Goal: Transaction & Acquisition: Subscribe to service/newsletter

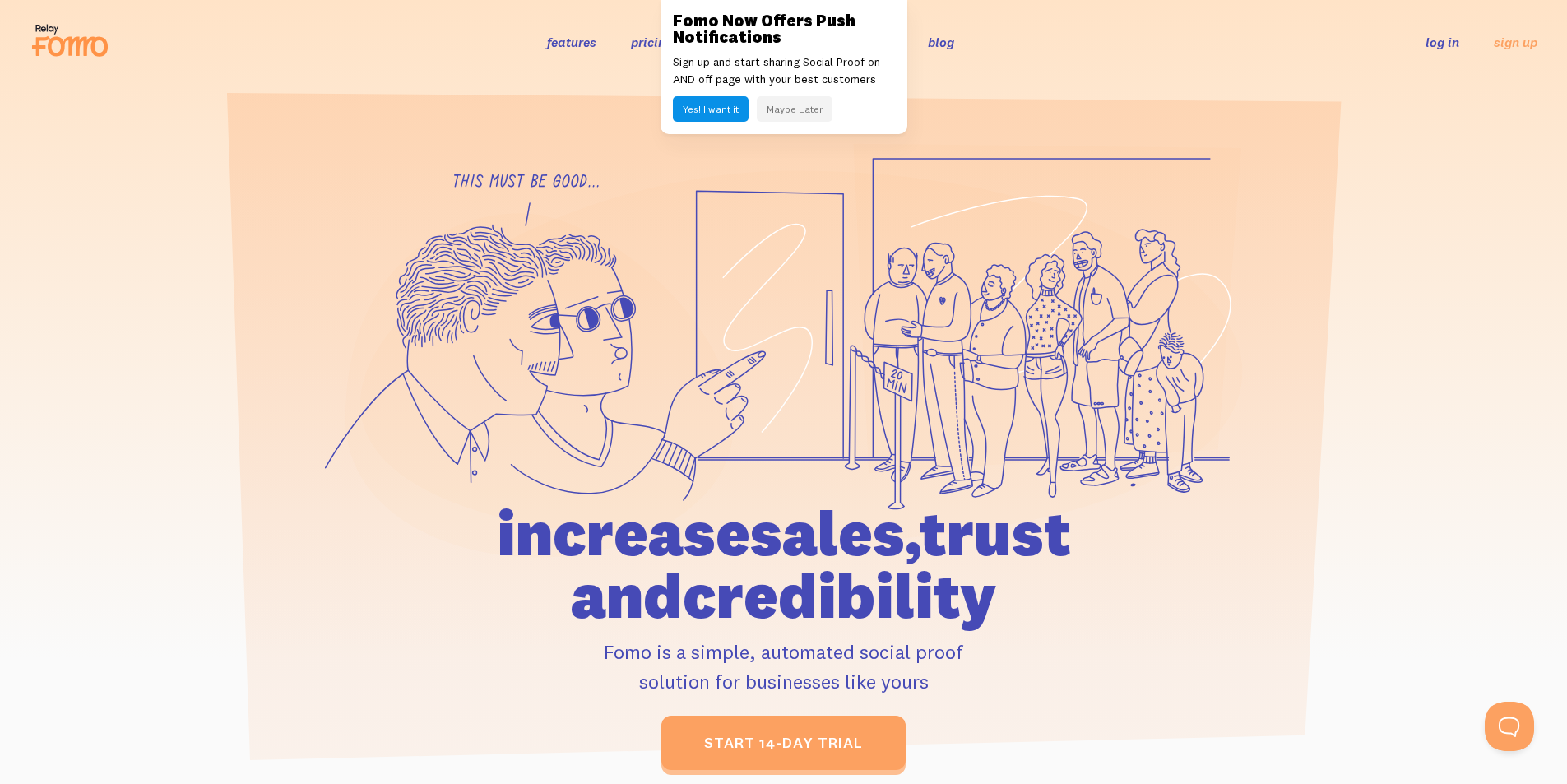
click at [486, 71] on header "features pricing 106+ integrations reviews blog log in sign up log in sign up" at bounding box center [784, 42] width 1567 height 83
click at [718, 114] on button "Yes! I want it" at bounding box center [711, 109] width 76 height 25
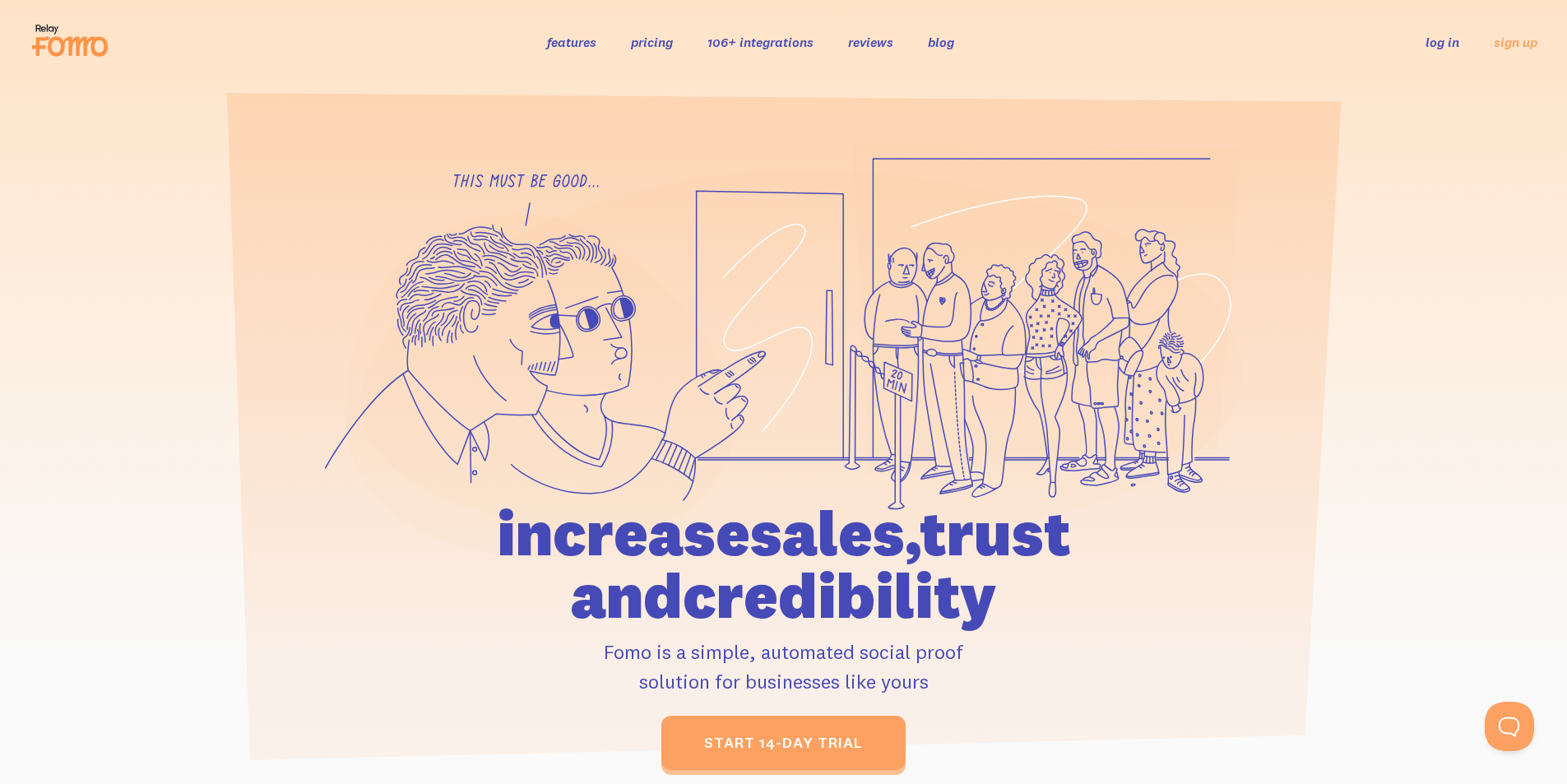
click at [650, 46] on link "pricing" at bounding box center [651, 42] width 42 height 16
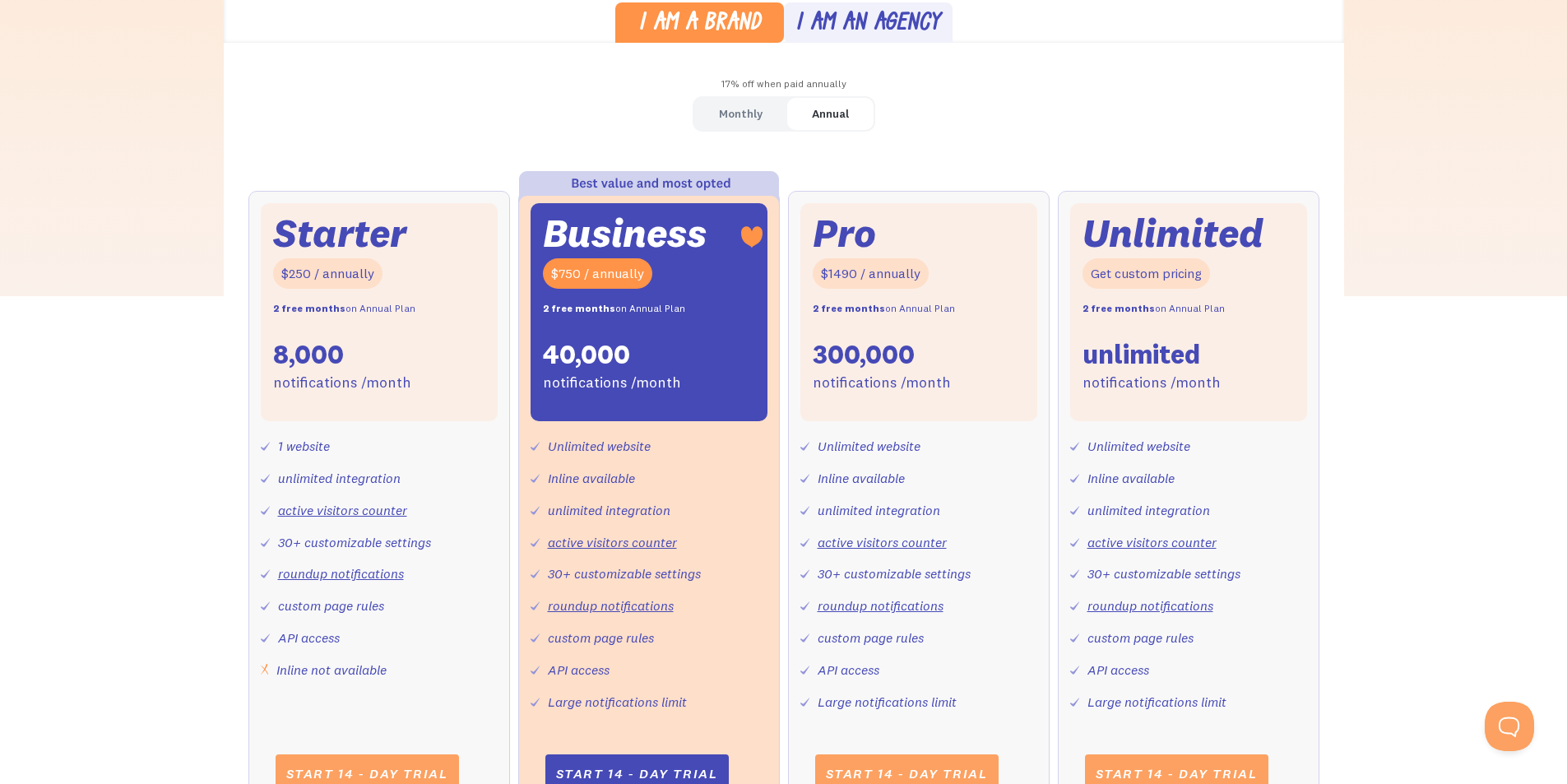
scroll to position [164, 0]
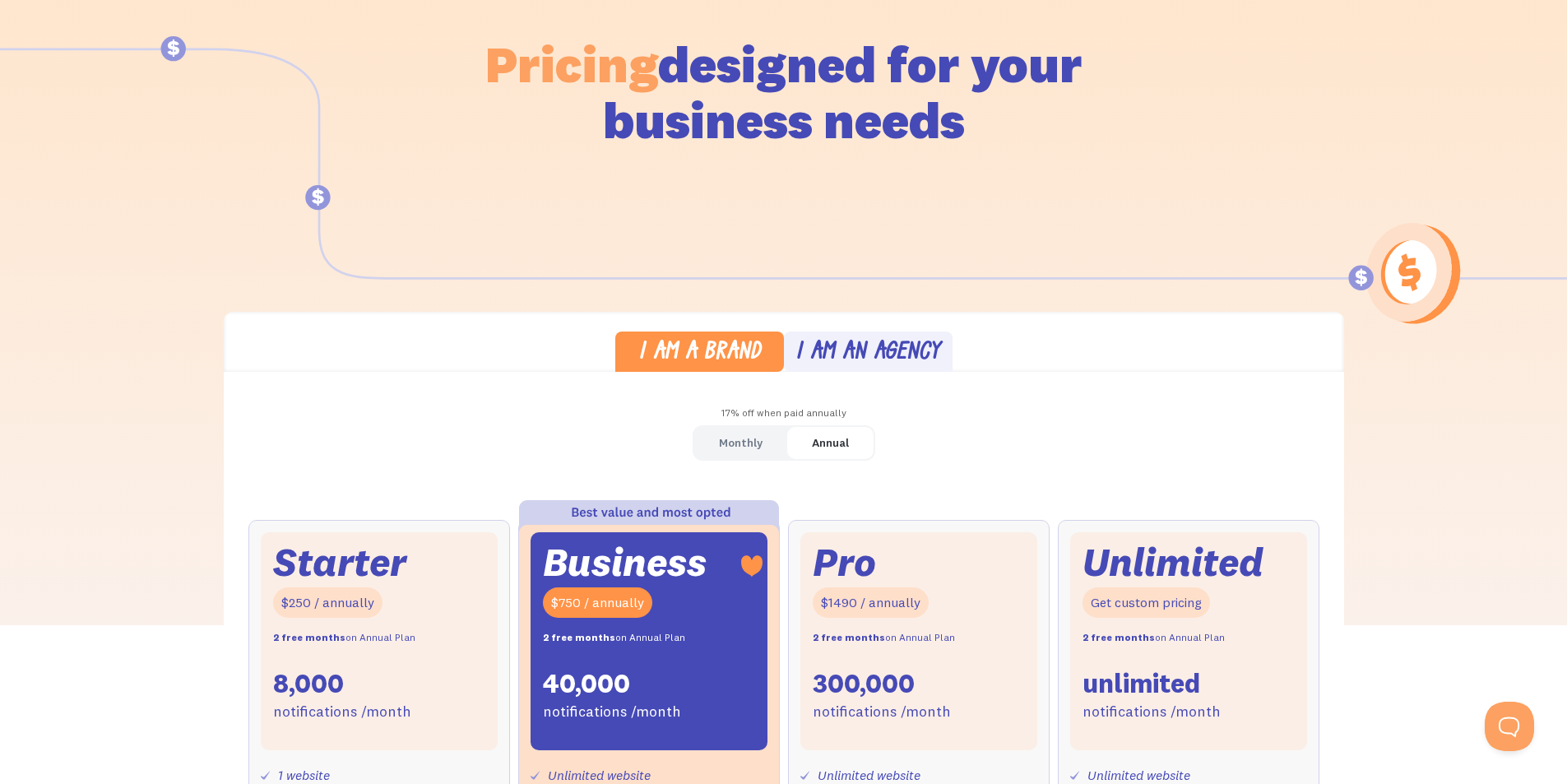
click at [840, 350] on div "I am an agency" at bounding box center [868, 353] width 145 height 24
click at [746, 331] on div "I am a brand I am an agency" at bounding box center [784, 342] width 1120 height 60
click at [731, 345] on div "I am a brand" at bounding box center [700, 353] width 122 height 24
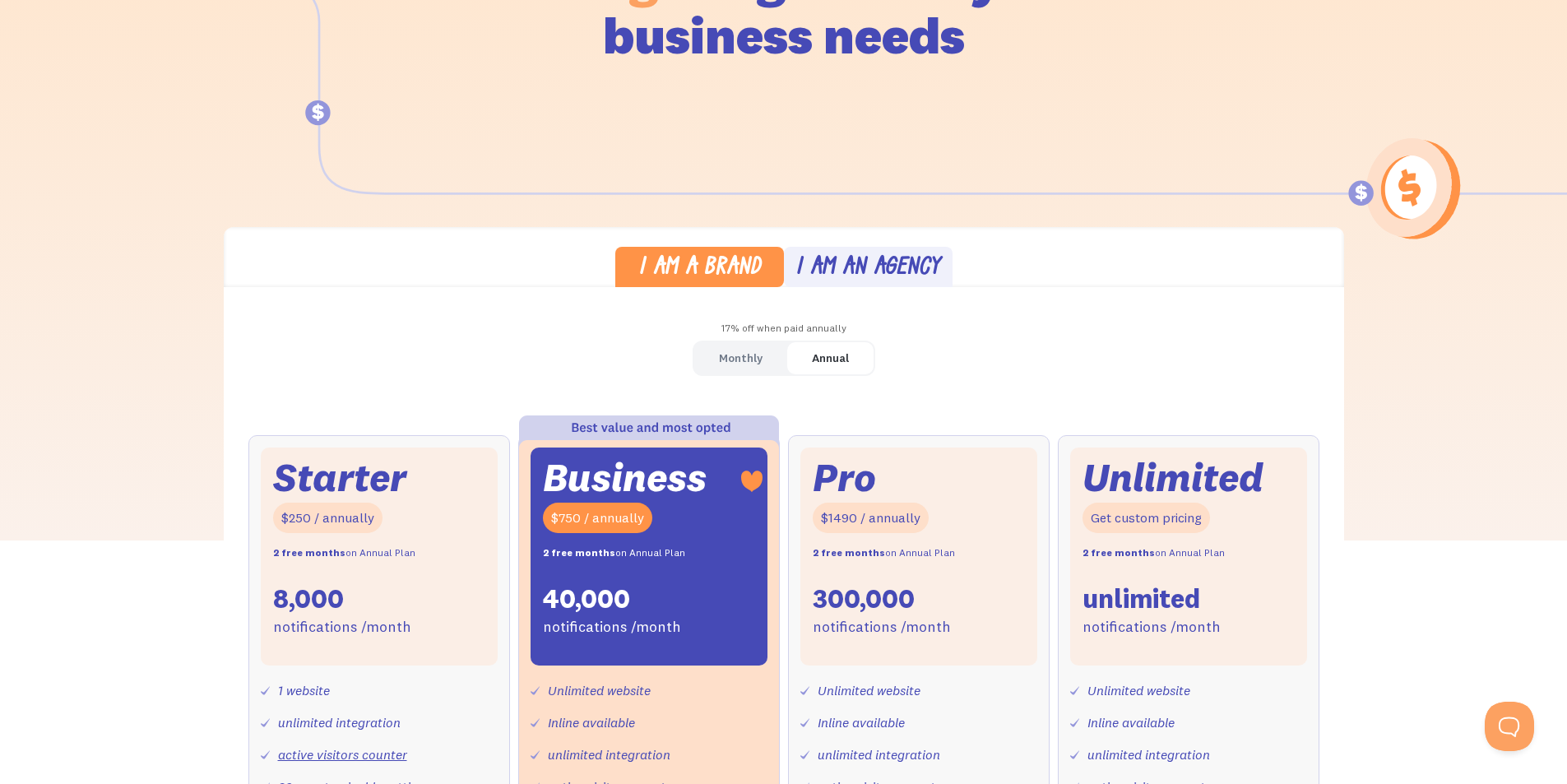
scroll to position [0, 0]
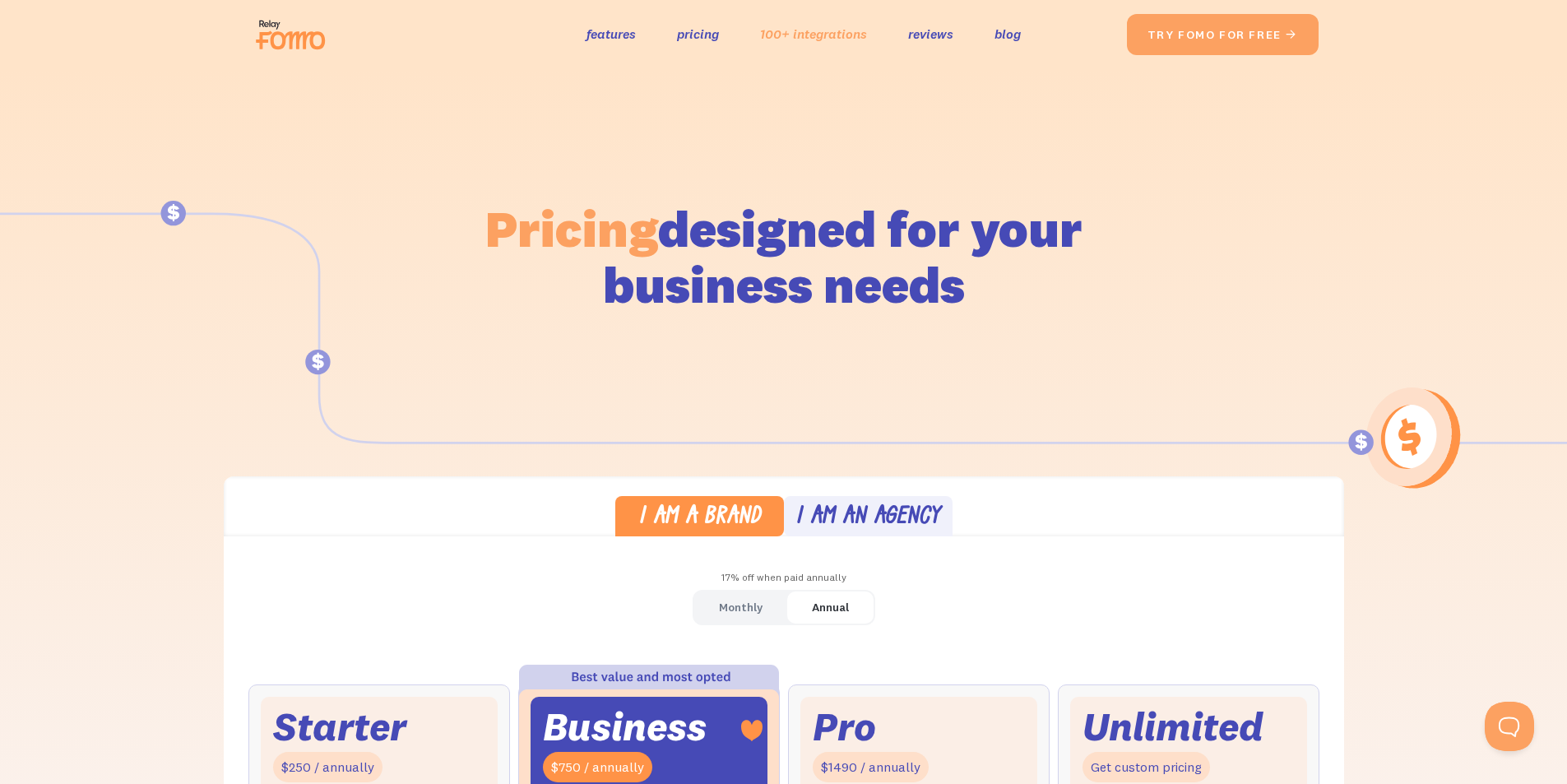
click at [797, 35] on link "100+ integrations" at bounding box center [814, 34] width 107 height 24
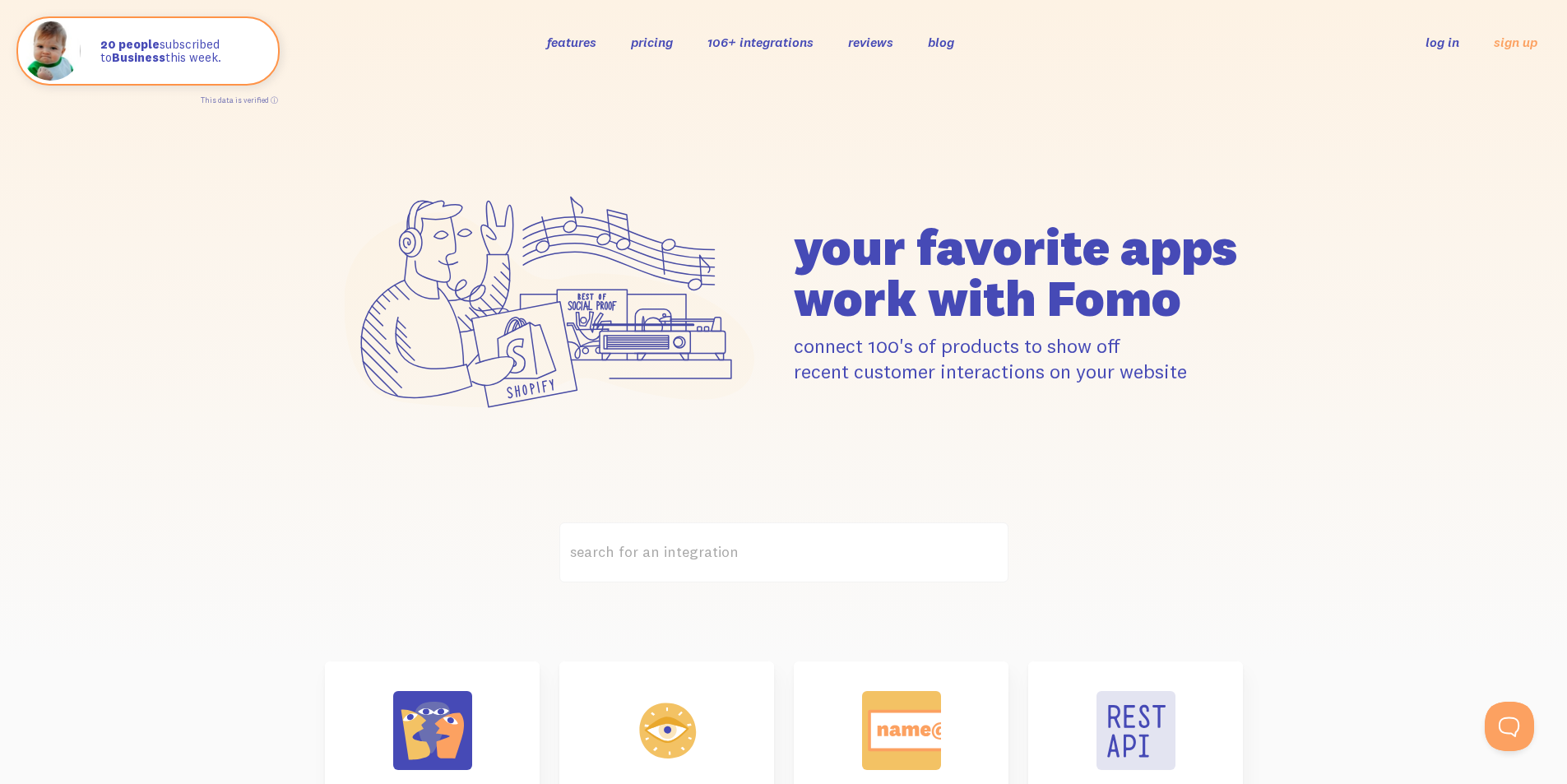
click at [667, 41] on link "pricing" at bounding box center [651, 42] width 42 height 16
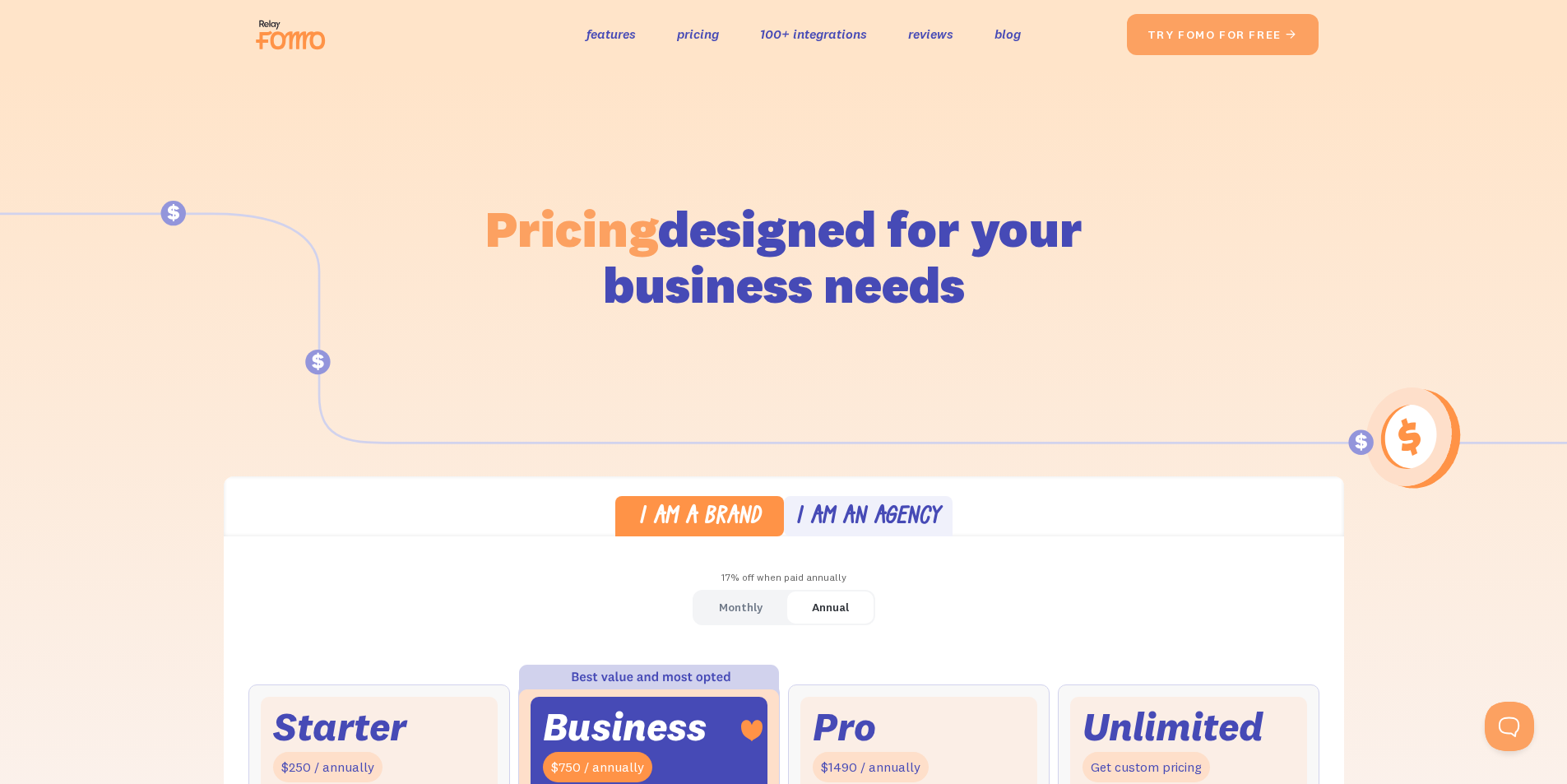
click at [304, 38] on img at bounding box center [295, 34] width 92 height 52
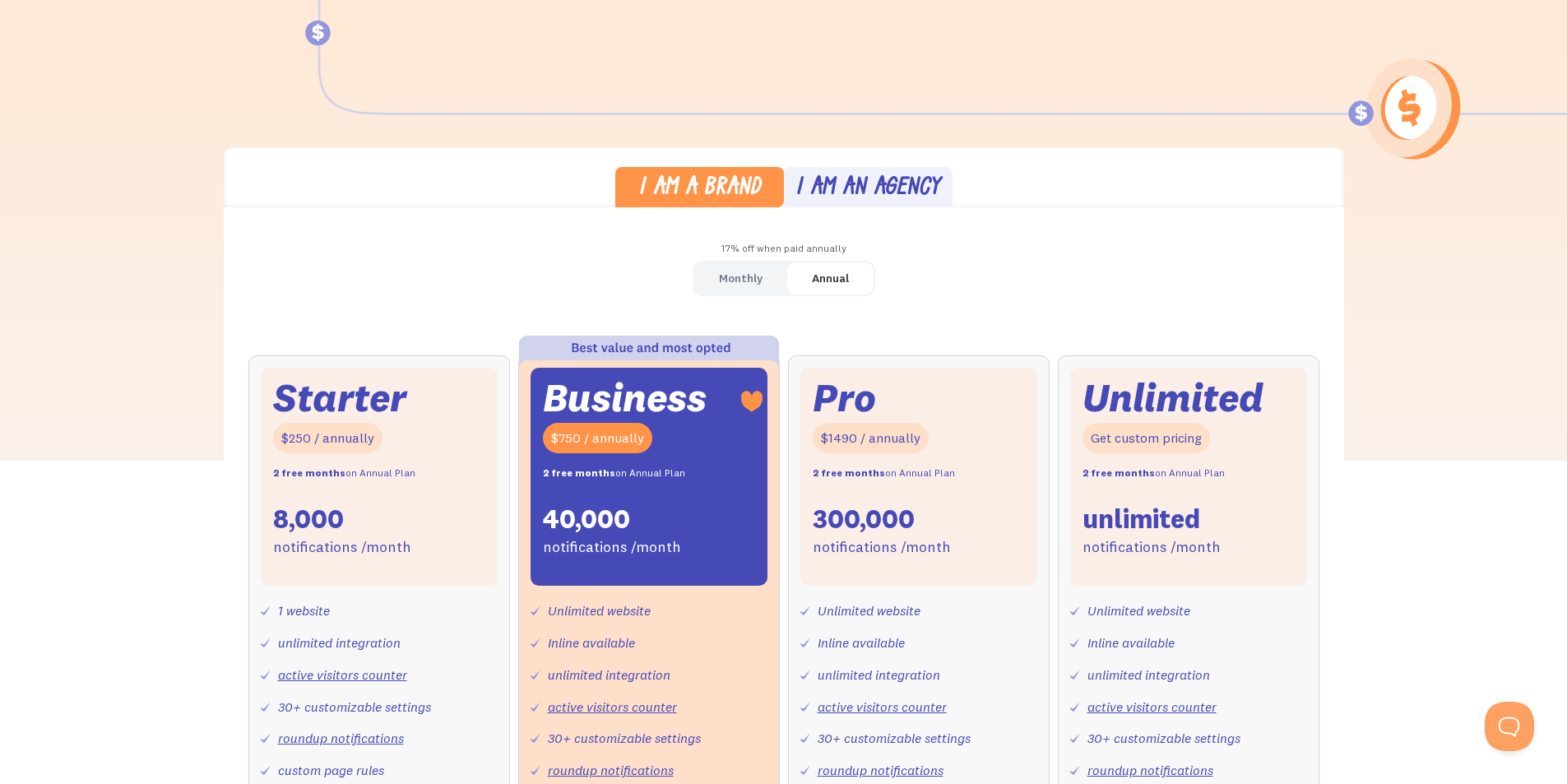
scroll to position [411, 0]
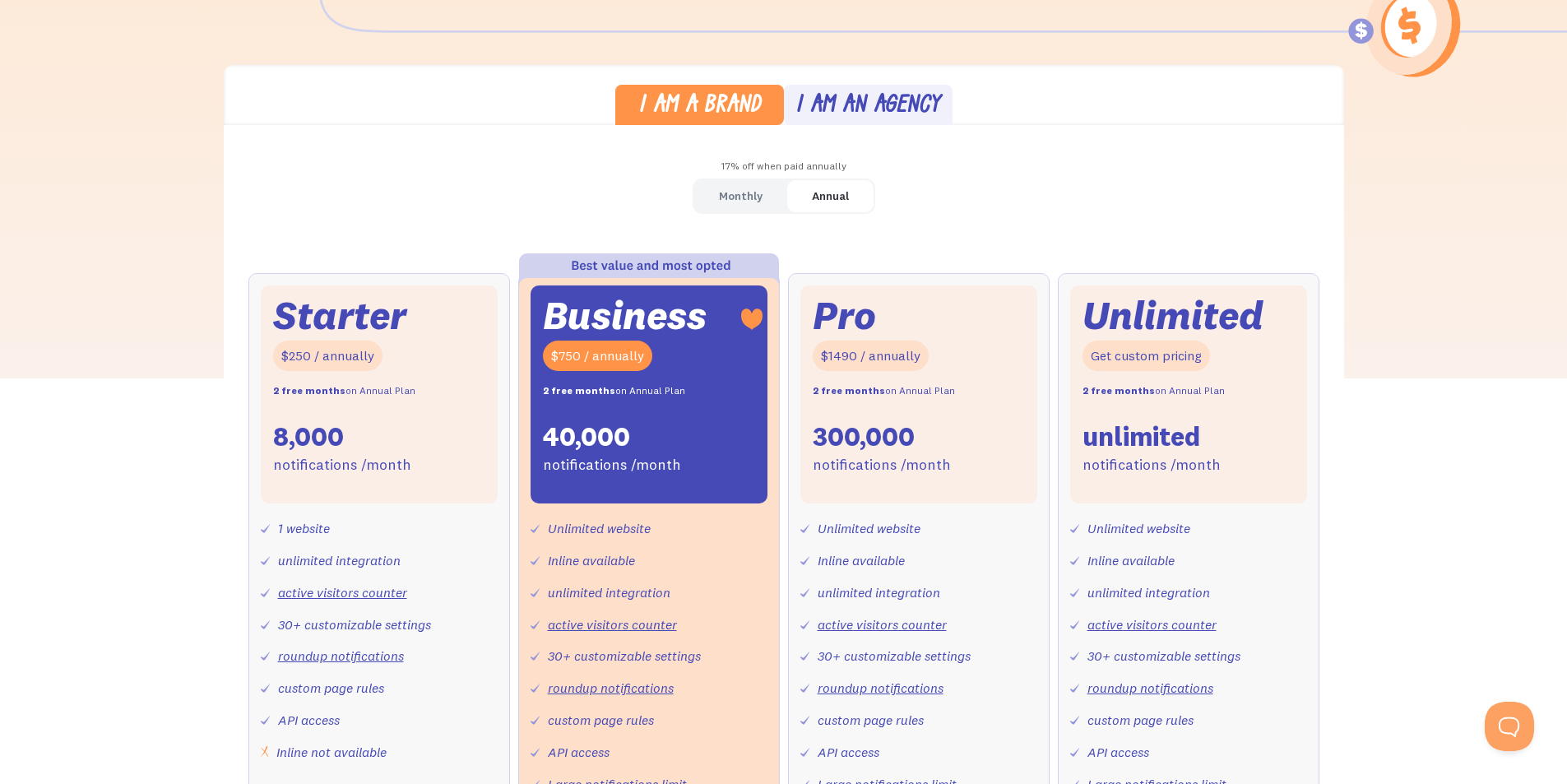
click at [764, 194] on link "Monthly" at bounding box center [741, 196] width 93 height 32
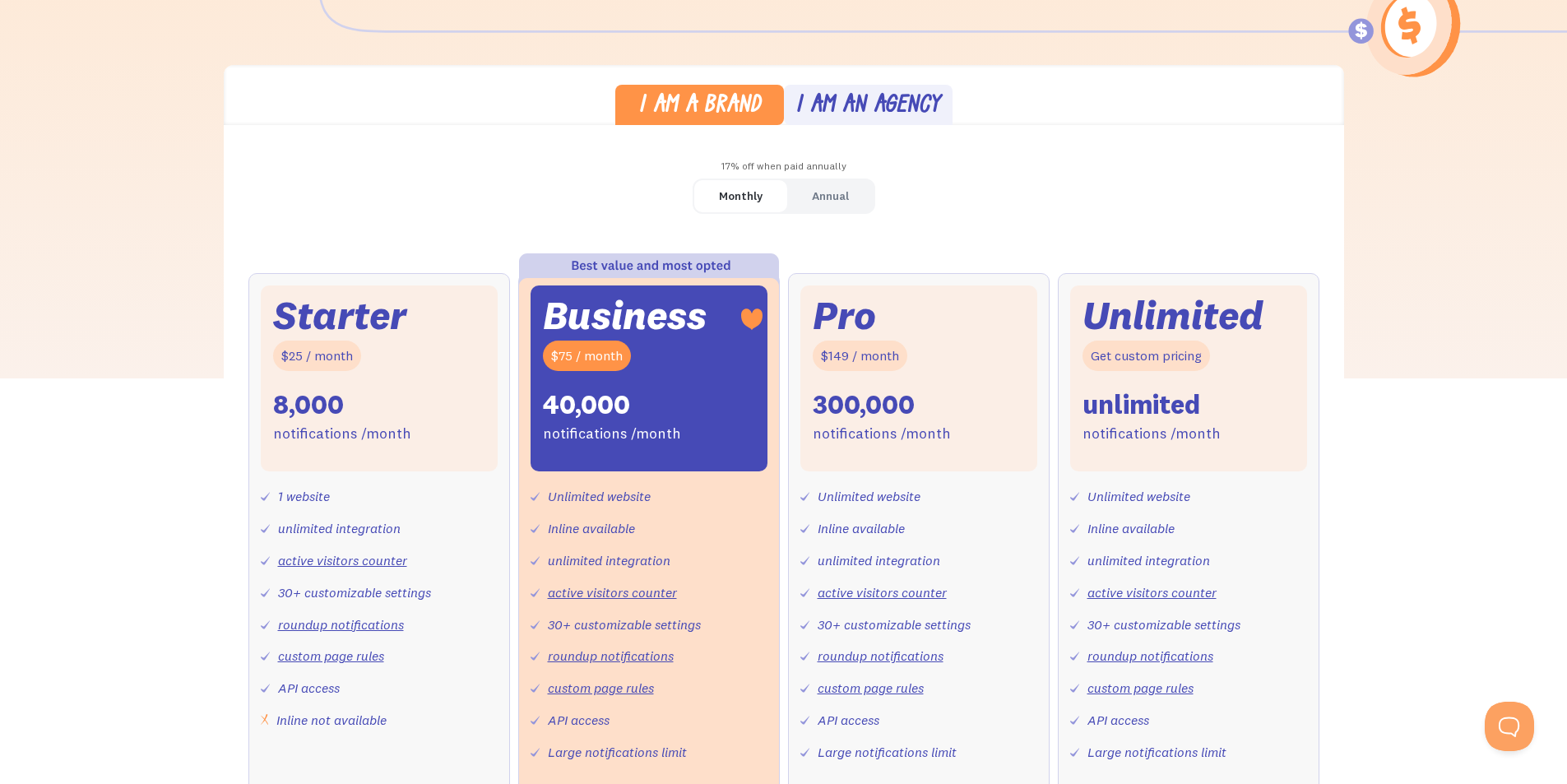
click at [858, 198] on link "Annual" at bounding box center [830, 196] width 86 height 32
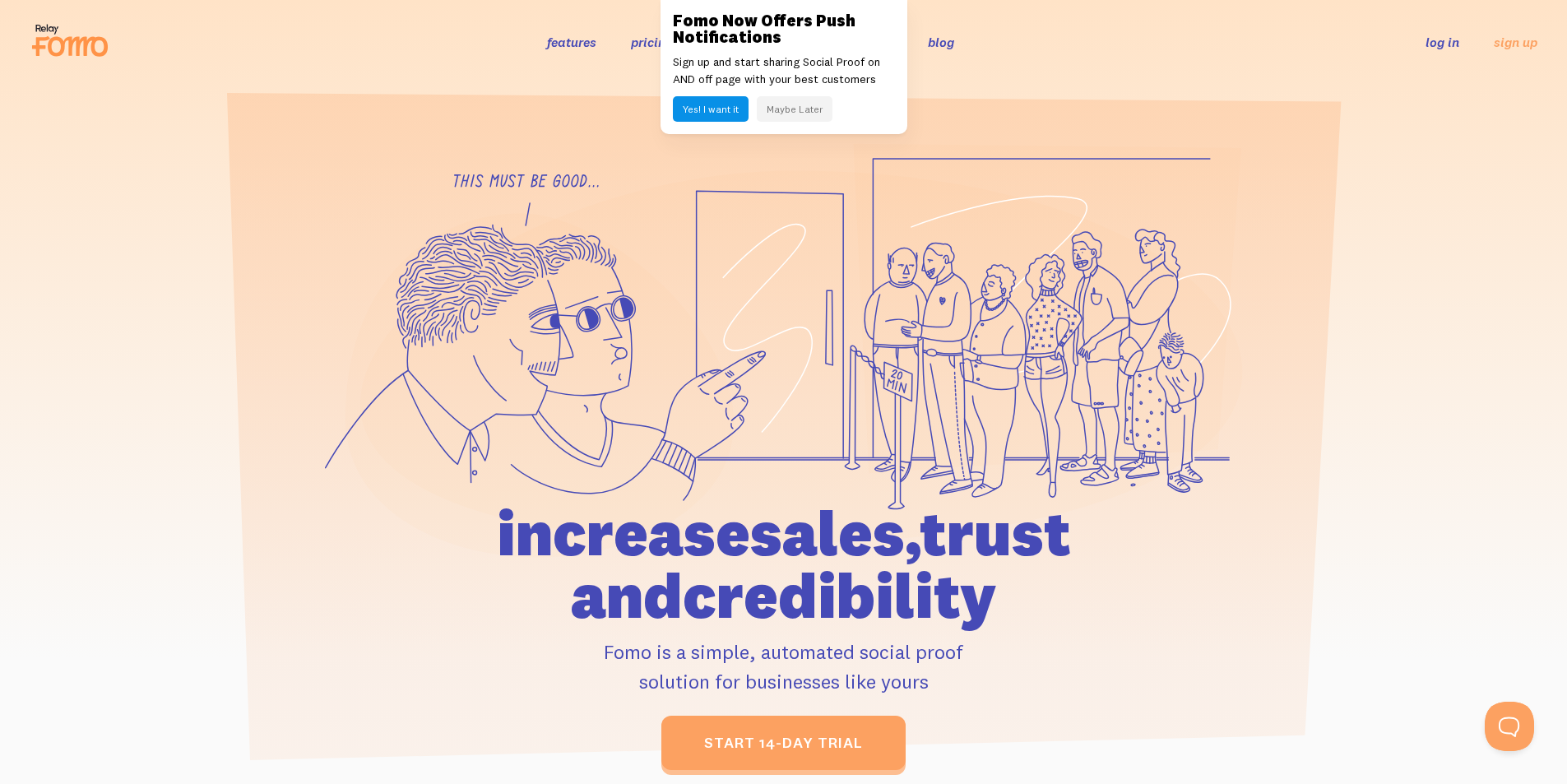
click at [728, 110] on button "Yes! I want it" at bounding box center [711, 109] width 76 height 25
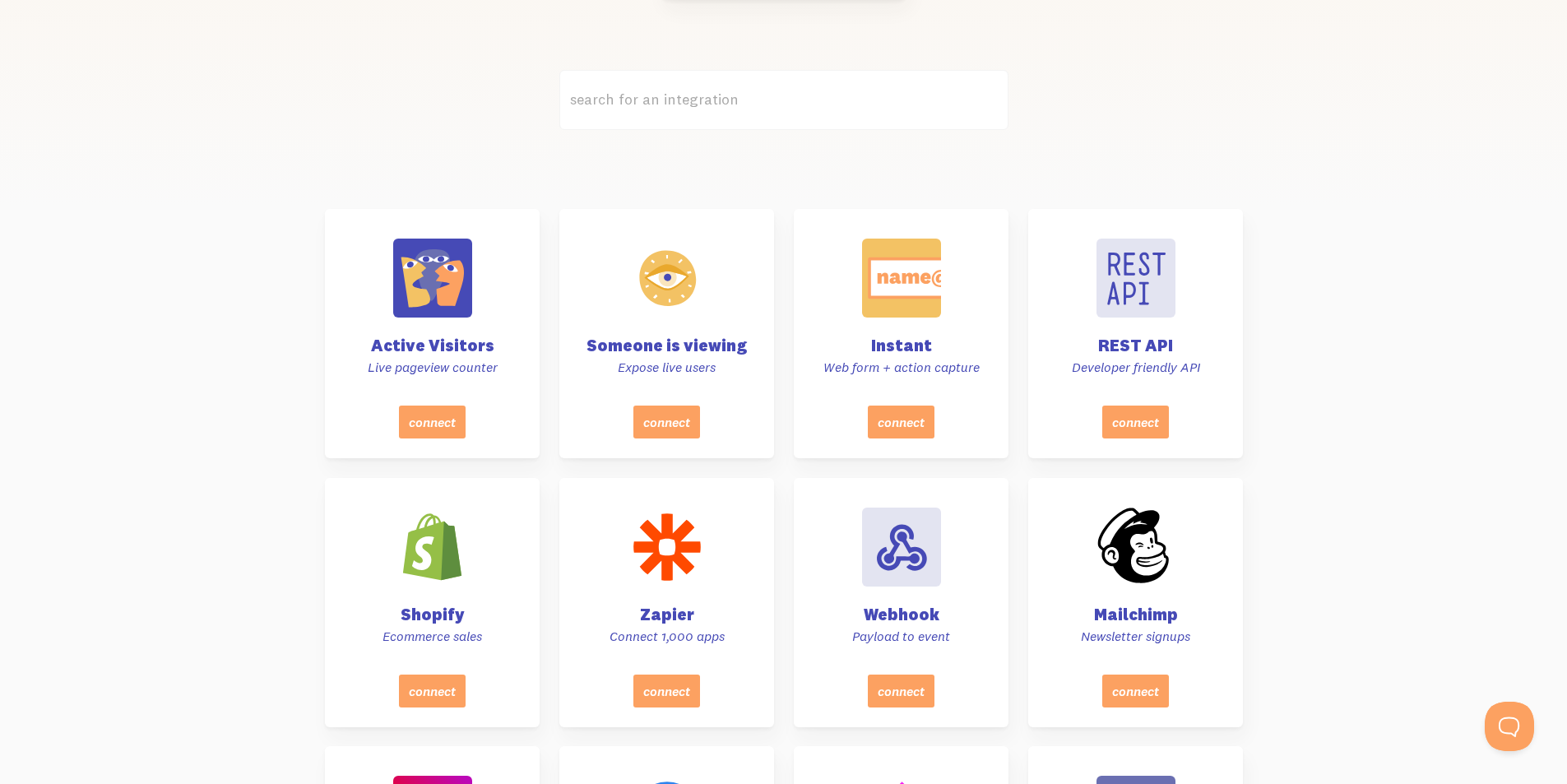
scroll to position [493, 0]
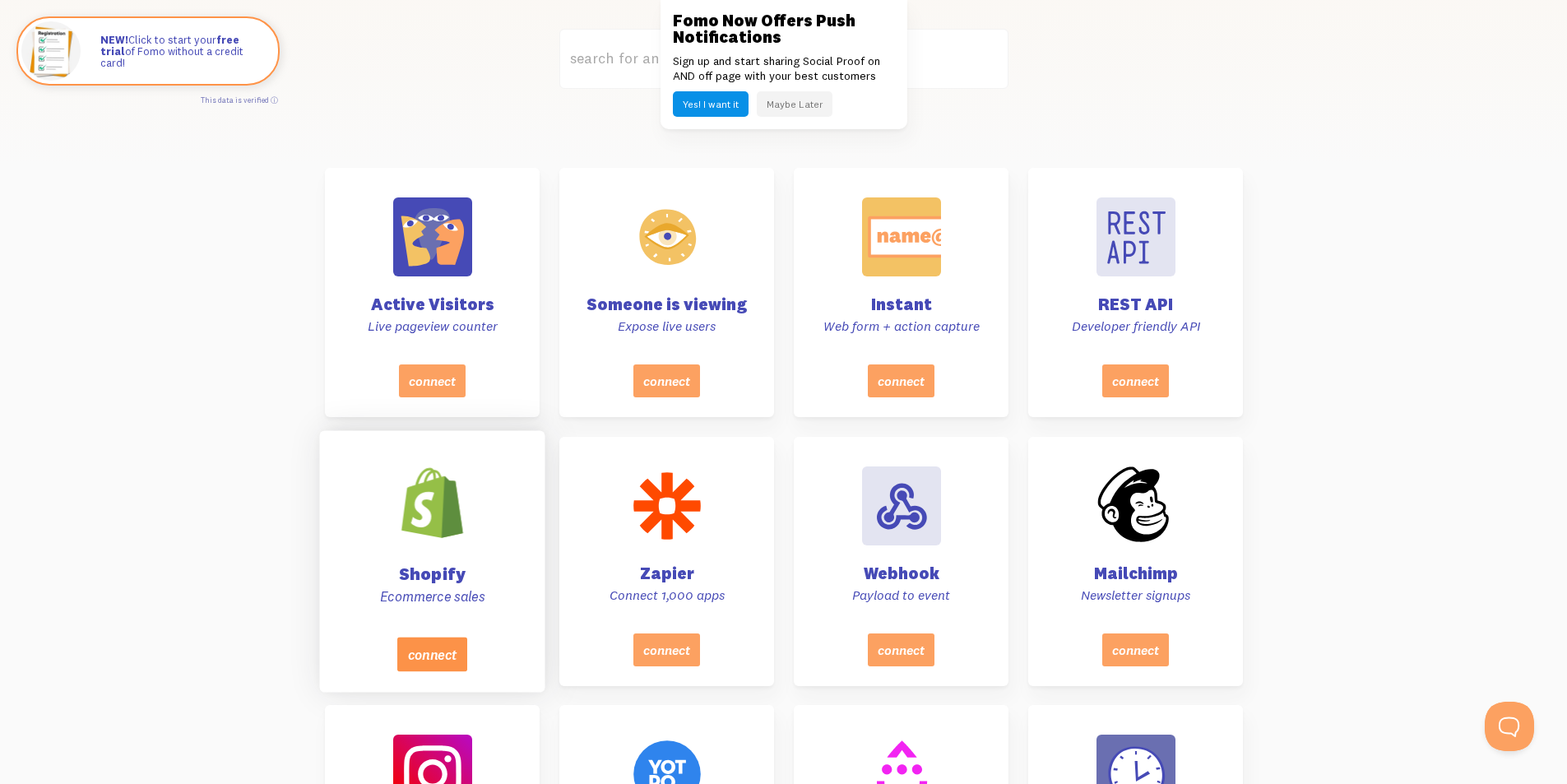
click at [447, 649] on button "connect" at bounding box center [431, 654] width 70 height 35
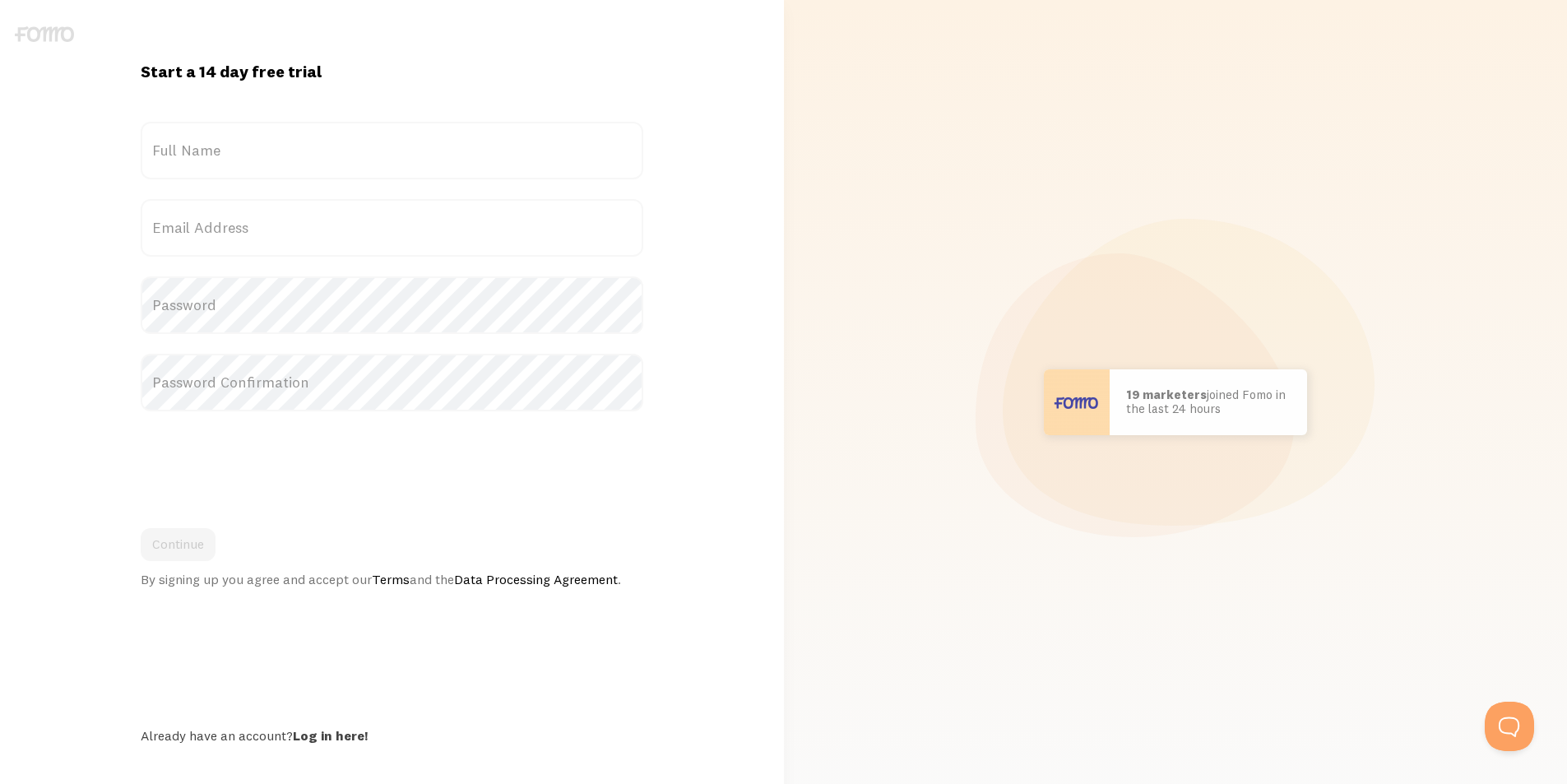
click at [238, 138] on label "Full Name" at bounding box center [392, 149] width 503 height 57
click at [238, 138] on input "Full Name" at bounding box center [392, 149] width 503 height 57
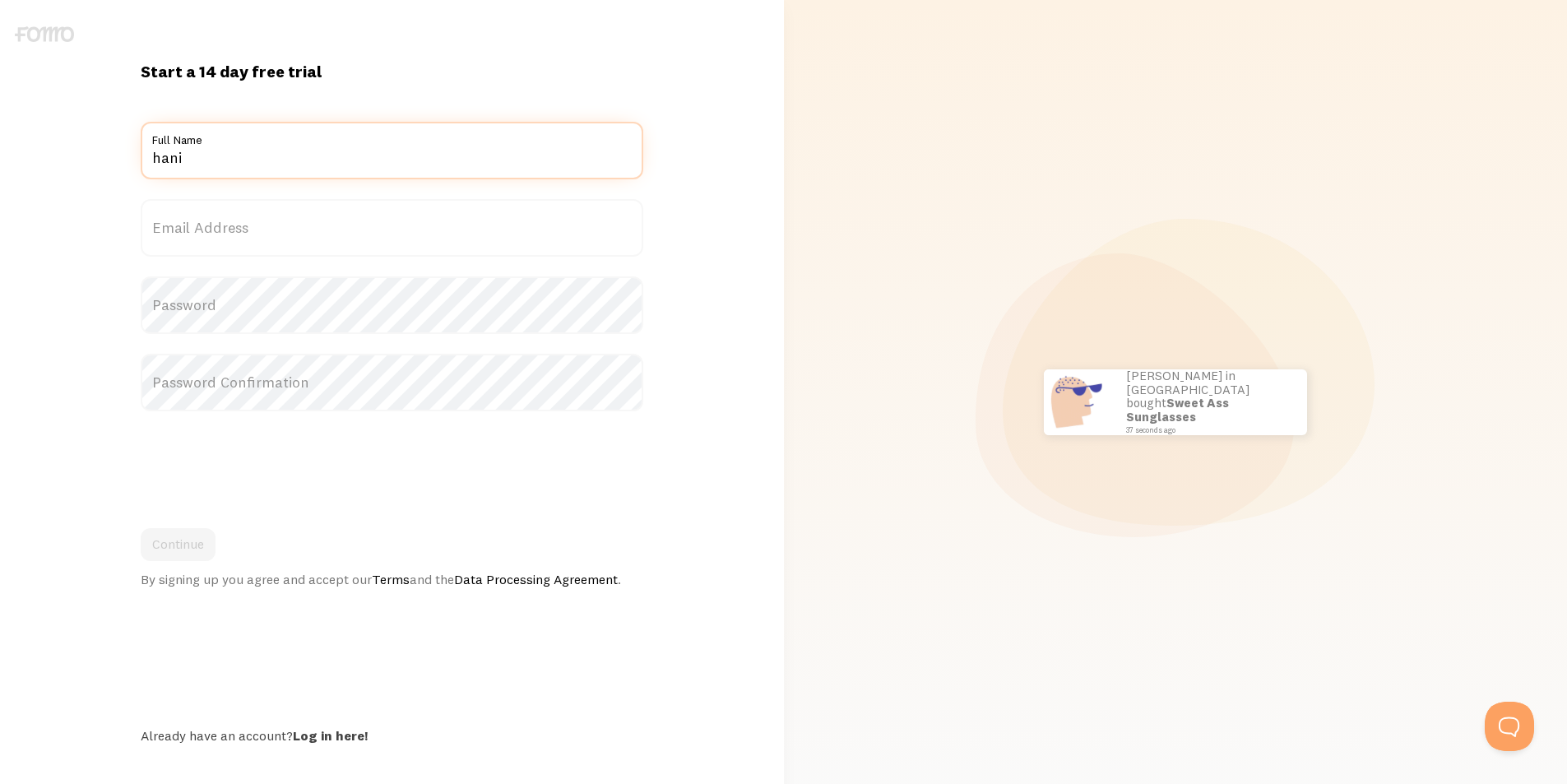
type input "hani"
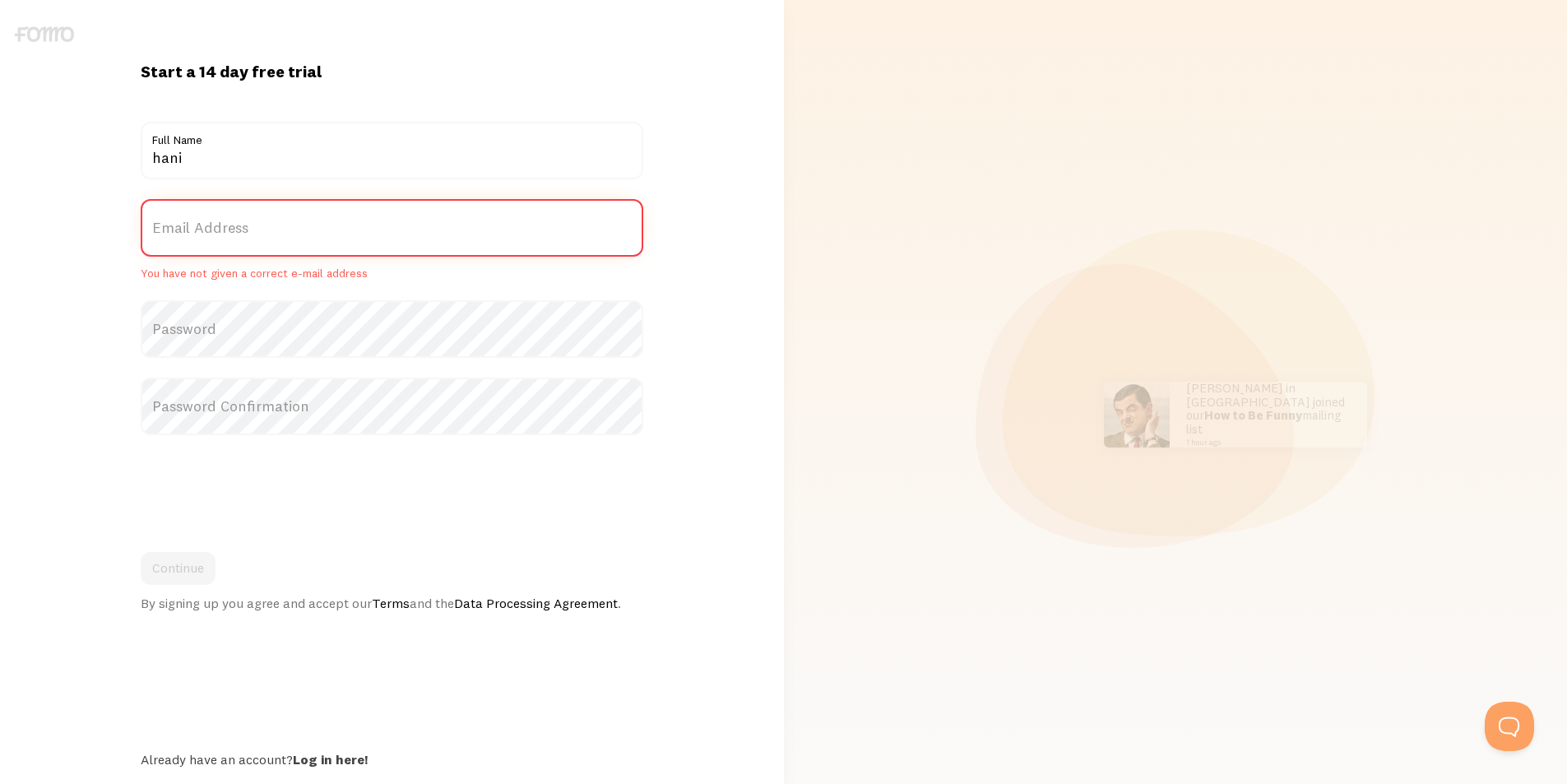
paste input "[EMAIL_ADDRESS][DOMAIN_NAME]"
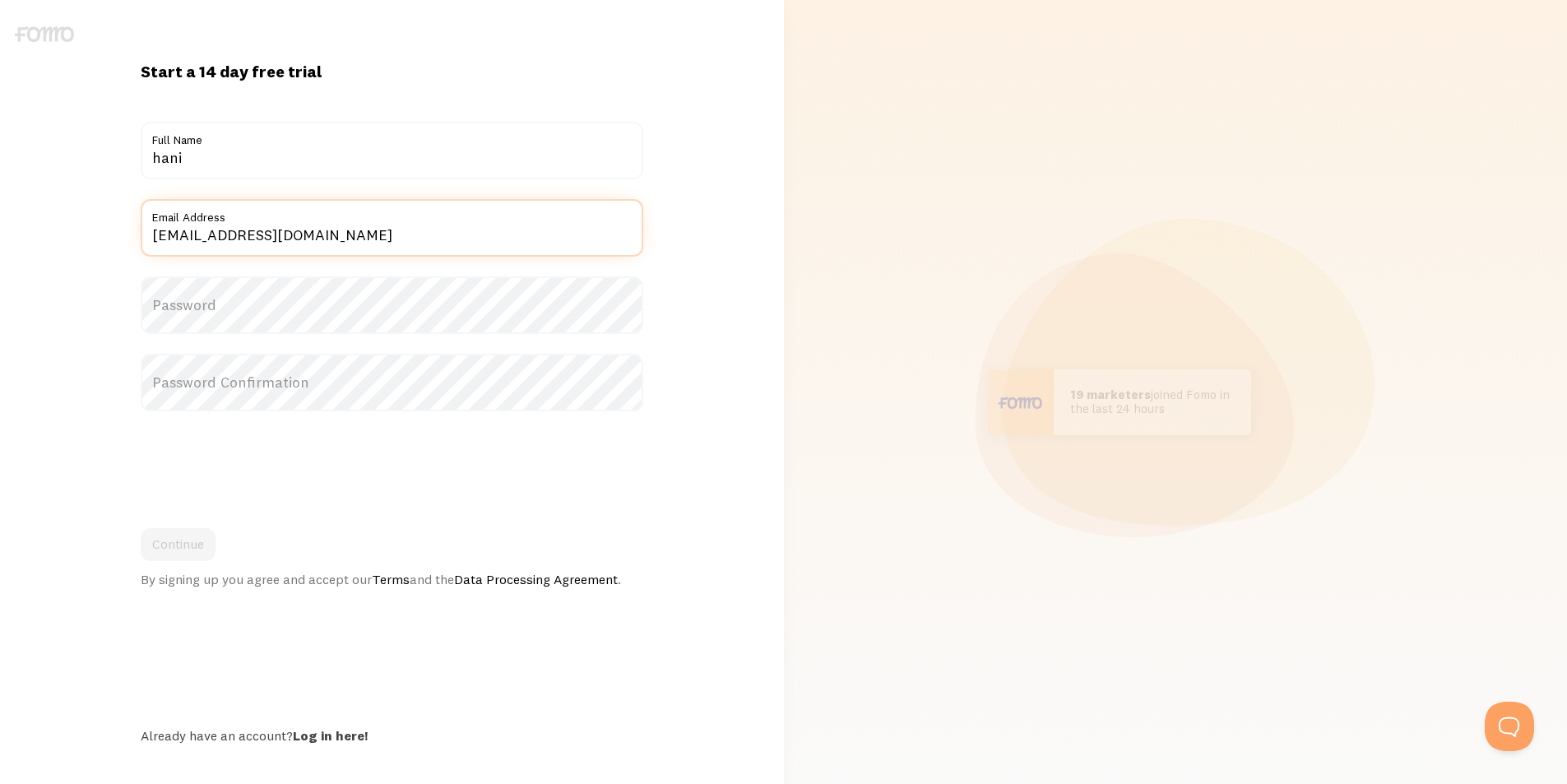
type input "[EMAIL_ADDRESS][DOMAIN_NAME]"
click at [278, 312] on label "Password" at bounding box center [392, 305] width 503 height 57
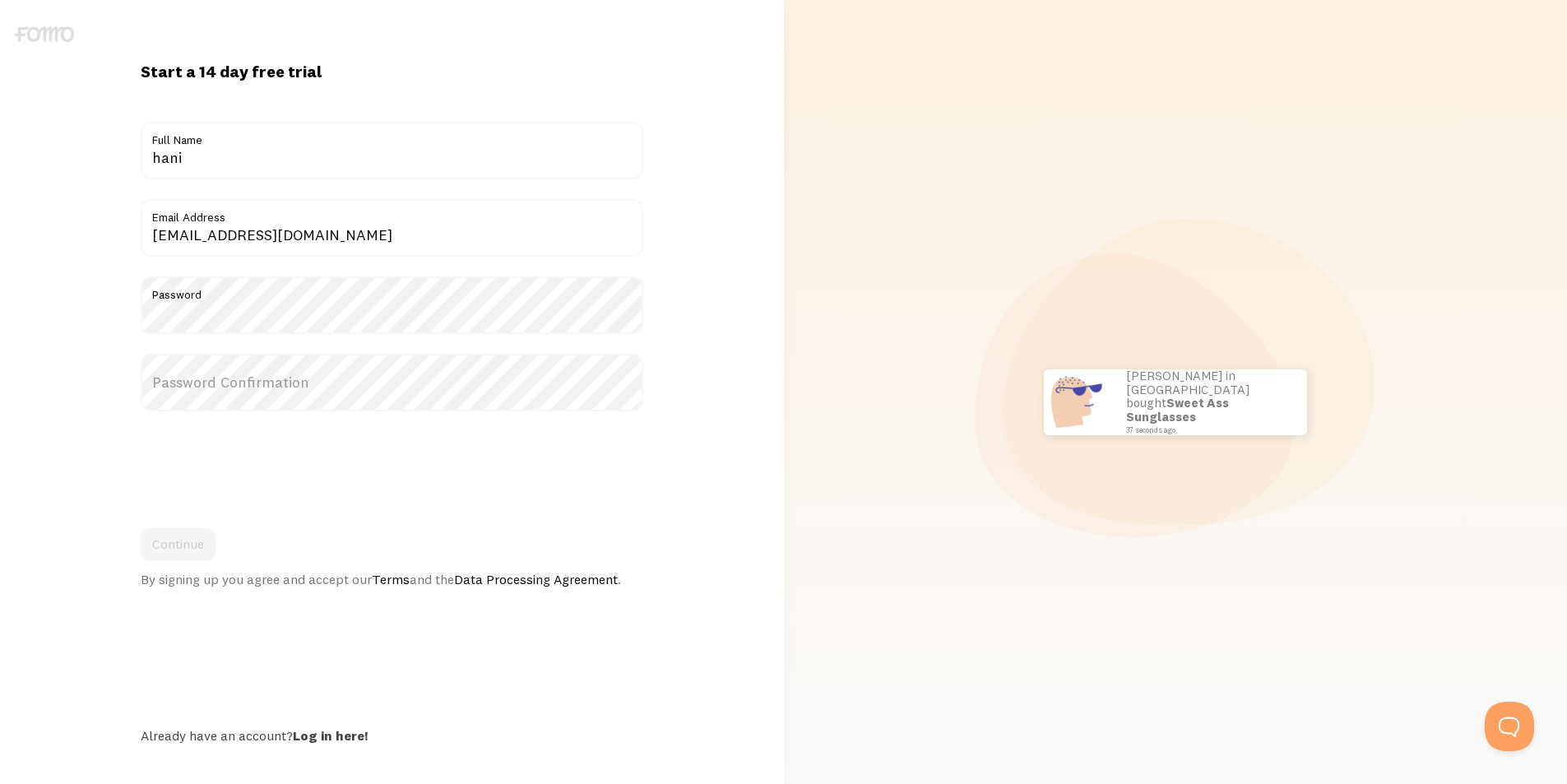
click at [298, 399] on label "Password Confirmation" at bounding box center [392, 381] width 503 height 57
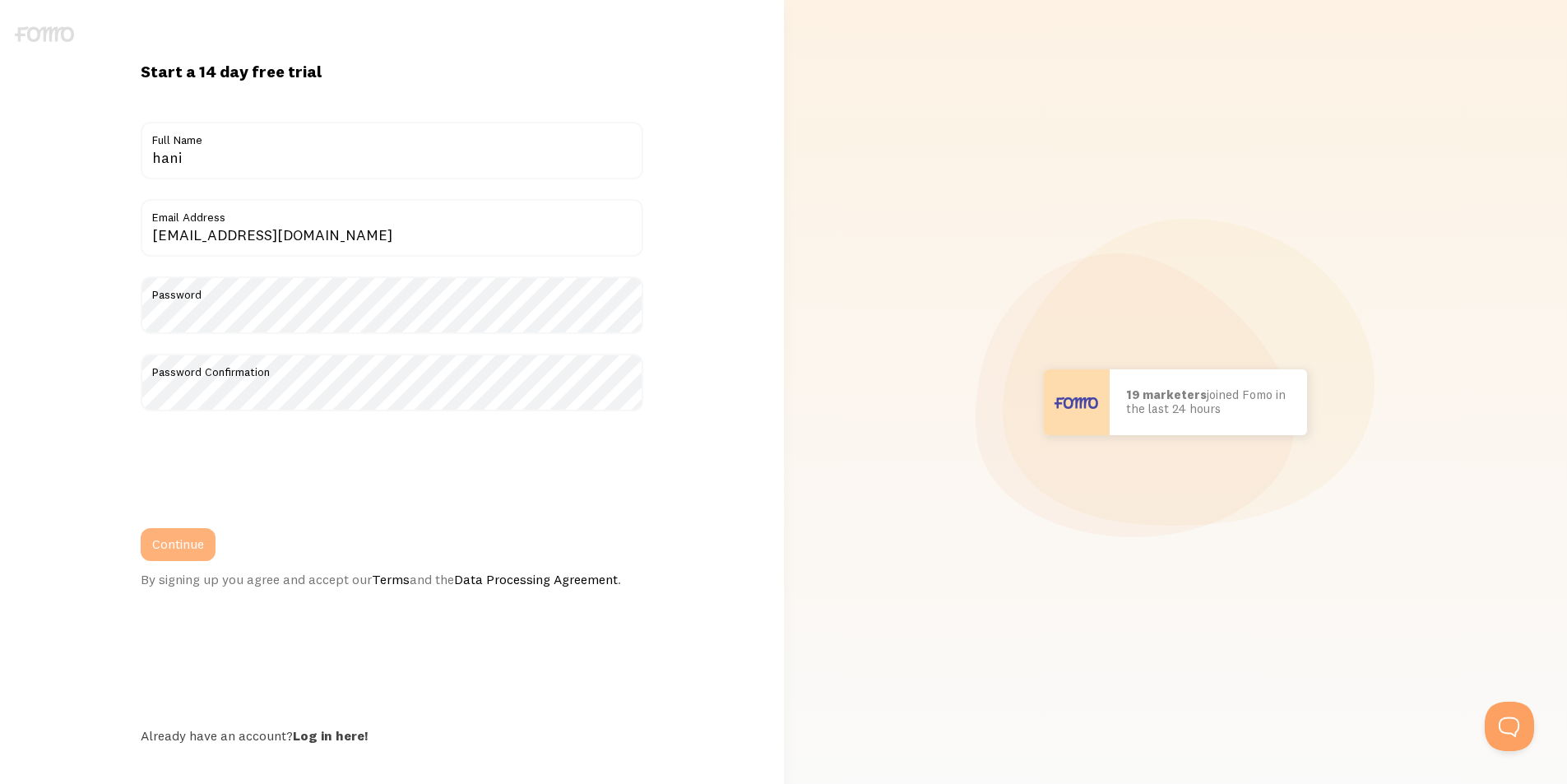
click at [165, 548] on button "Continue" at bounding box center [178, 544] width 75 height 33
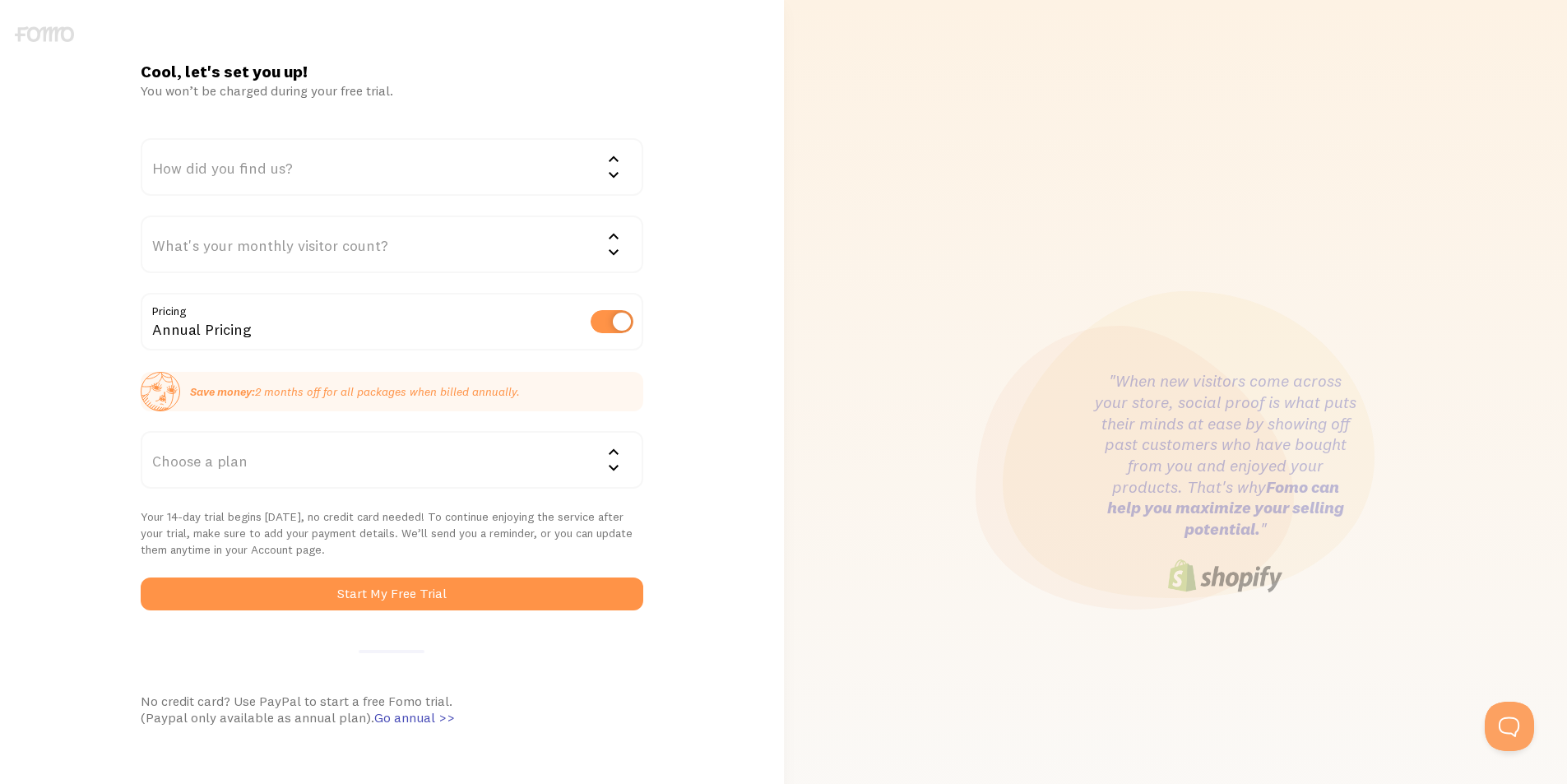
click at [318, 161] on div "How did you find us?" at bounding box center [392, 166] width 503 height 57
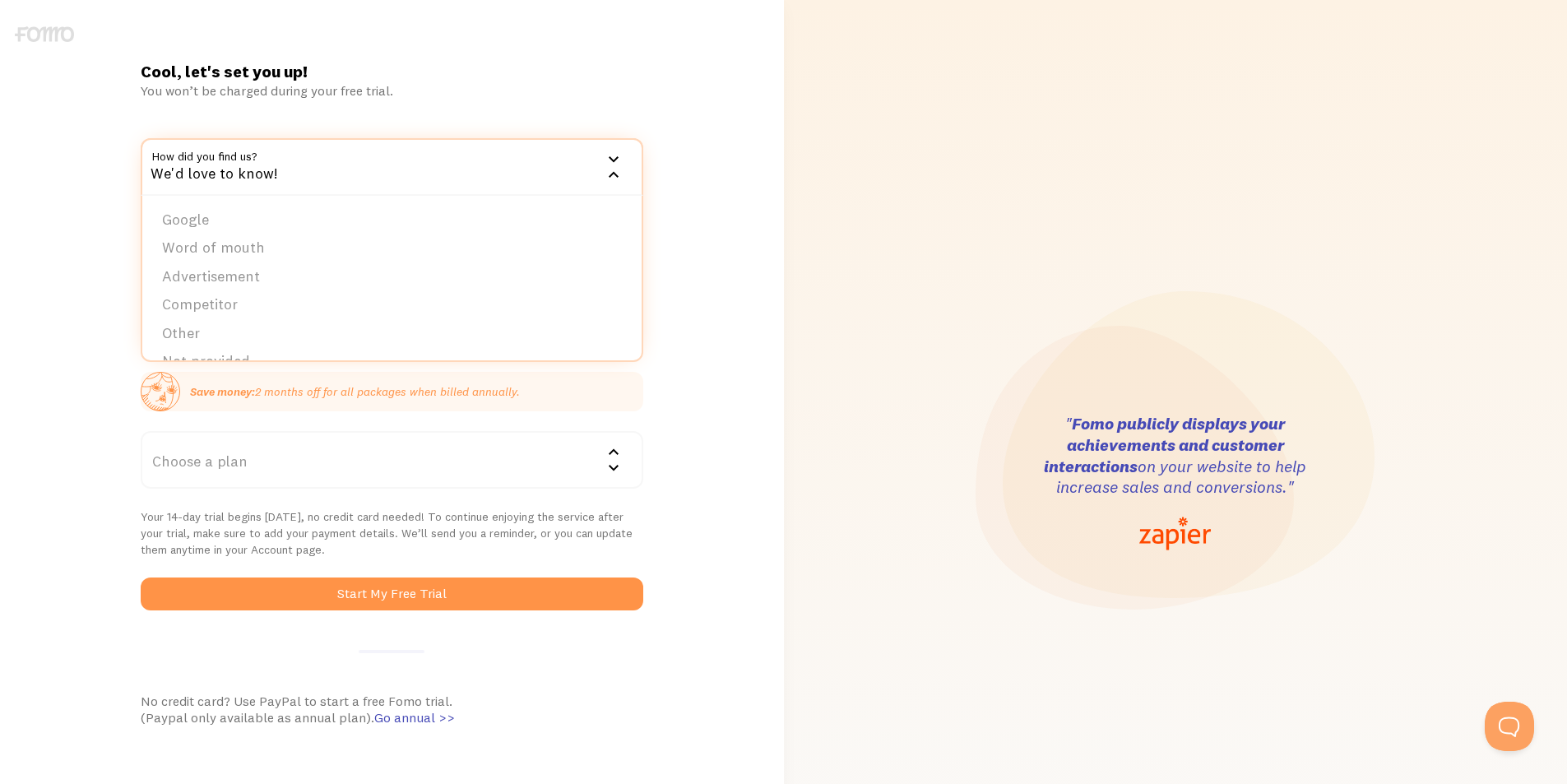
click at [445, 101] on div "Cool, let's set you up! You won’t be charged during your free trial. How did yo…" at bounding box center [392, 483] width 522 height 844
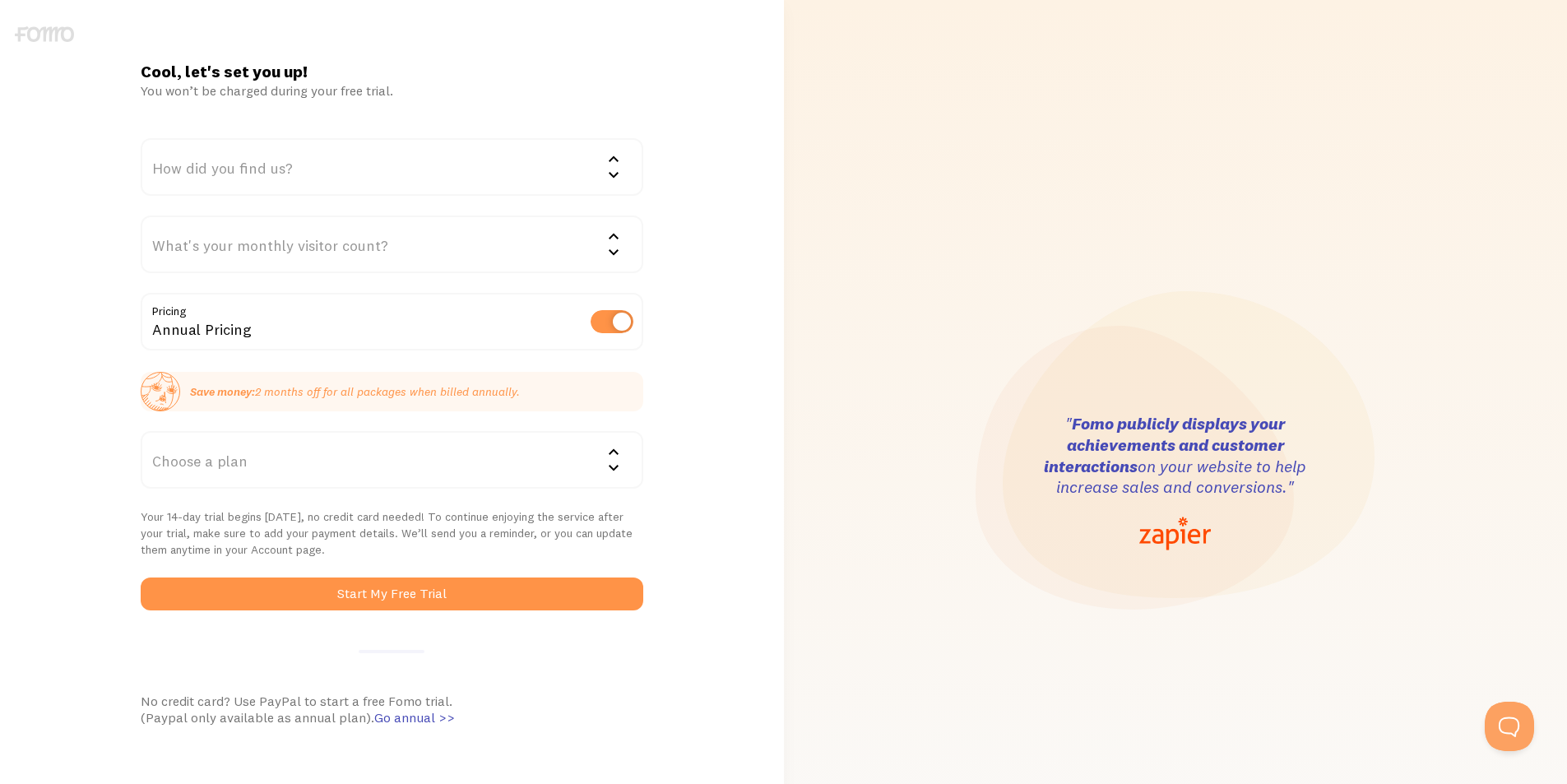
click at [380, 238] on div "What's your monthly visitor count?" at bounding box center [392, 244] width 503 height 57
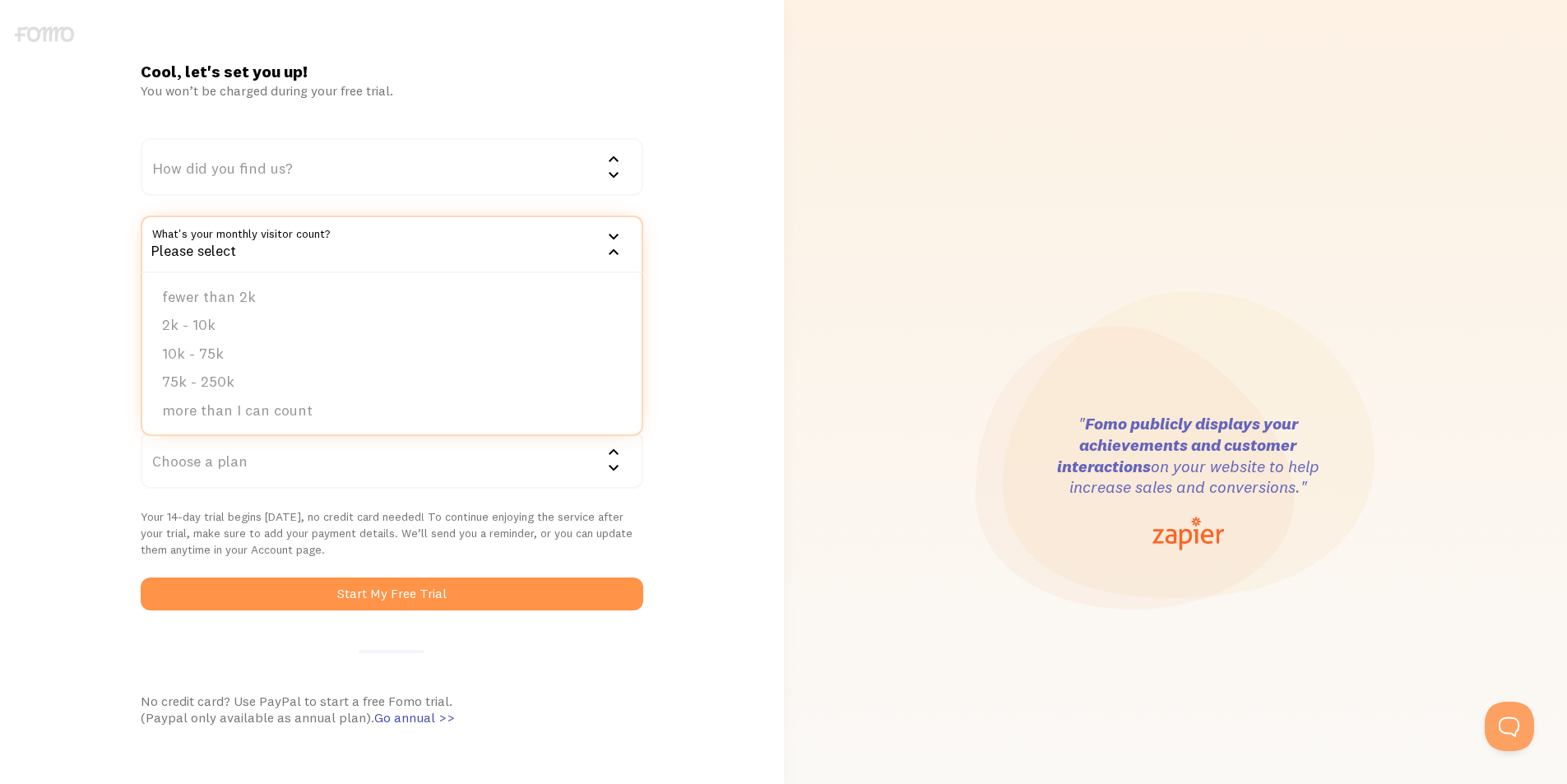
click at [589, 128] on div "Cool, let's set you up! You won’t be charged during your free trial. How did yo…" at bounding box center [392, 483] width 522 height 844
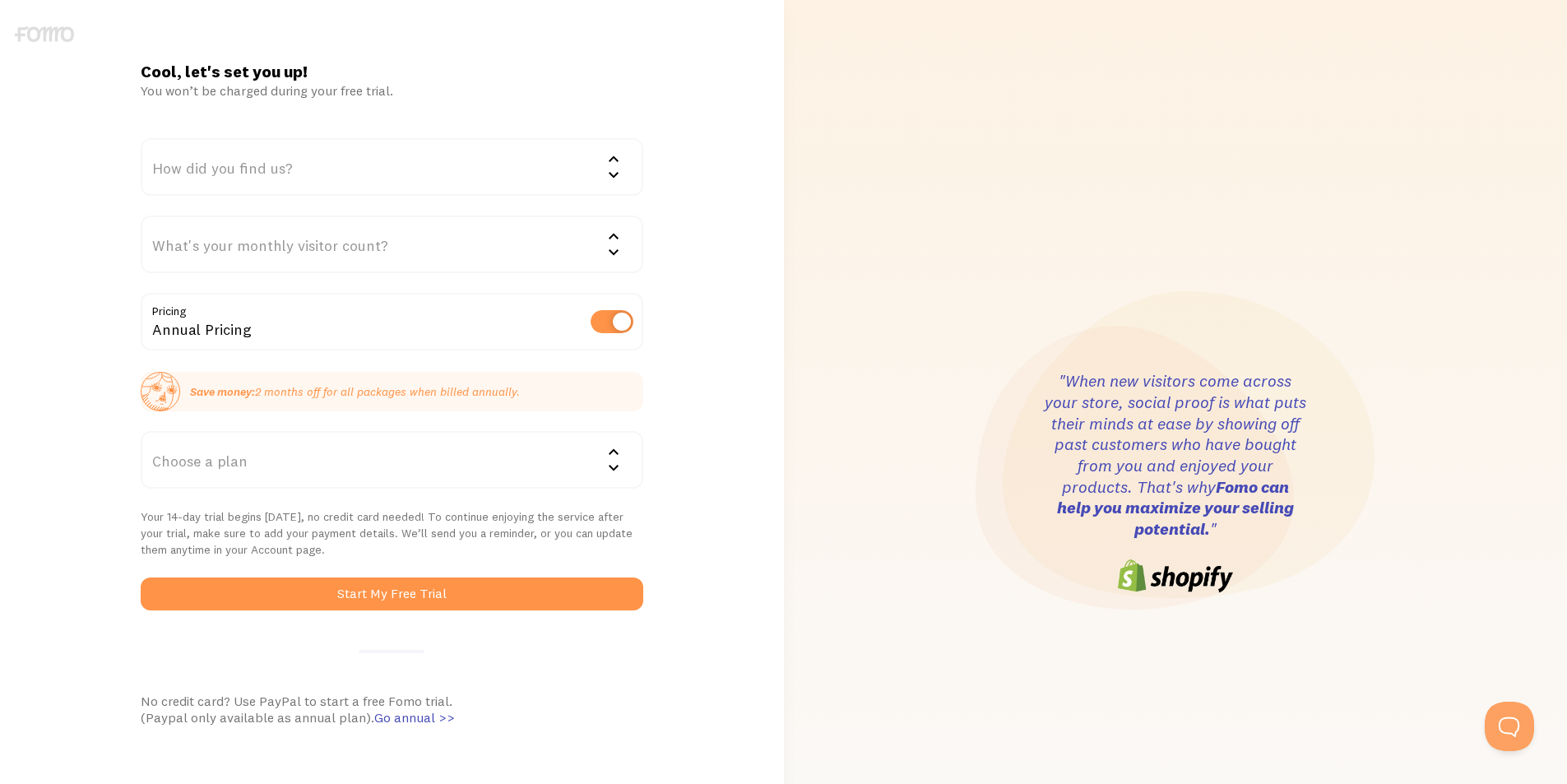
click at [486, 141] on div "How did you find us?" at bounding box center [392, 166] width 503 height 57
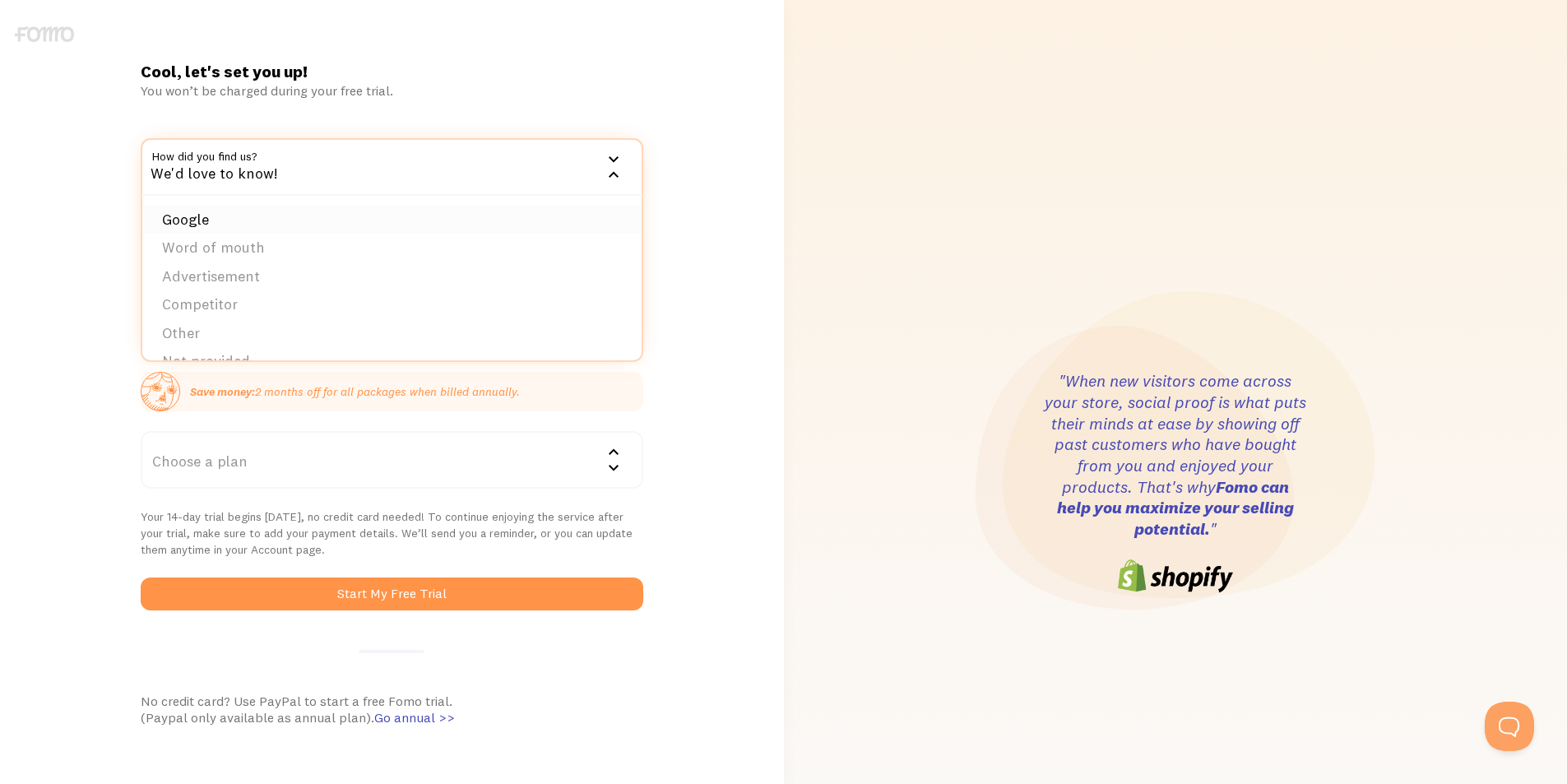
click at [229, 211] on li "Google" at bounding box center [392, 220] width 499 height 29
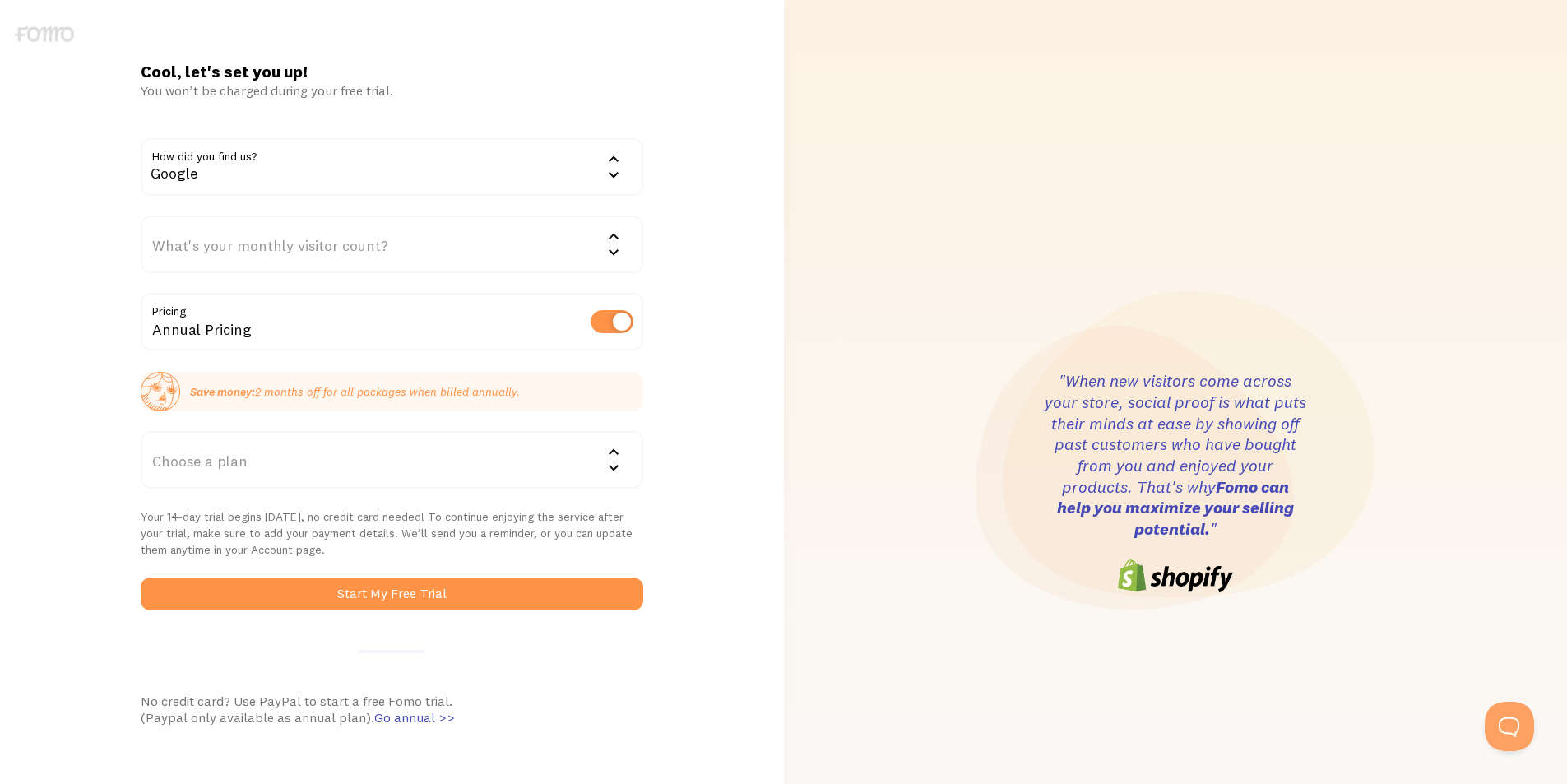
click at [243, 244] on div "What's your monthly visitor count?" at bounding box center [392, 244] width 503 height 57
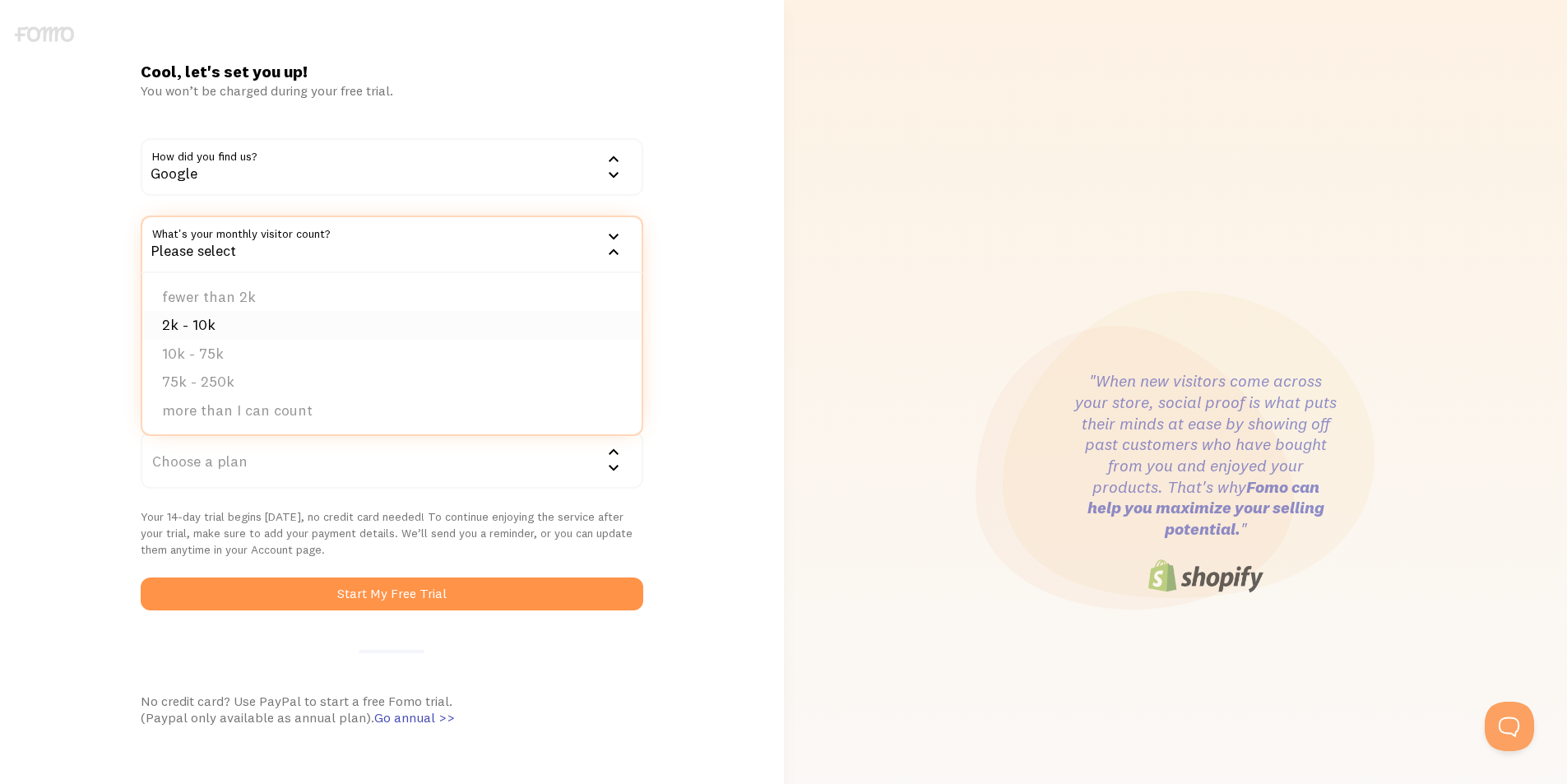
click at [223, 326] on li "2k - 10k" at bounding box center [392, 325] width 499 height 29
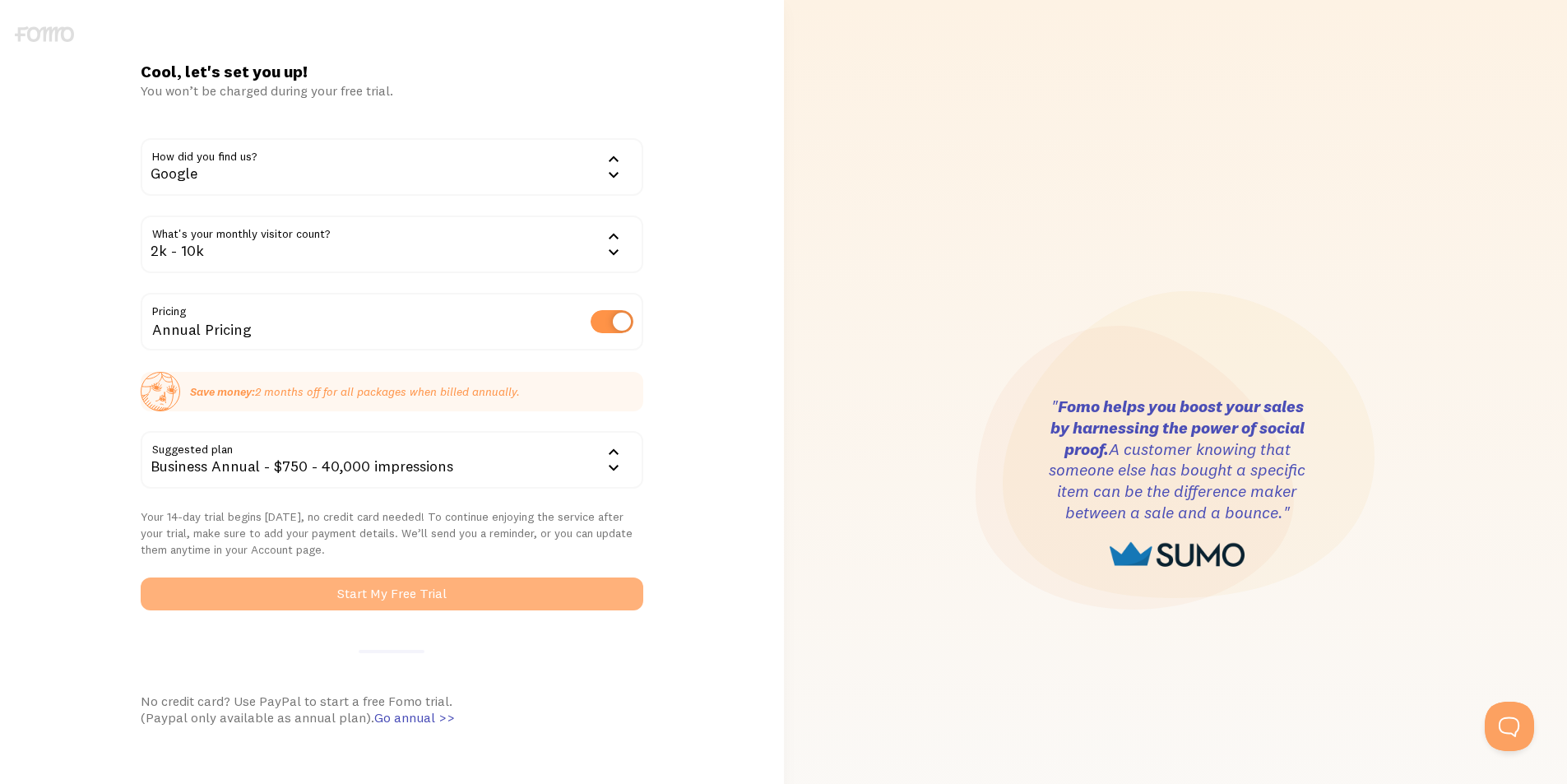
click at [343, 590] on button "Start My Free Trial" at bounding box center [392, 594] width 503 height 33
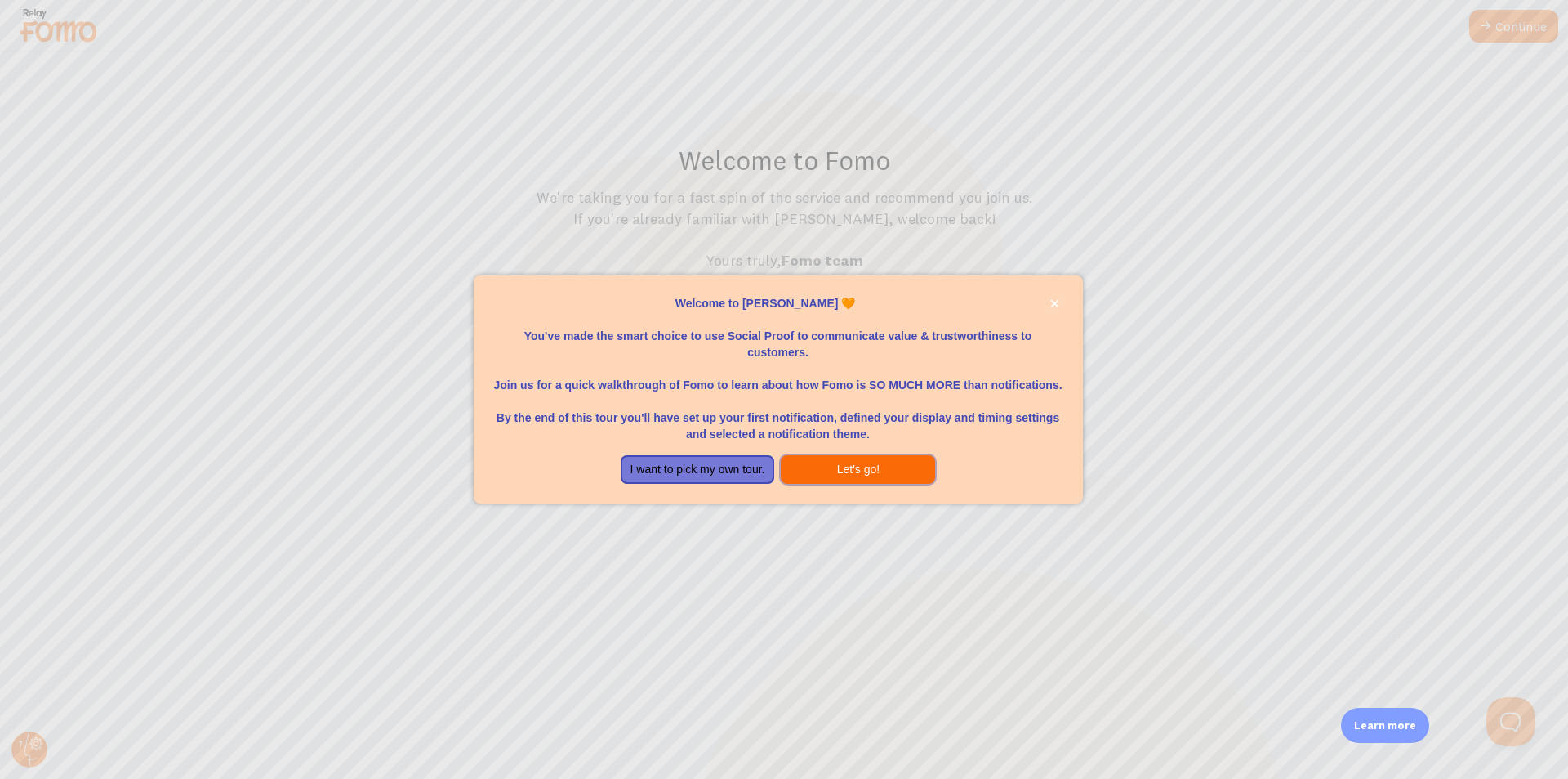
click at [845, 463] on button "Let's go!" at bounding box center [858, 470] width 154 height 30
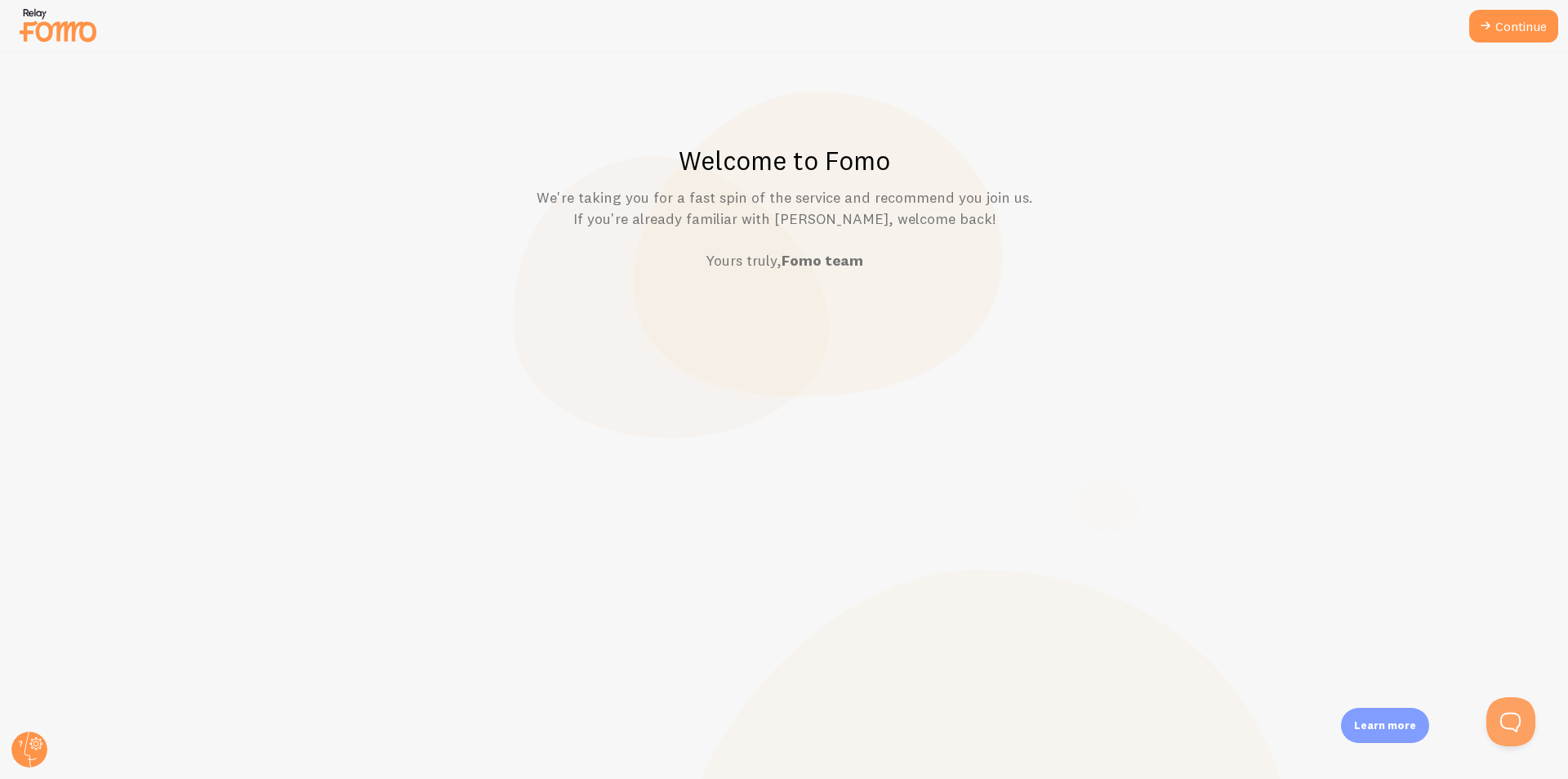
click at [854, 255] on strong "Fomo team" at bounding box center [822, 259] width 82 height 18
click at [1518, 31] on link "Continue" at bounding box center [1514, 26] width 89 height 33
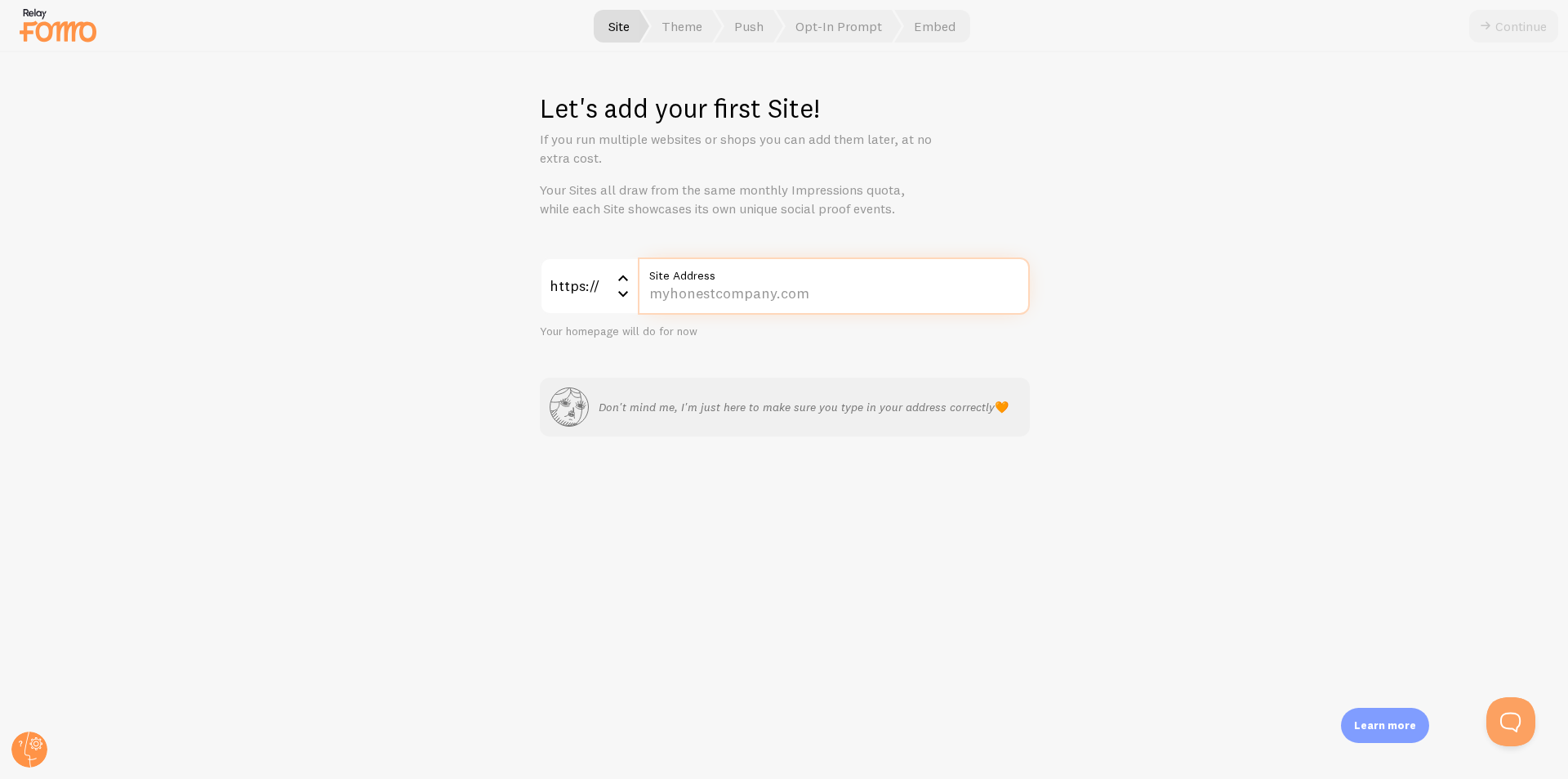
click at [747, 301] on input "Site Address" at bounding box center [834, 285] width 392 height 57
paste input "[DOMAIN_NAME][URL]"
type input "[DOMAIN_NAME][URL]"
click at [1512, 29] on button "Continue" at bounding box center [1514, 26] width 89 height 33
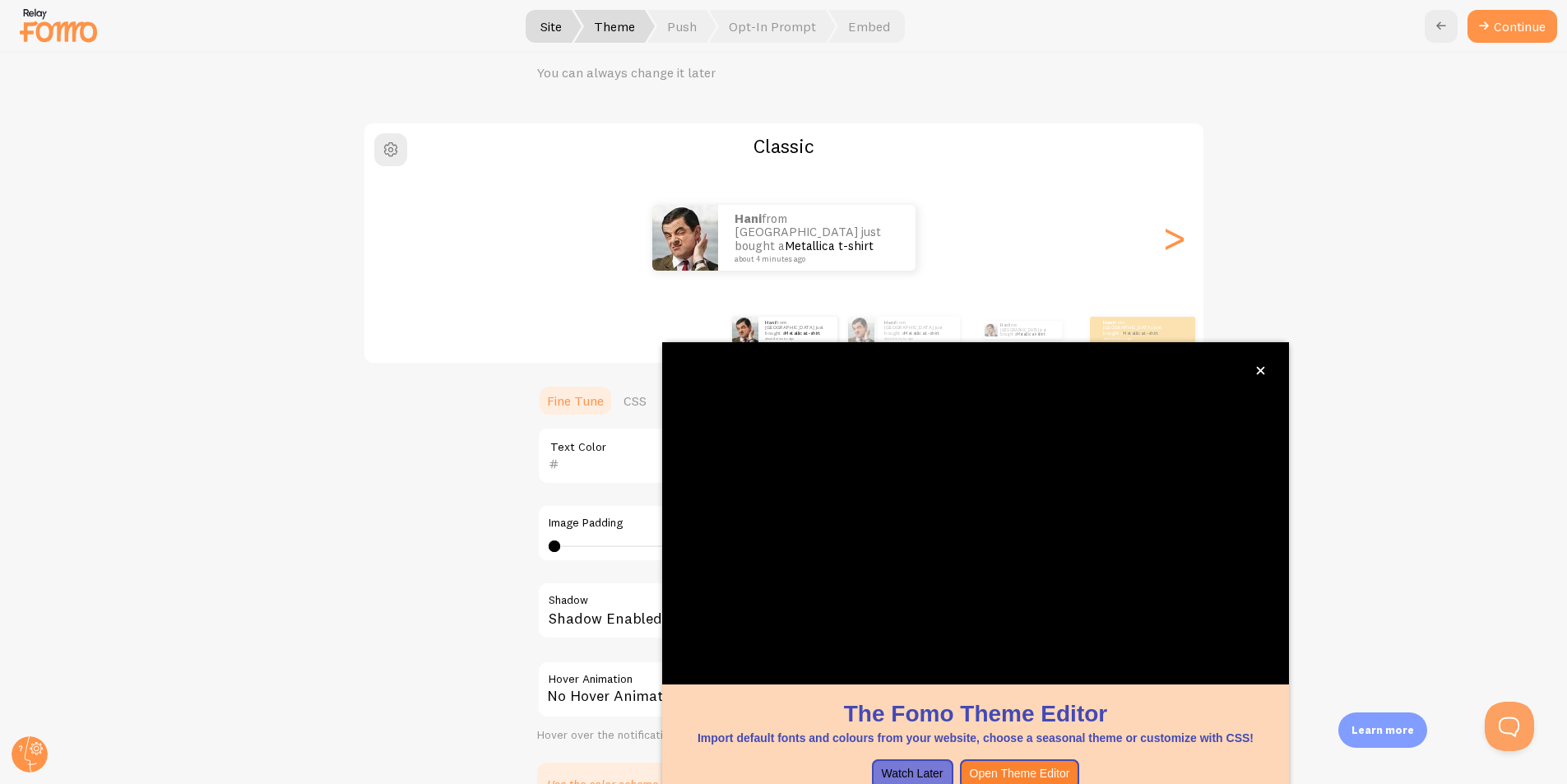
scroll to position [68, 0]
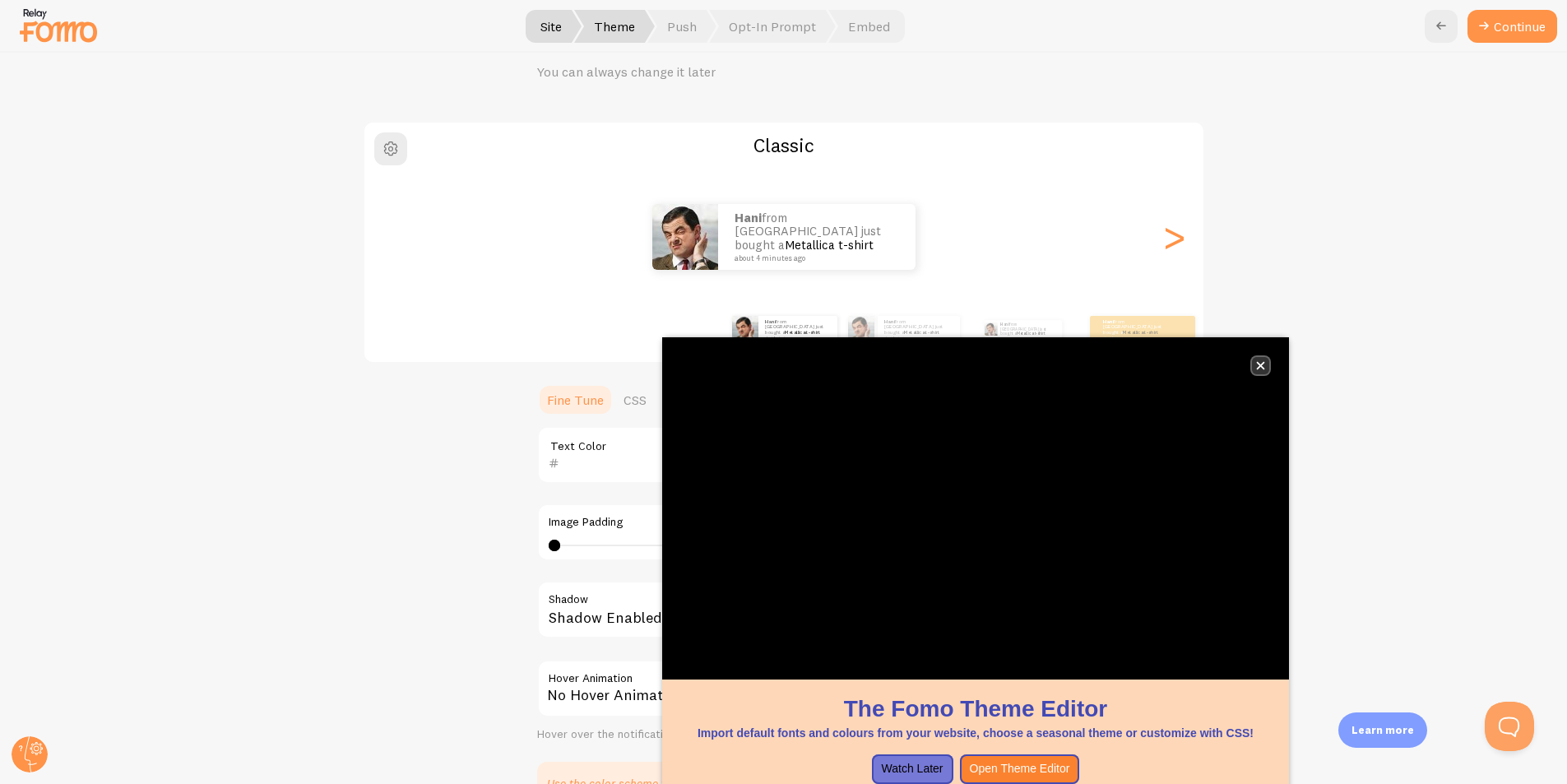
click at [1261, 362] on icon "close," at bounding box center [1260, 365] width 9 height 9
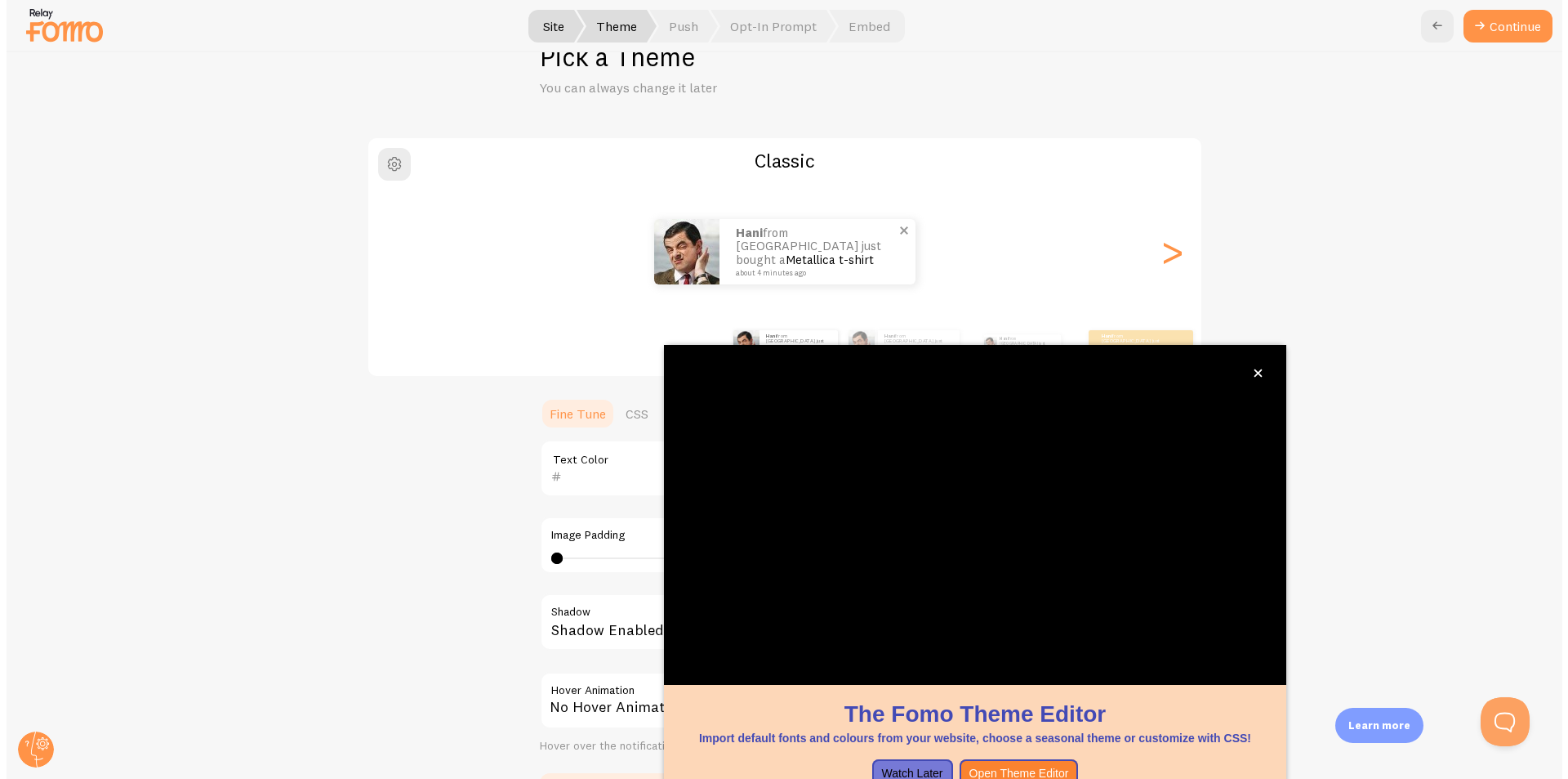
scroll to position [49, 0]
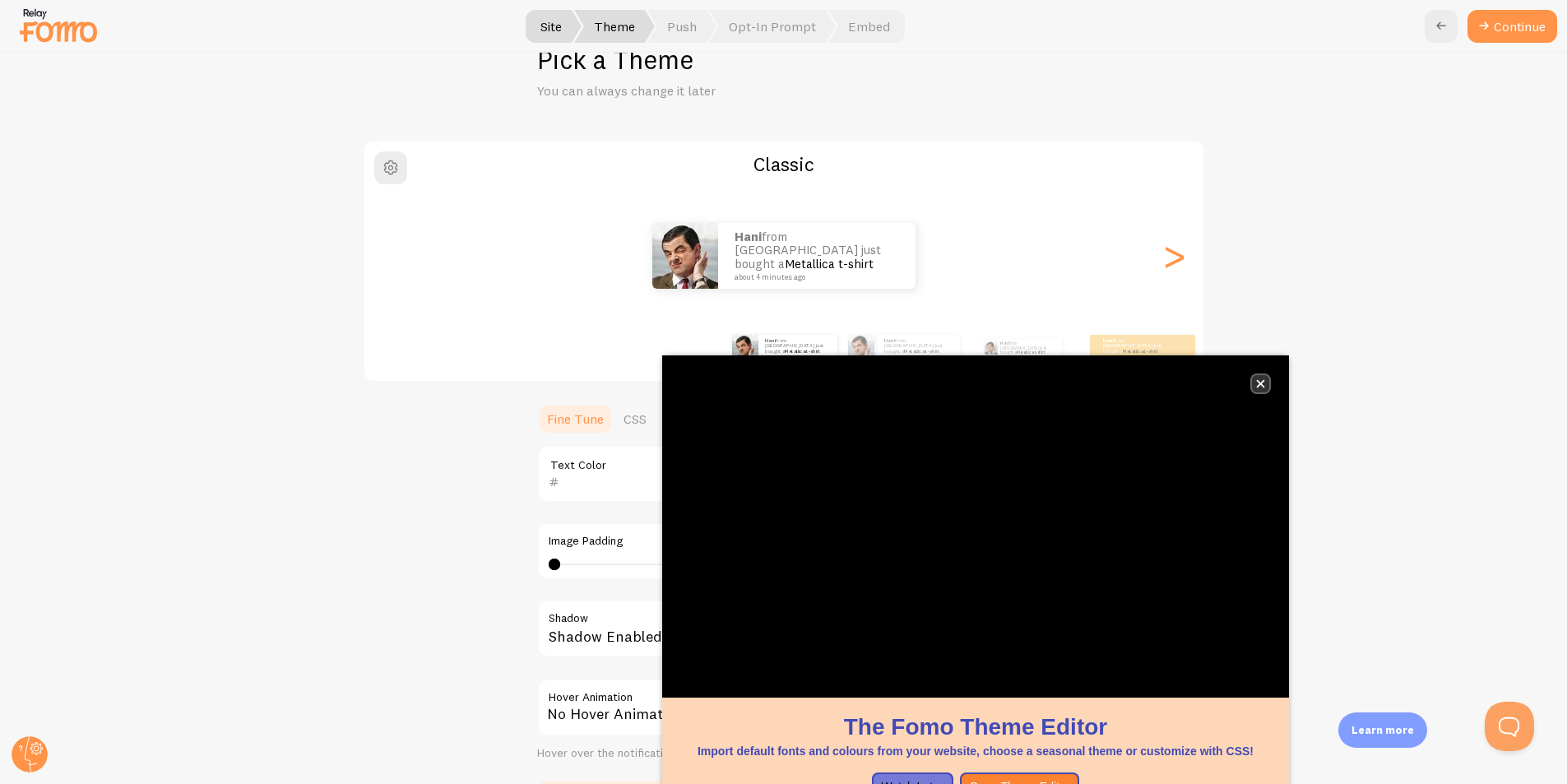
click at [1258, 379] on icon "close," at bounding box center [1260, 383] width 9 height 9
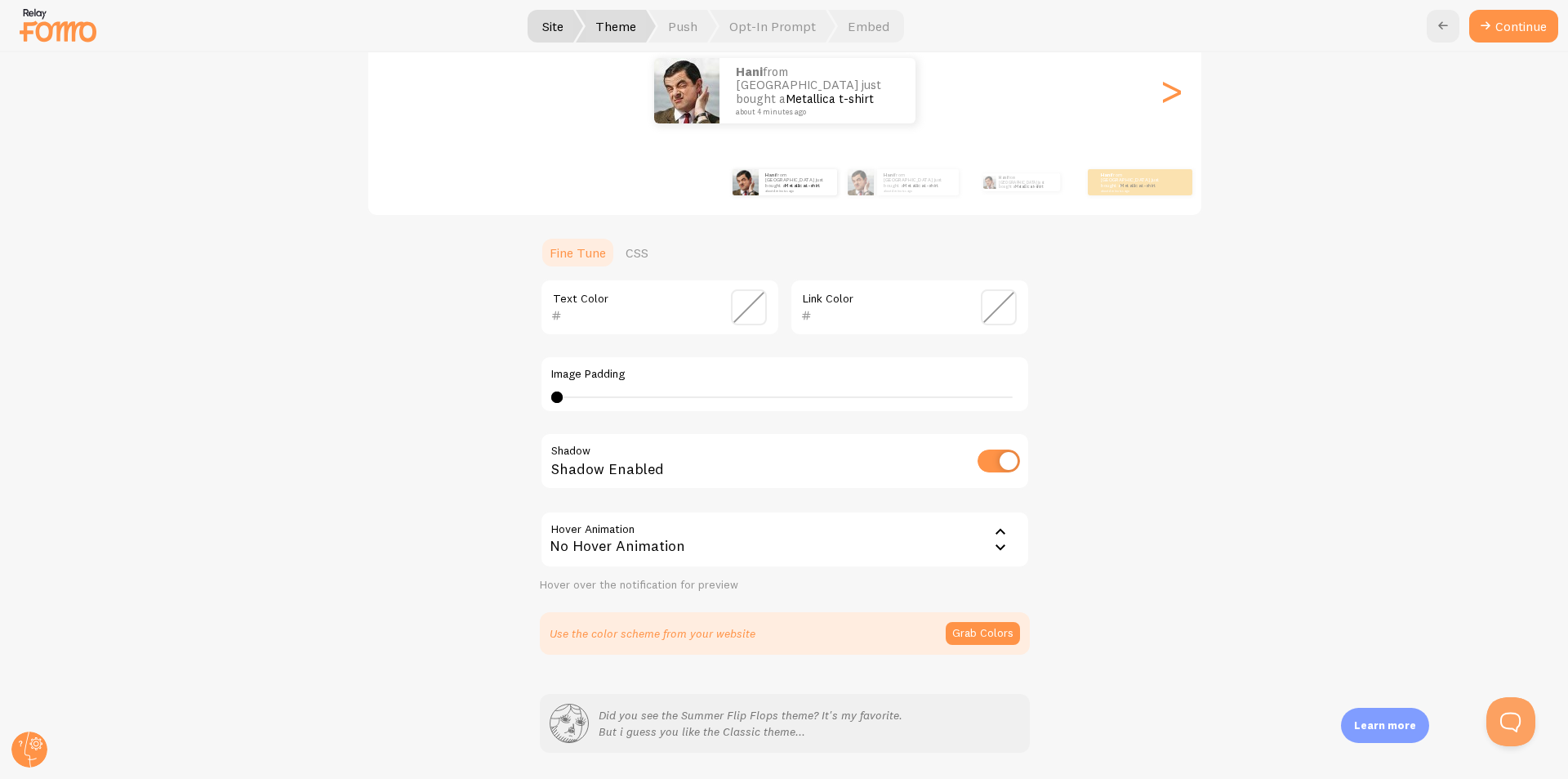
scroll to position [265, 0]
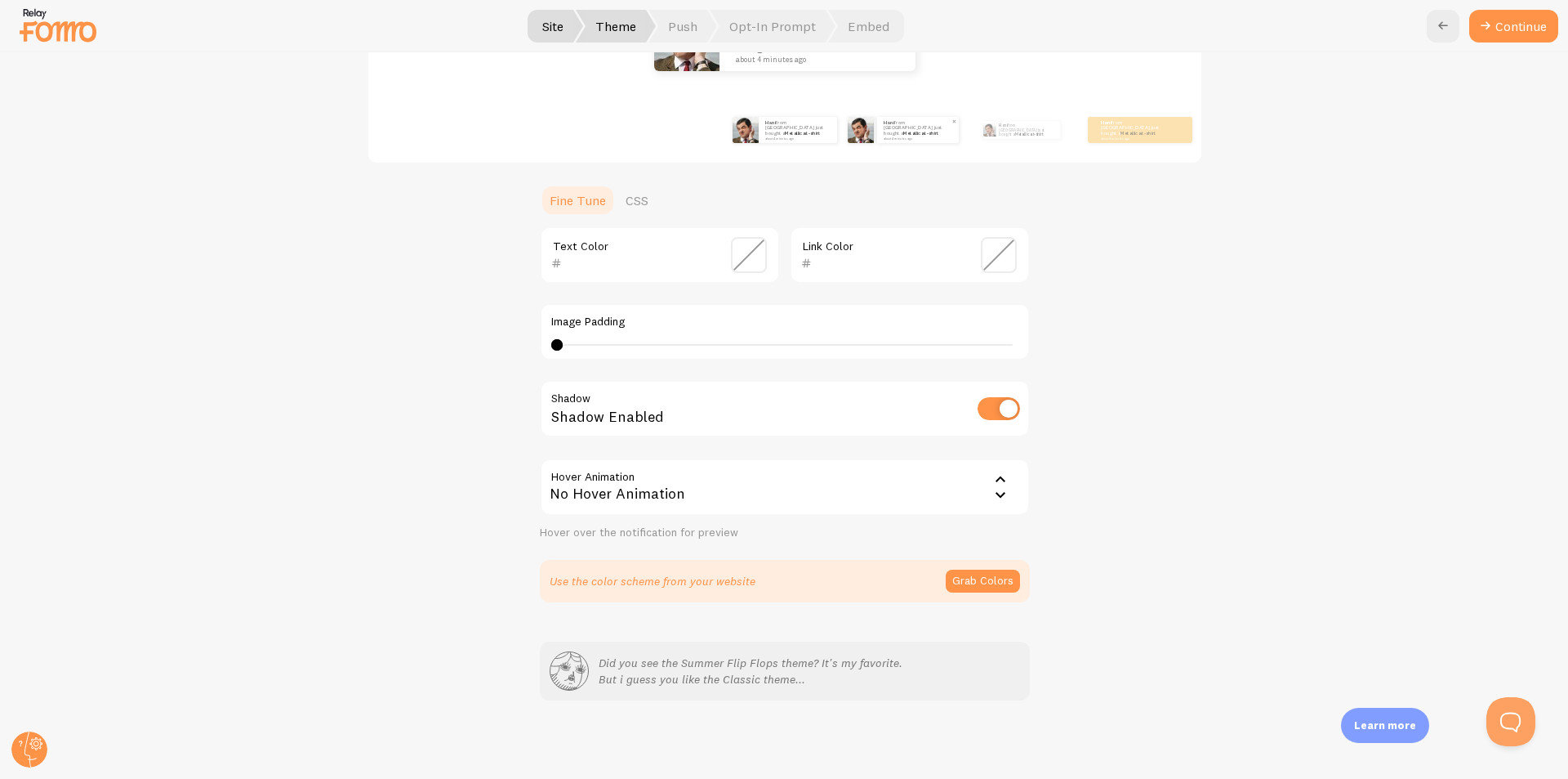
click at [877, 142] on div "hani from [GEOGRAPHIC_DATA] just bought a Metallica t-shirt about 4 minutes ago" at bounding box center [917, 129] width 82 height 26
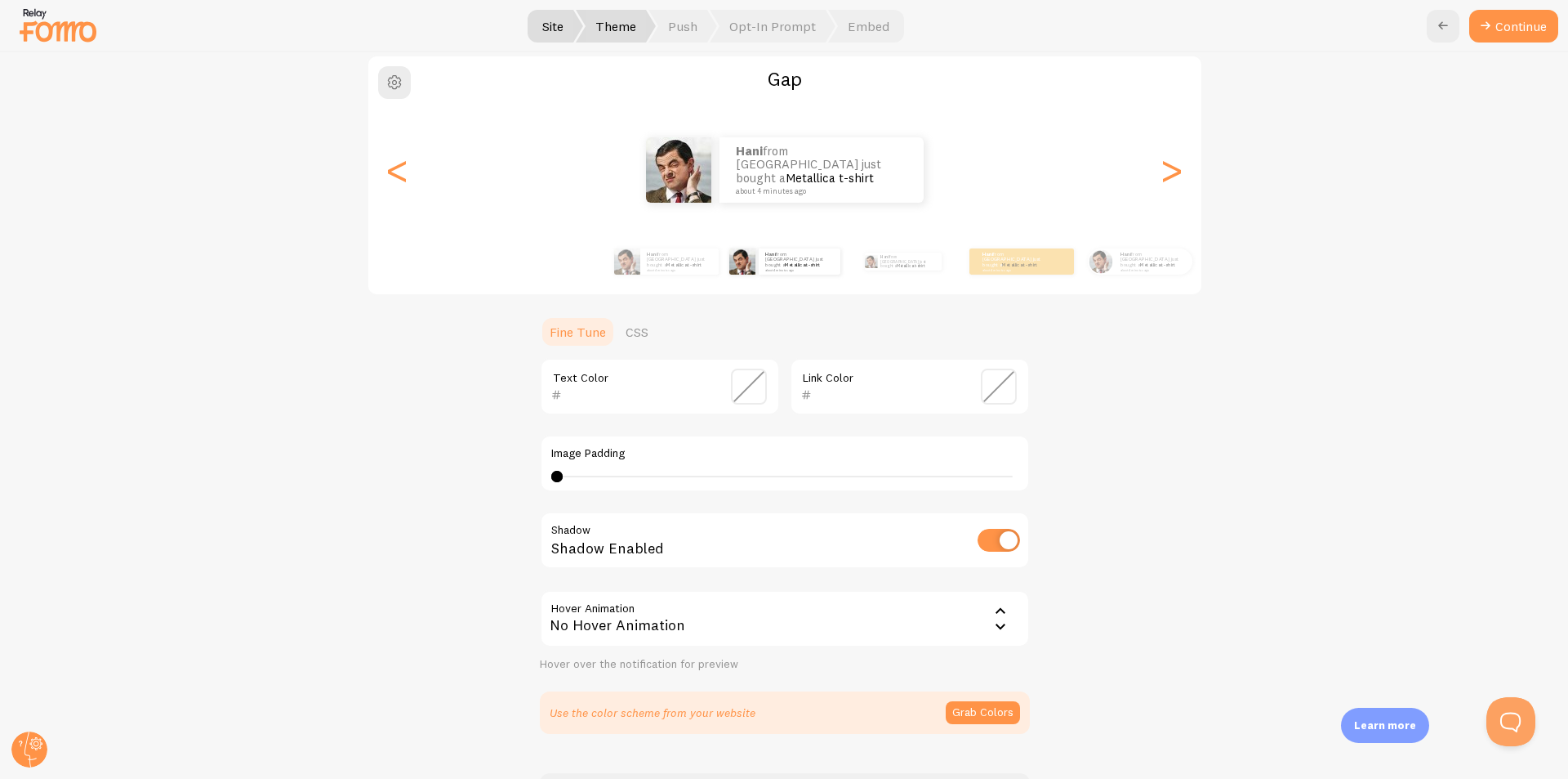
scroll to position [19, 0]
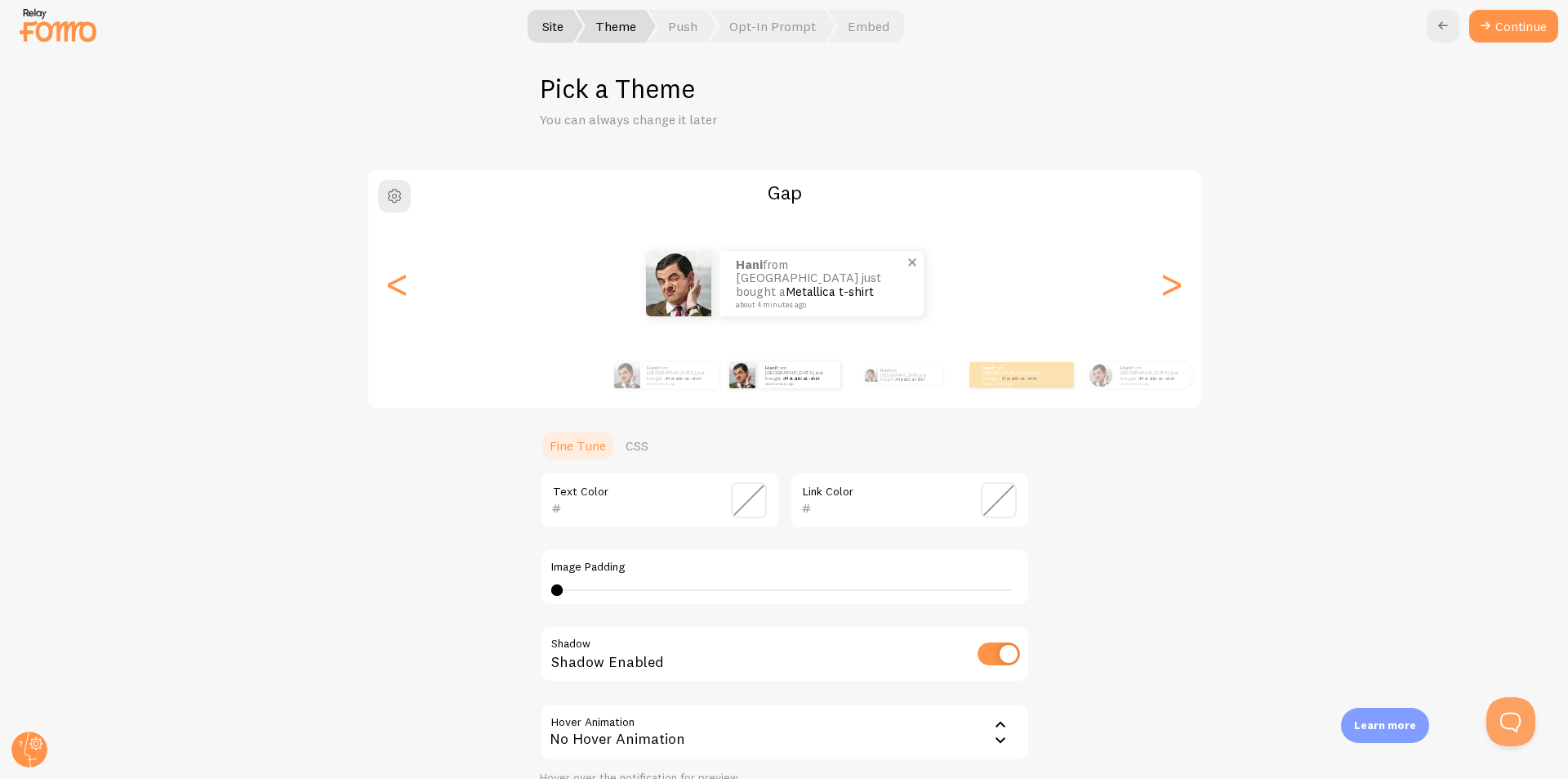
click at [785, 296] on p "hani from [GEOGRAPHIC_DATA] just bought a Metallica t-shirt about 4 minutes ago" at bounding box center [822, 283] width 172 height 51
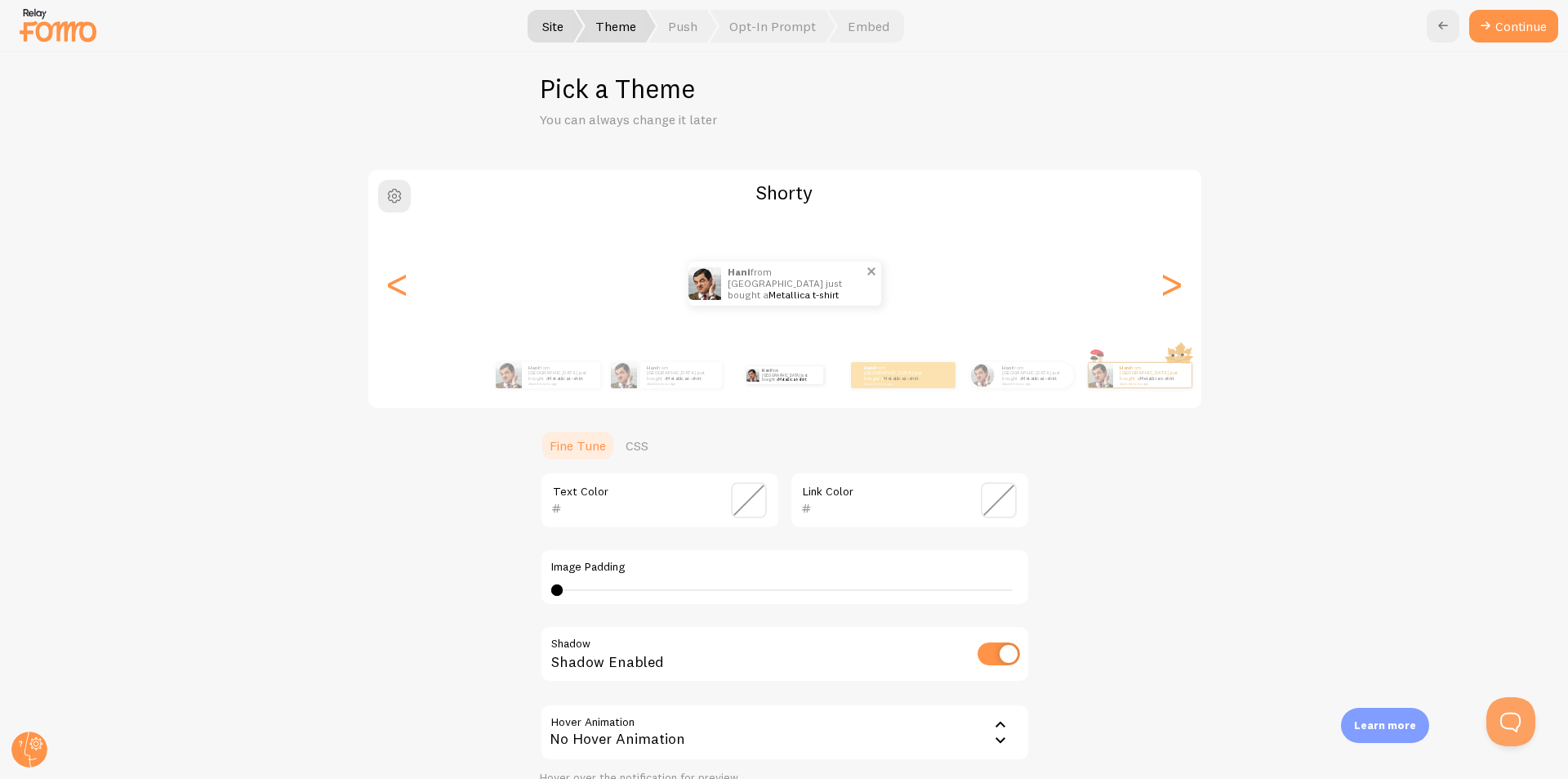
click at [737, 297] on p "hani from [GEOGRAPHIC_DATA] just bought a Metallica t-shirt about 4 minutes ago" at bounding box center [796, 283] width 137 height 44
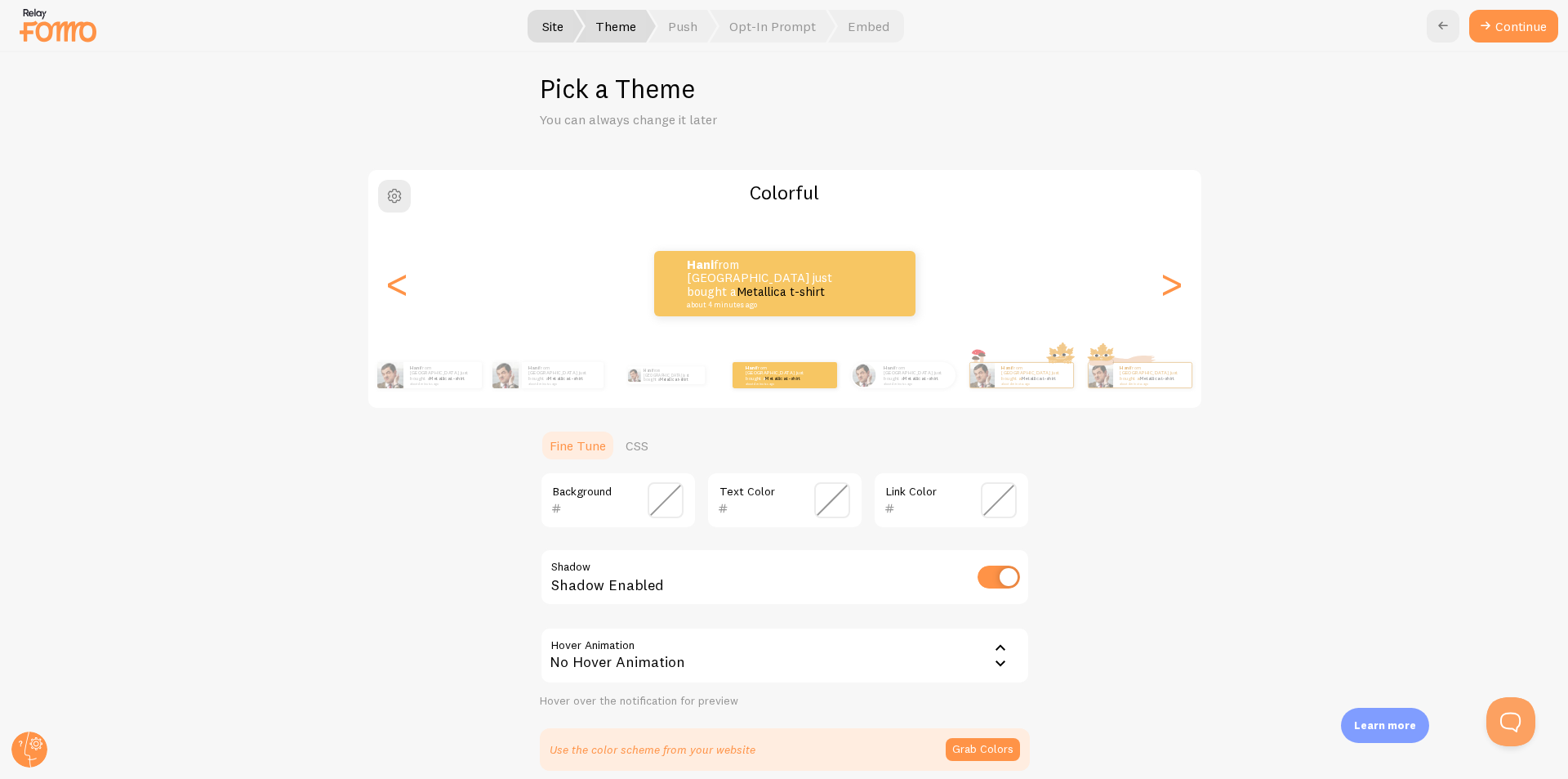
click at [771, 301] on small "about 4 minutes ago" at bounding box center [766, 305] width 158 height 8
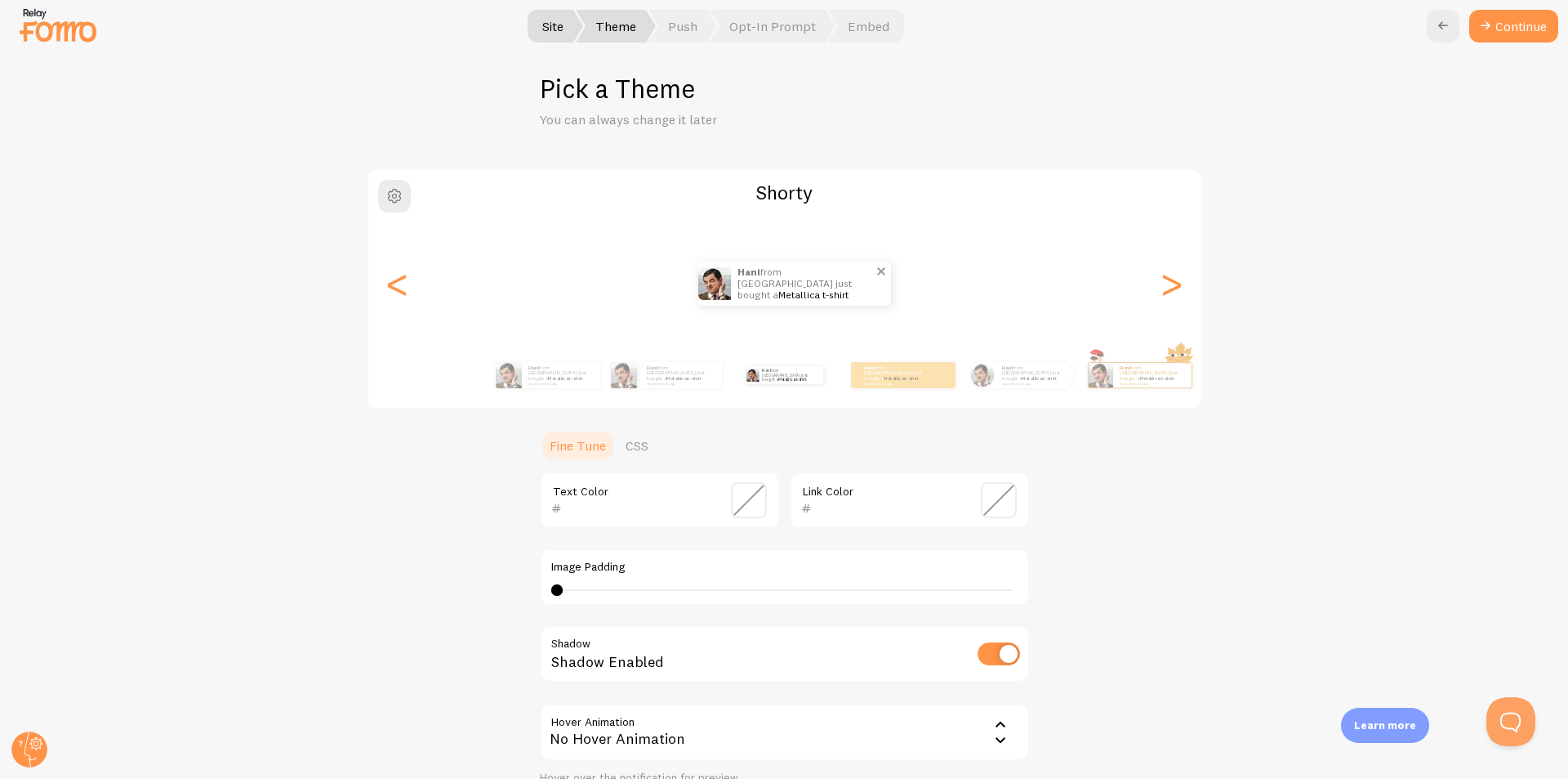
click at [829, 301] on div "hani from [GEOGRAPHIC_DATA] just bought a Metallica t-shirt about 4 minutes ago…" at bounding box center [784, 283] width 833 height 118
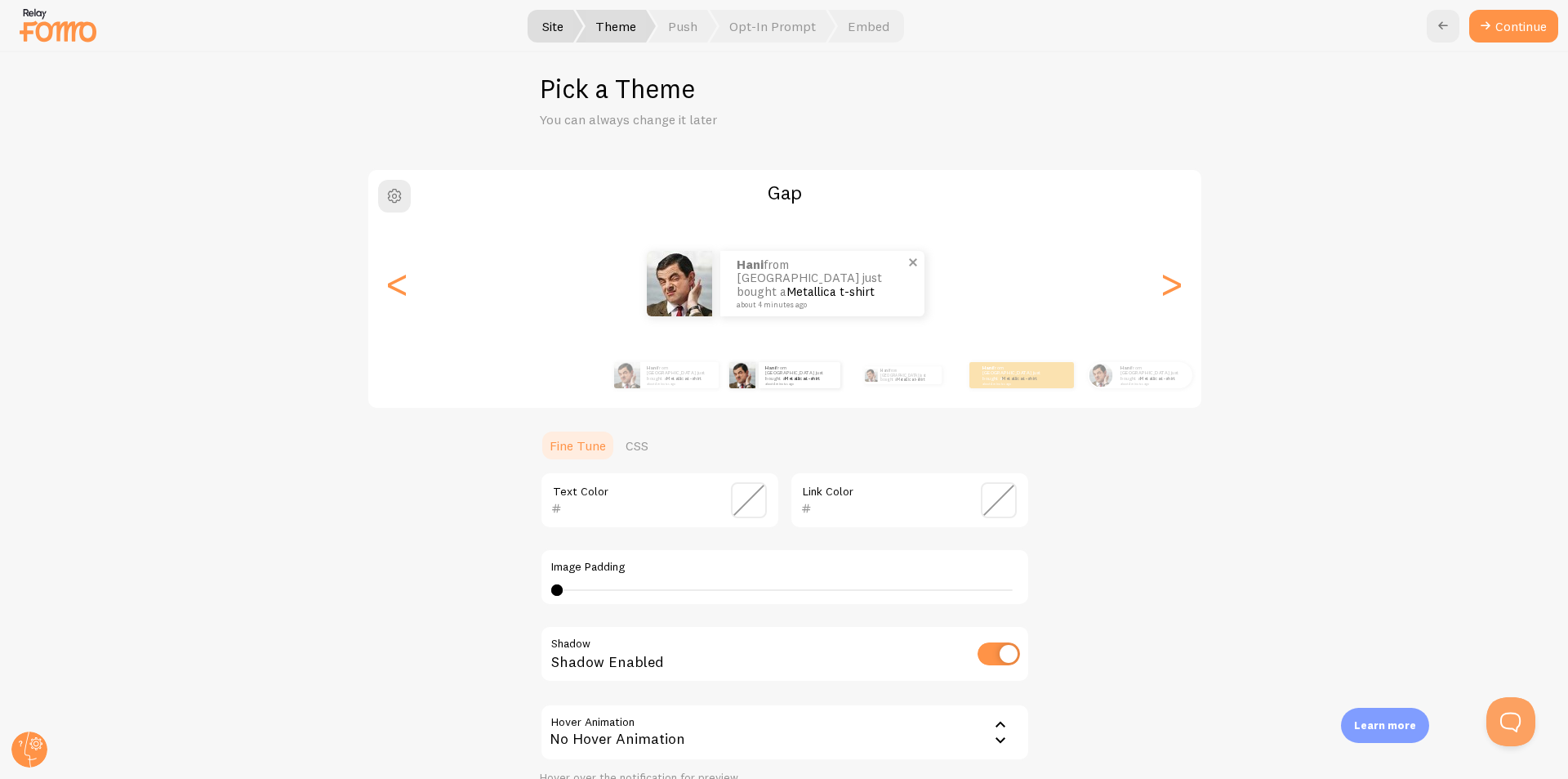
click at [864, 308] on div "hani from [GEOGRAPHIC_DATA] just bought a Metallica t-shirt about 4 minutes ago" at bounding box center [822, 283] width 204 height 66
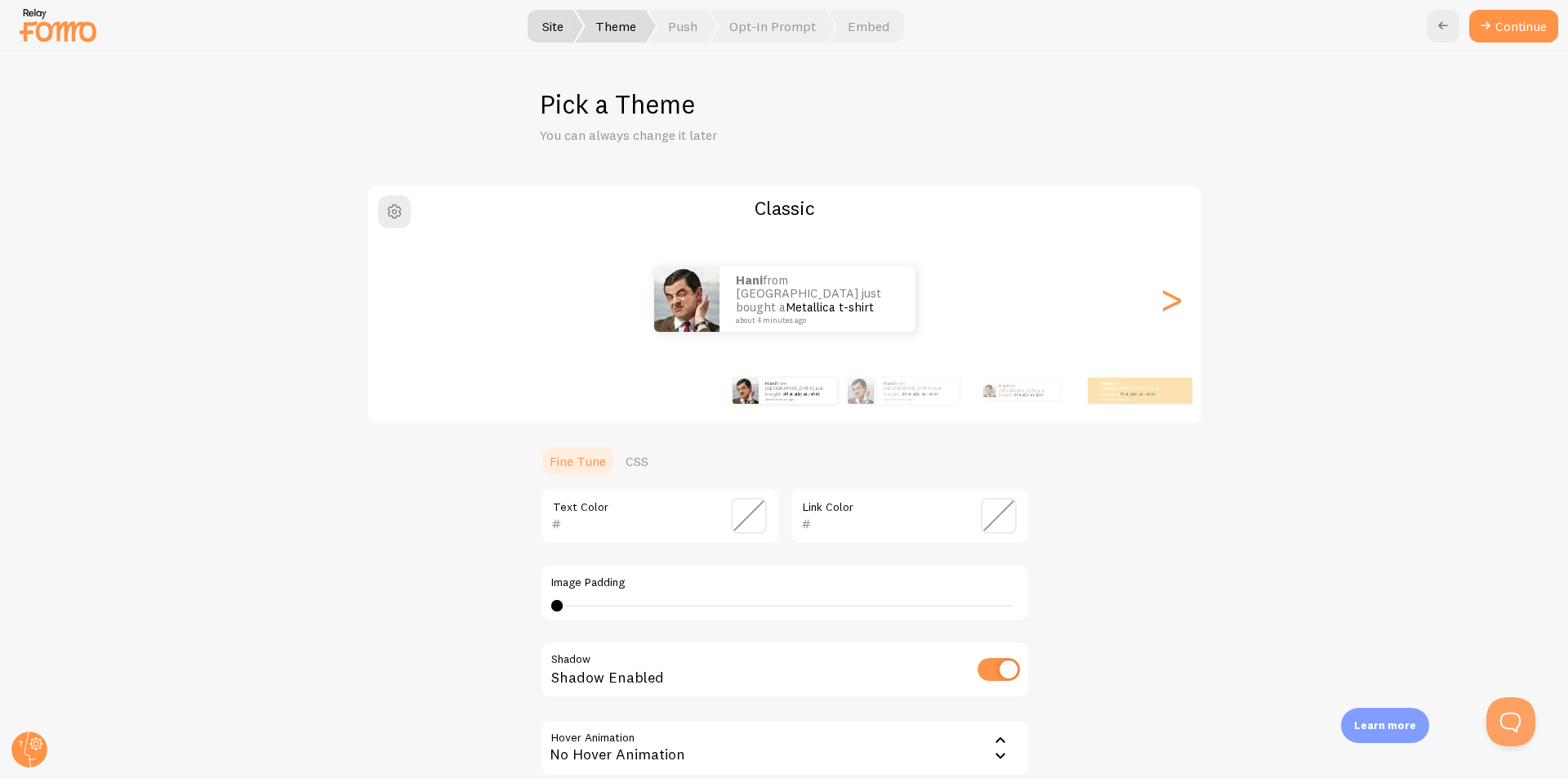
scroll to position [82, 0]
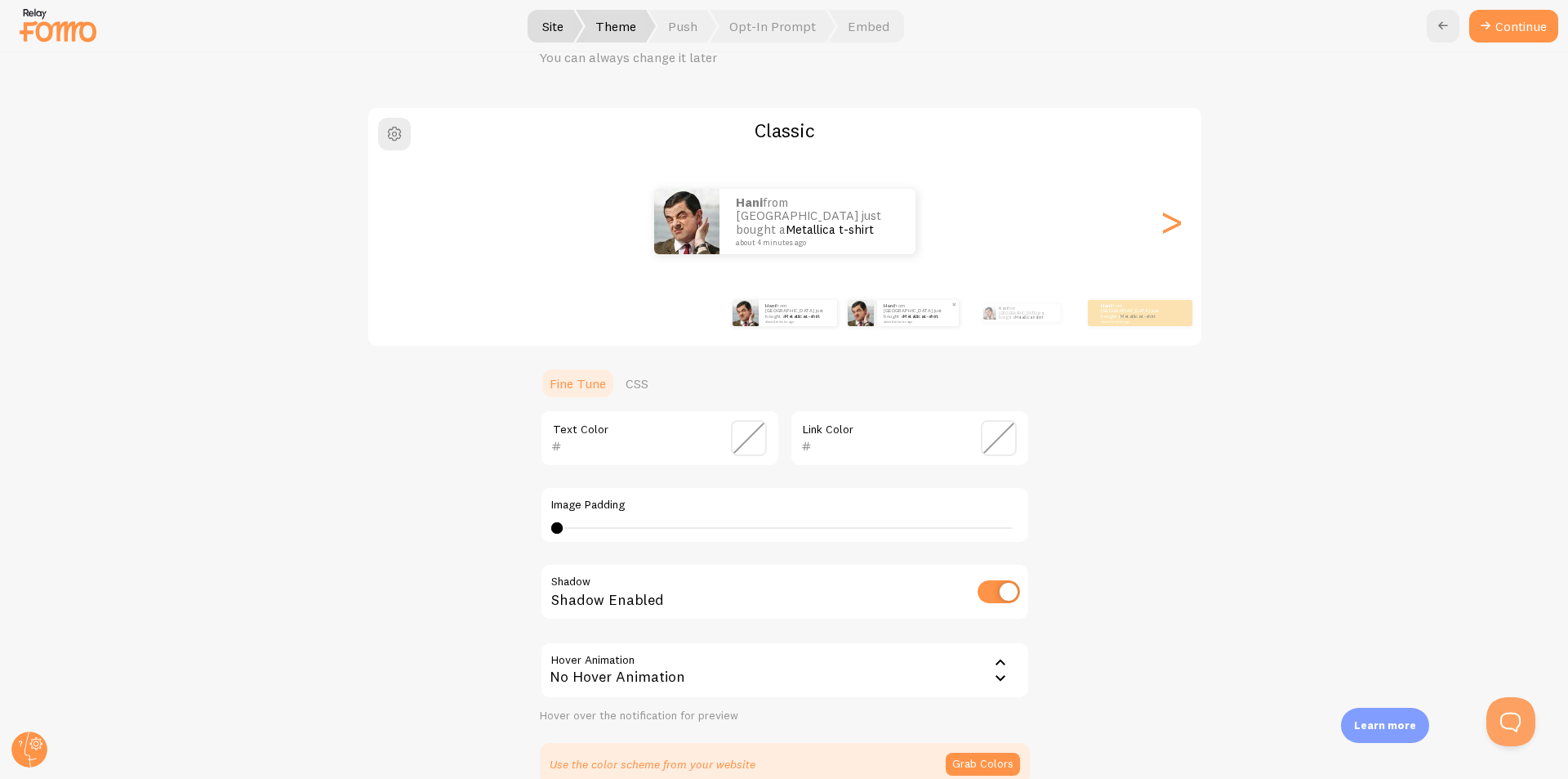
click at [877, 324] on div "hani from [GEOGRAPHIC_DATA] just bought a Metallica t-shirt about 4 minutes ago" at bounding box center [917, 312] width 82 height 26
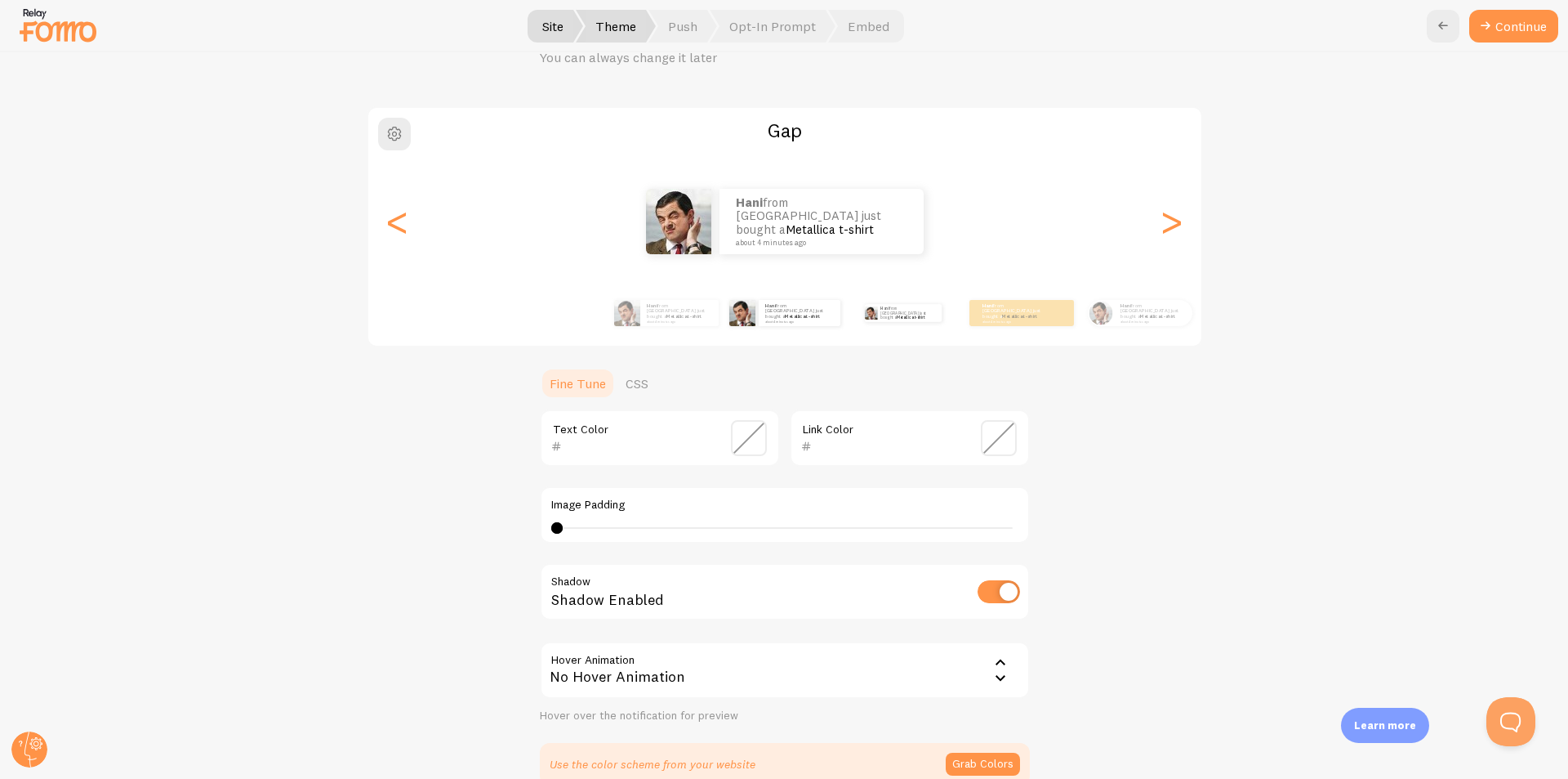
click at [878, 324] on div "hani from [GEOGRAPHIC_DATA] just bought a Metallica t-shirt about 4 minutes ago" at bounding box center [903, 312] width 105 height 45
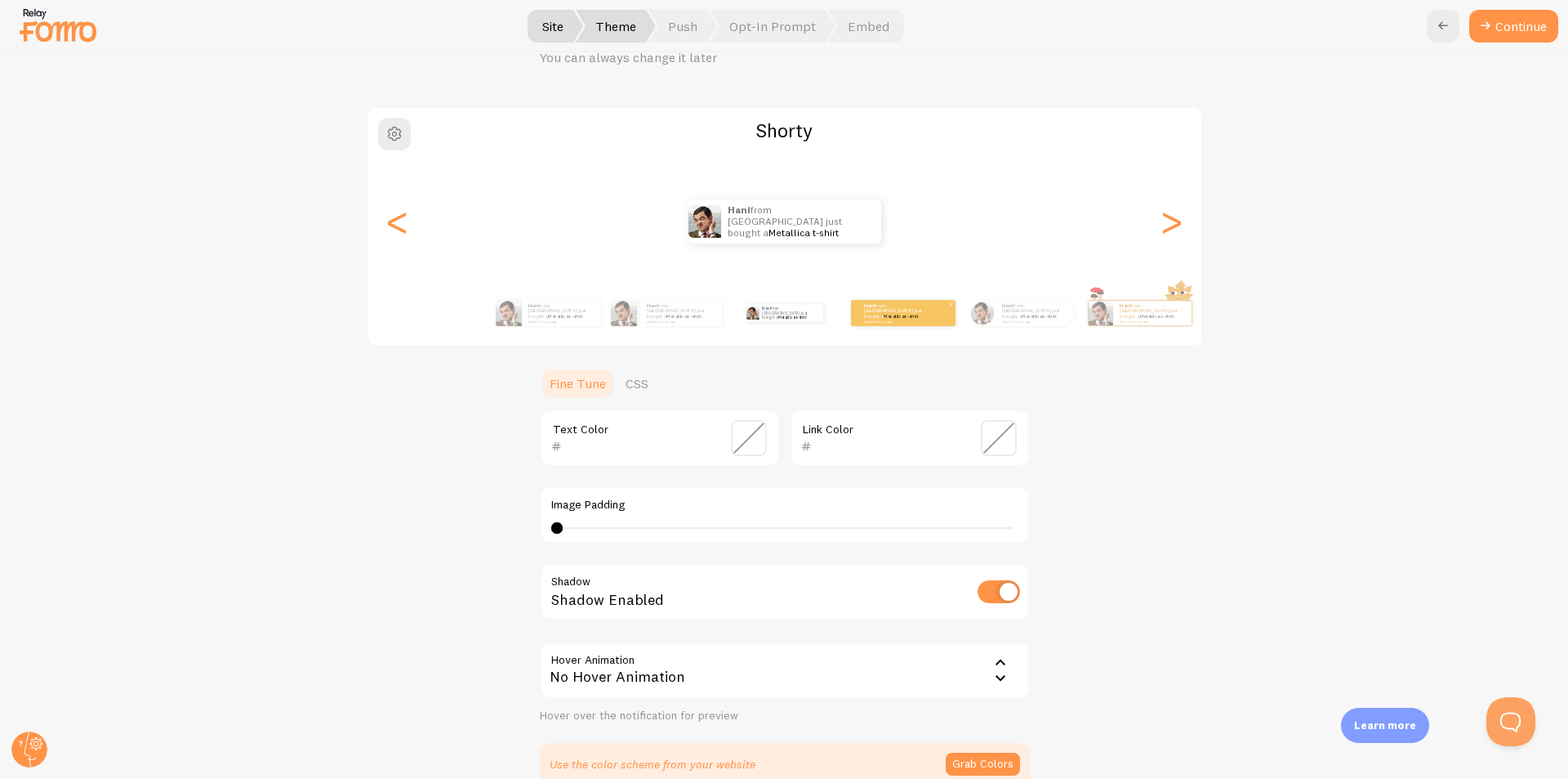
click at [887, 321] on div "hani from [GEOGRAPHIC_DATA] just bought a Metallica t-shirt about 4 minutes ago" at bounding box center [903, 312] width 104 height 26
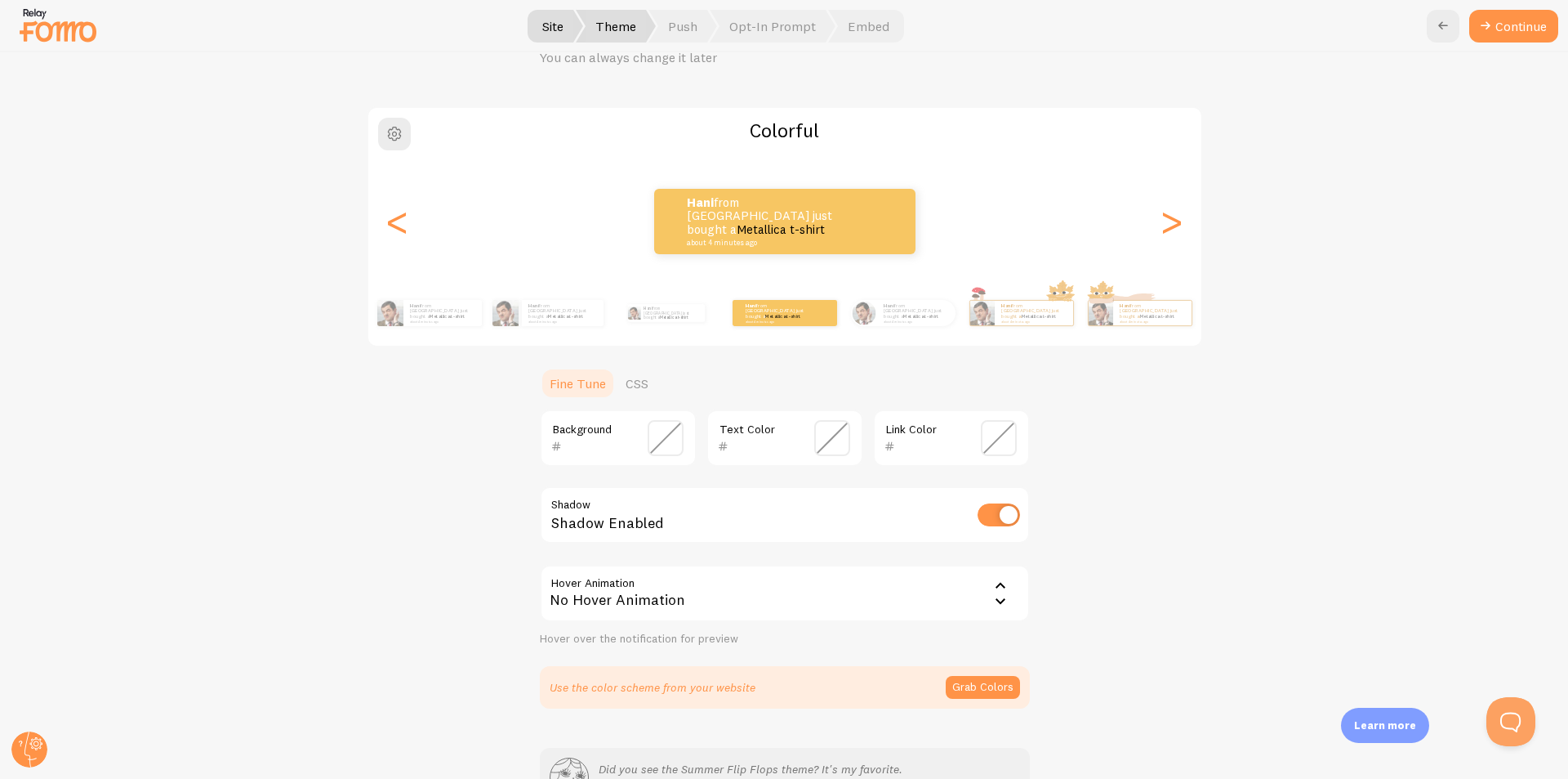
click at [638, 321] on div "hani from [GEOGRAPHIC_DATA] just bought a Metallica t-shirt about 4 minutes ago…" at bounding box center [846, 312] width 938 height 45
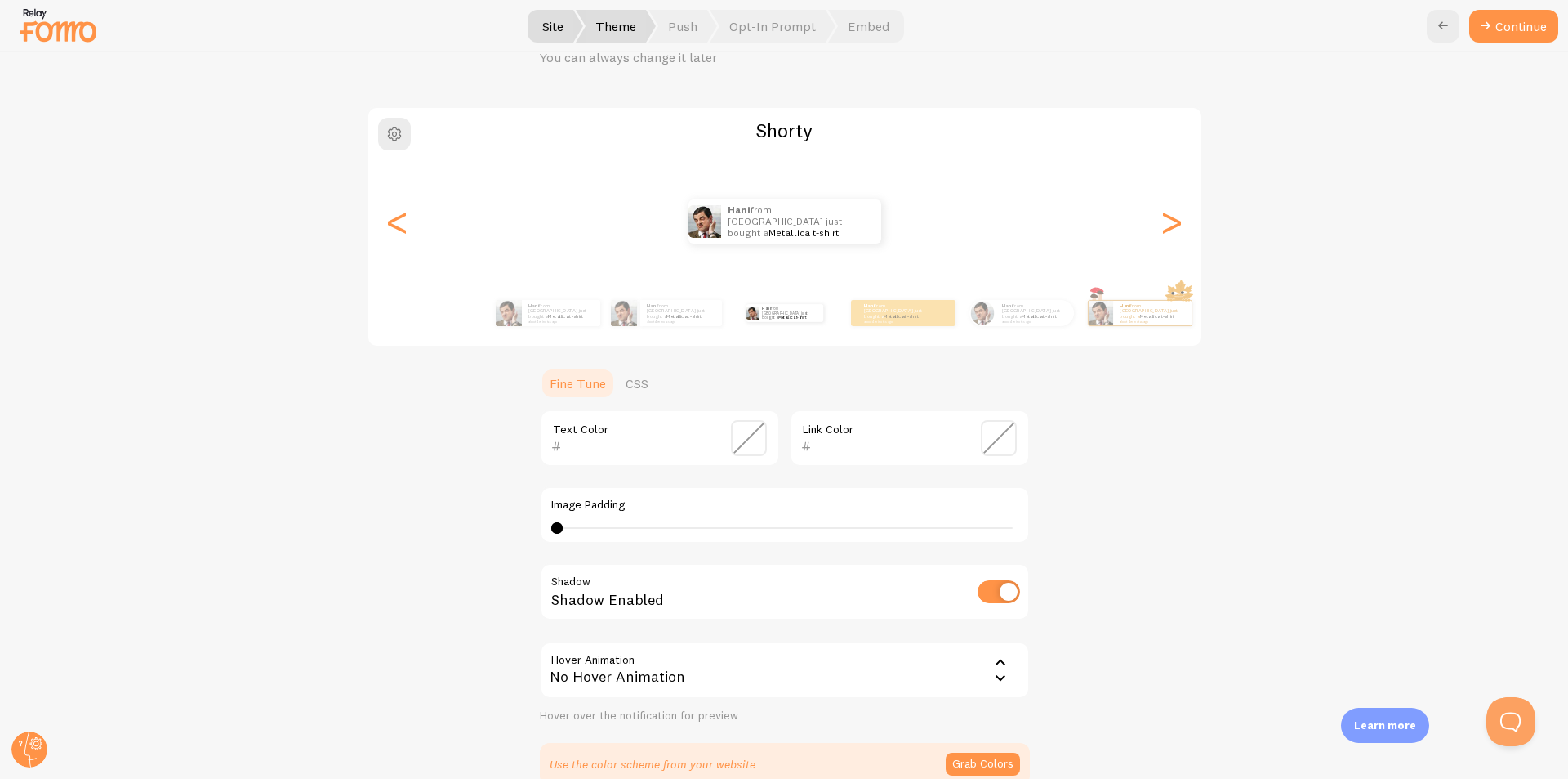
click at [669, 324] on div "hani from [GEOGRAPHIC_DATA] just bought a Metallica t-shirt about 4 minutes ago" at bounding box center [680, 312] width 82 height 26
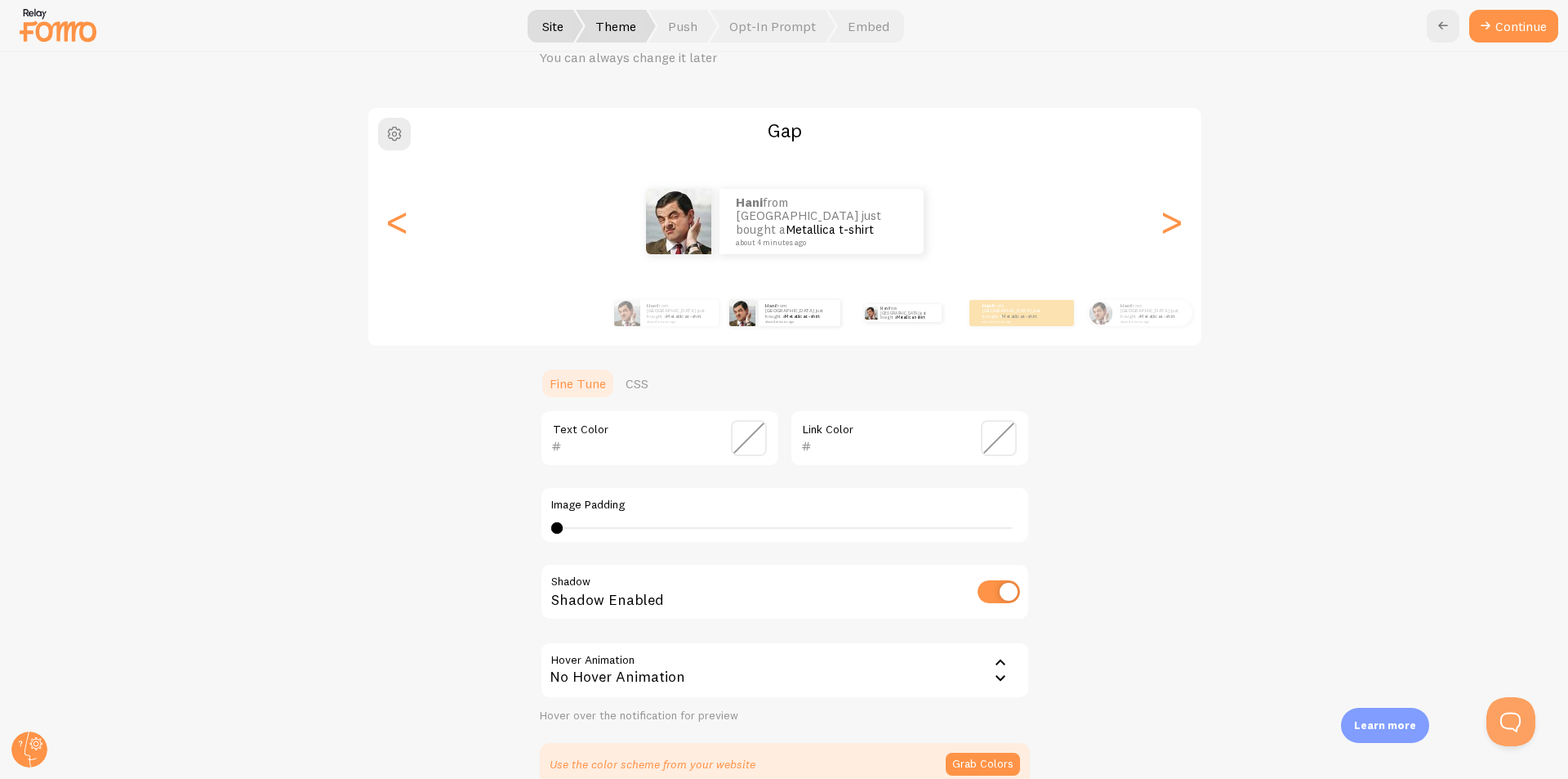
click at [669, 324] on div "hani from [GEOGRAPHIC_DATA] just bought a Metallica t-shirt about 4 minutes ago" at bounding box center [678, 312] width 78 height 26
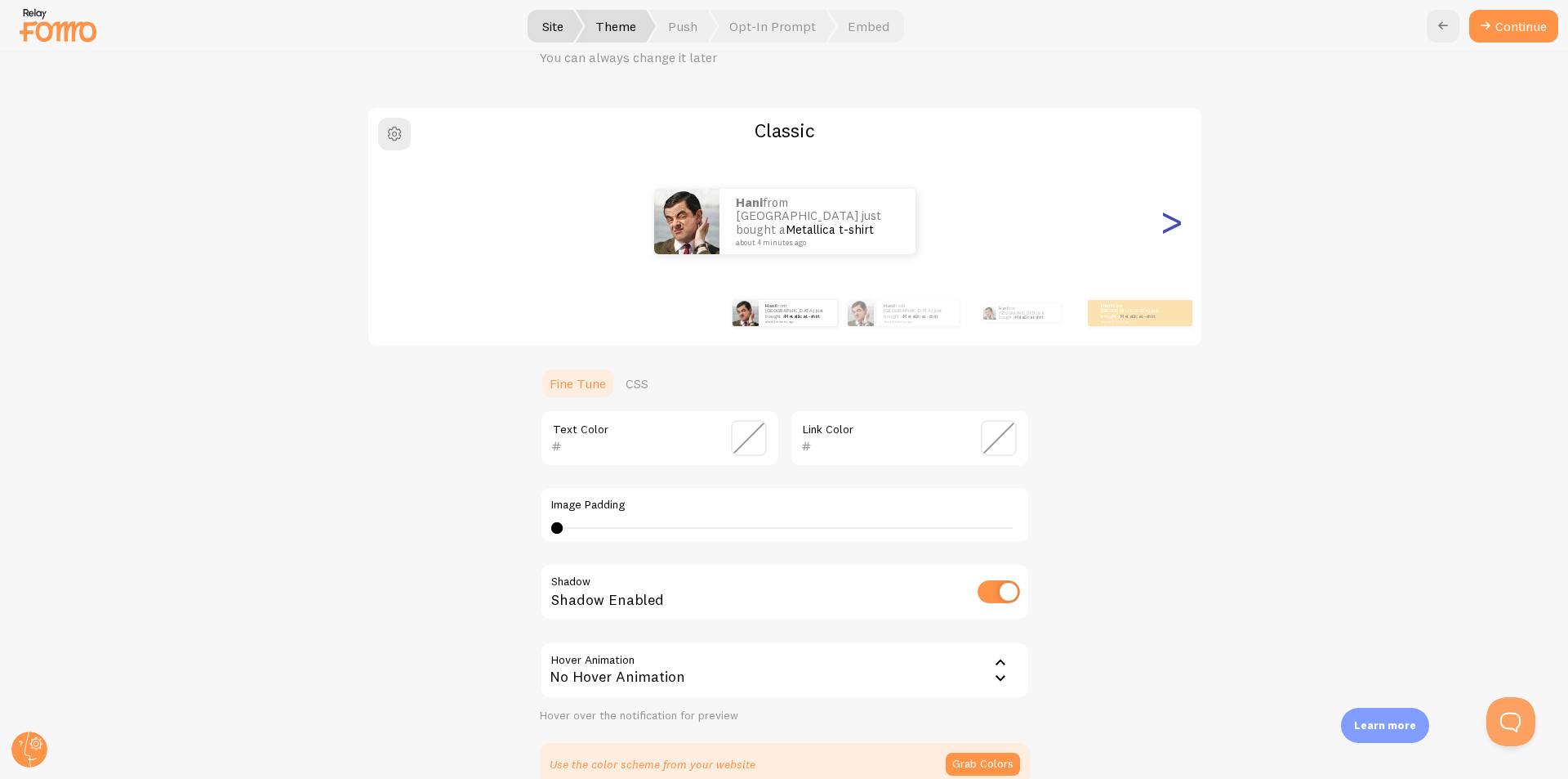
click at [1163, 225] on div ">" at bounding box center [1172, 222] width 19 height 118
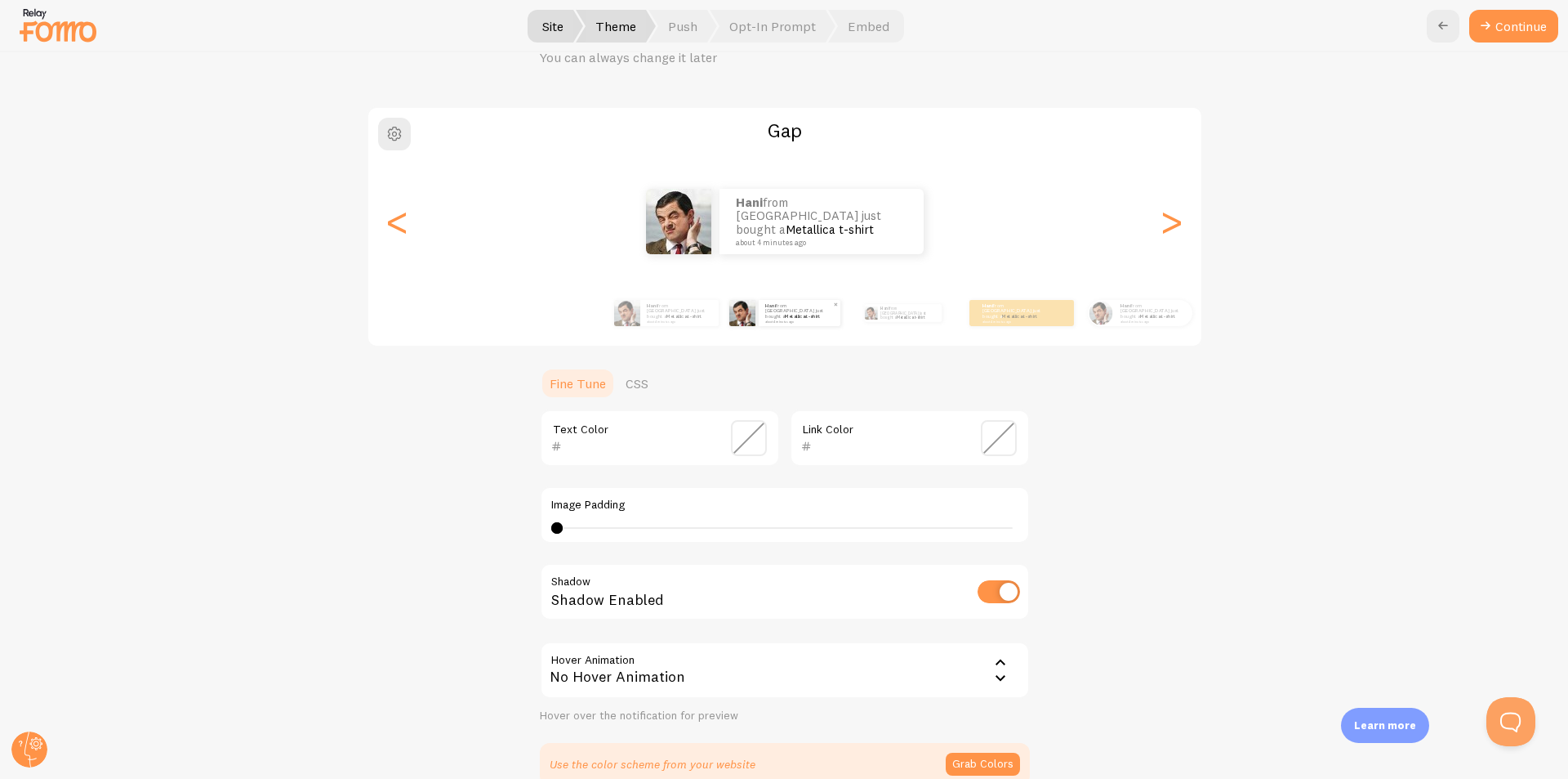
scroll to position [265, 0]
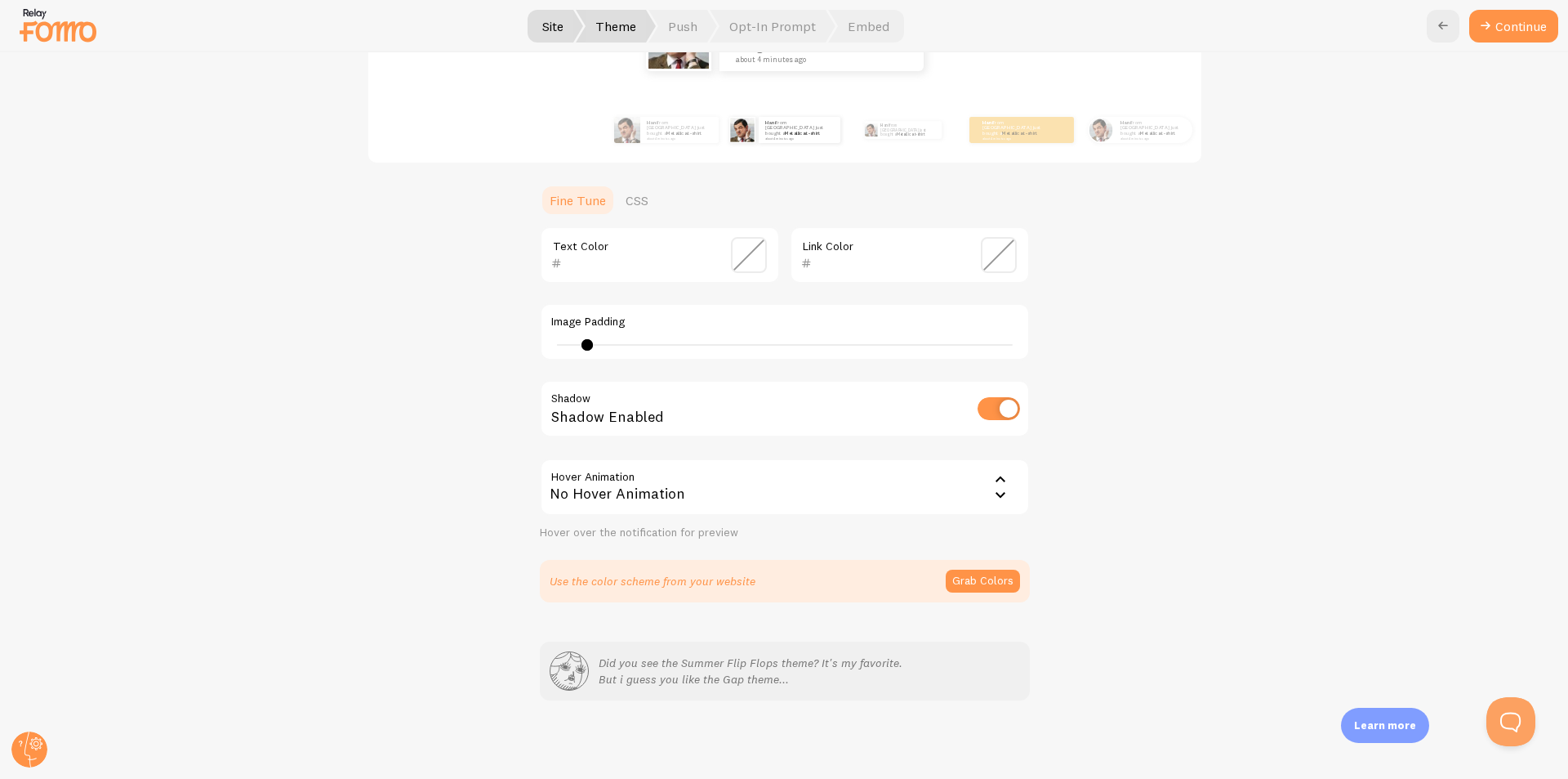
type input "0"
drag, startPoint x: 550, startPoint y: 341, endPoint x: 535, endPoint y: 343, distance: 15.1
click at [540, 343] on div "Image Padding 0" at bounding box center [784, 331] width 490 height 57
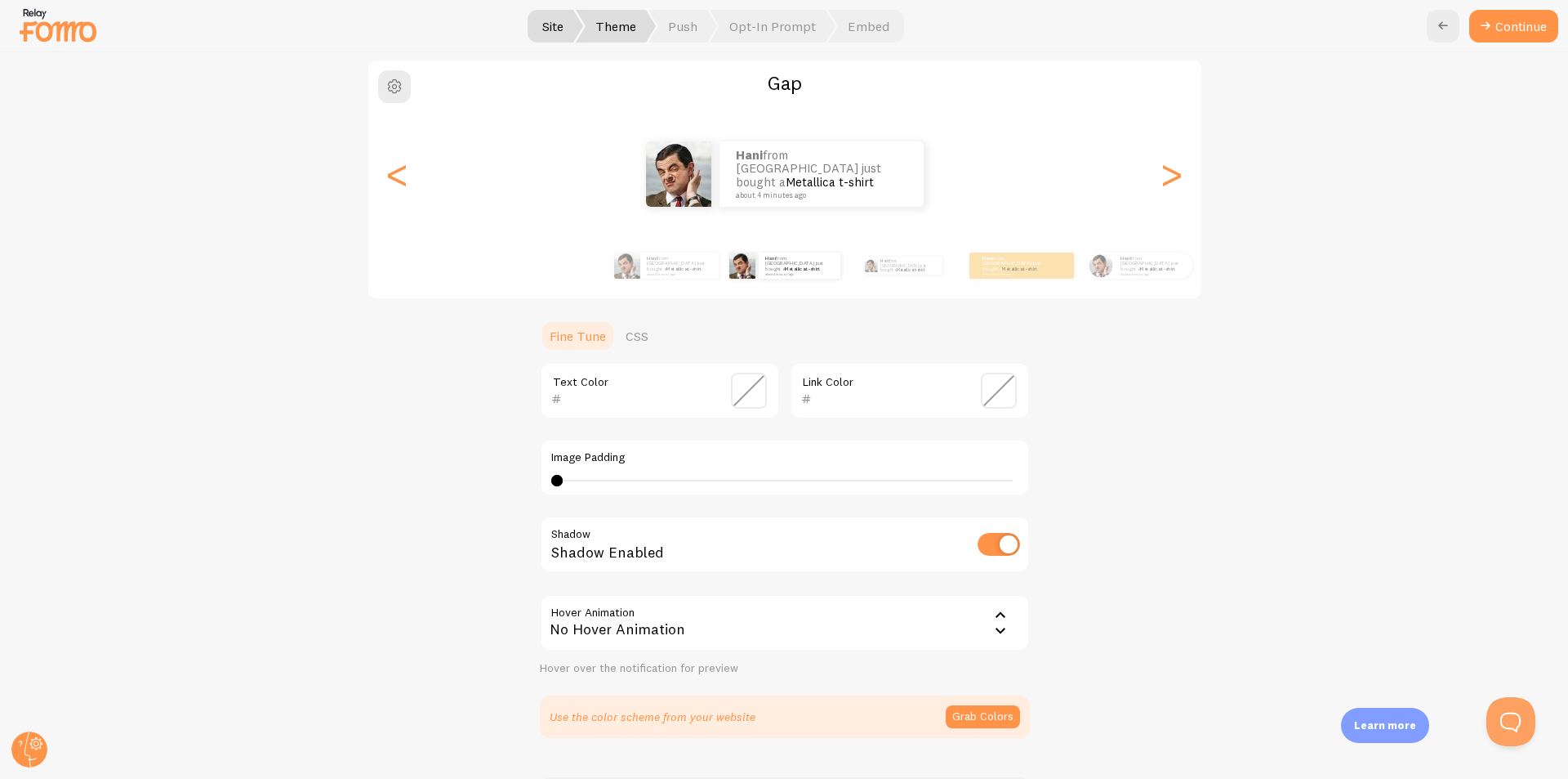
scroll to position [101, 0]
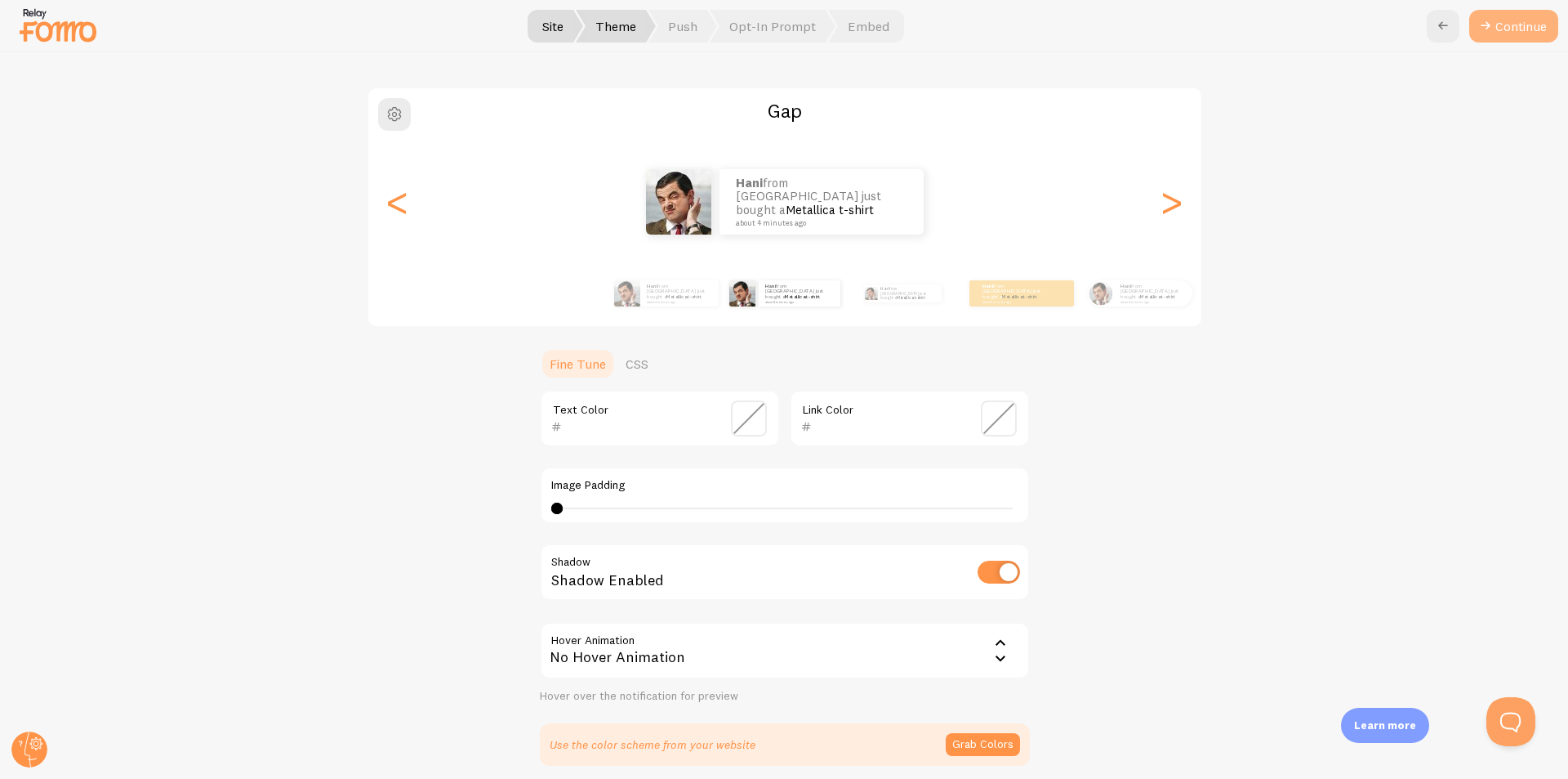
click at [1488, 33] on icon at bounding box center [1485, 26] width 19 height 19
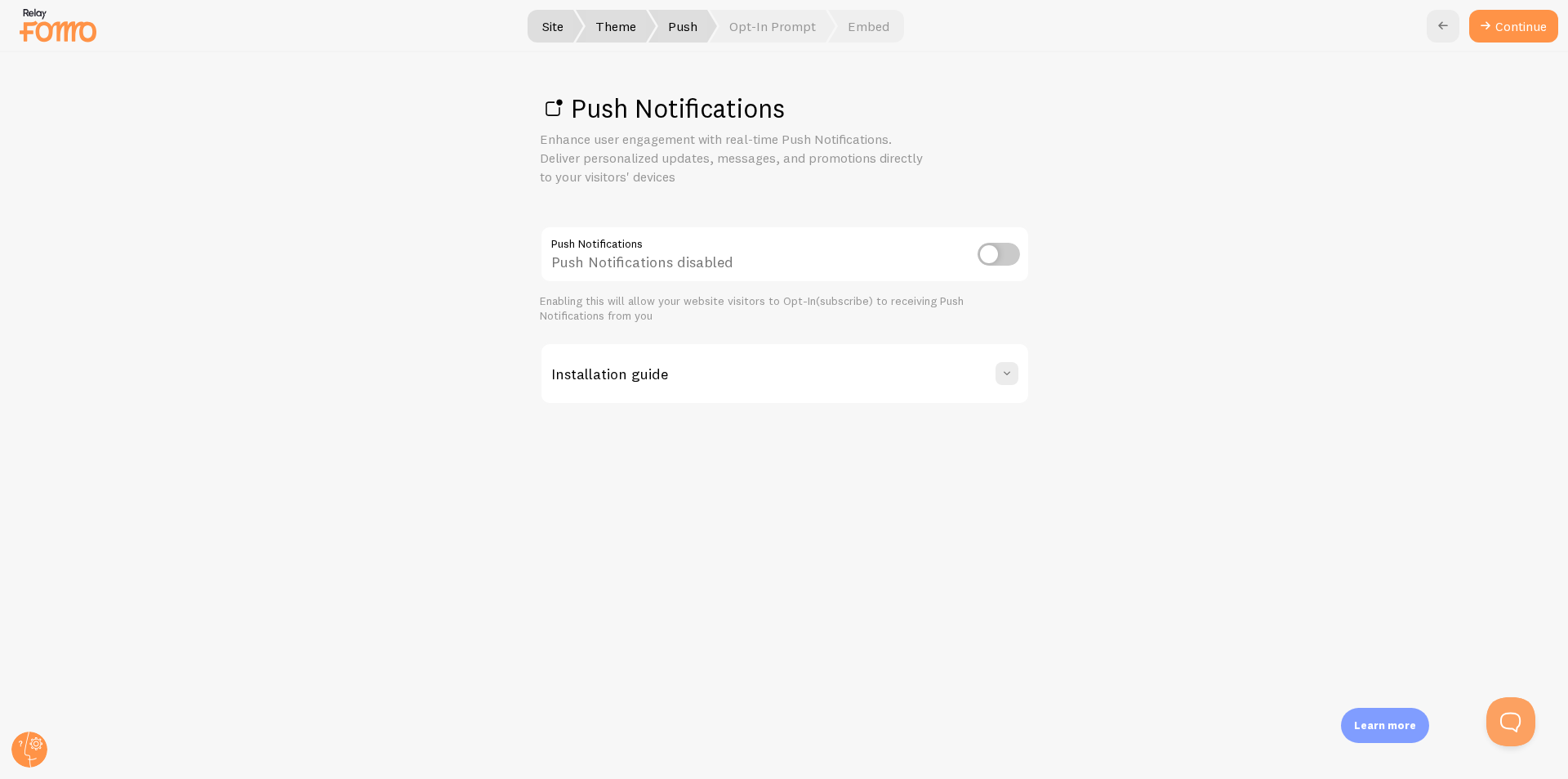
click at [1488, 33] on icon at bounding box center [1485, 26] width 19 height 19
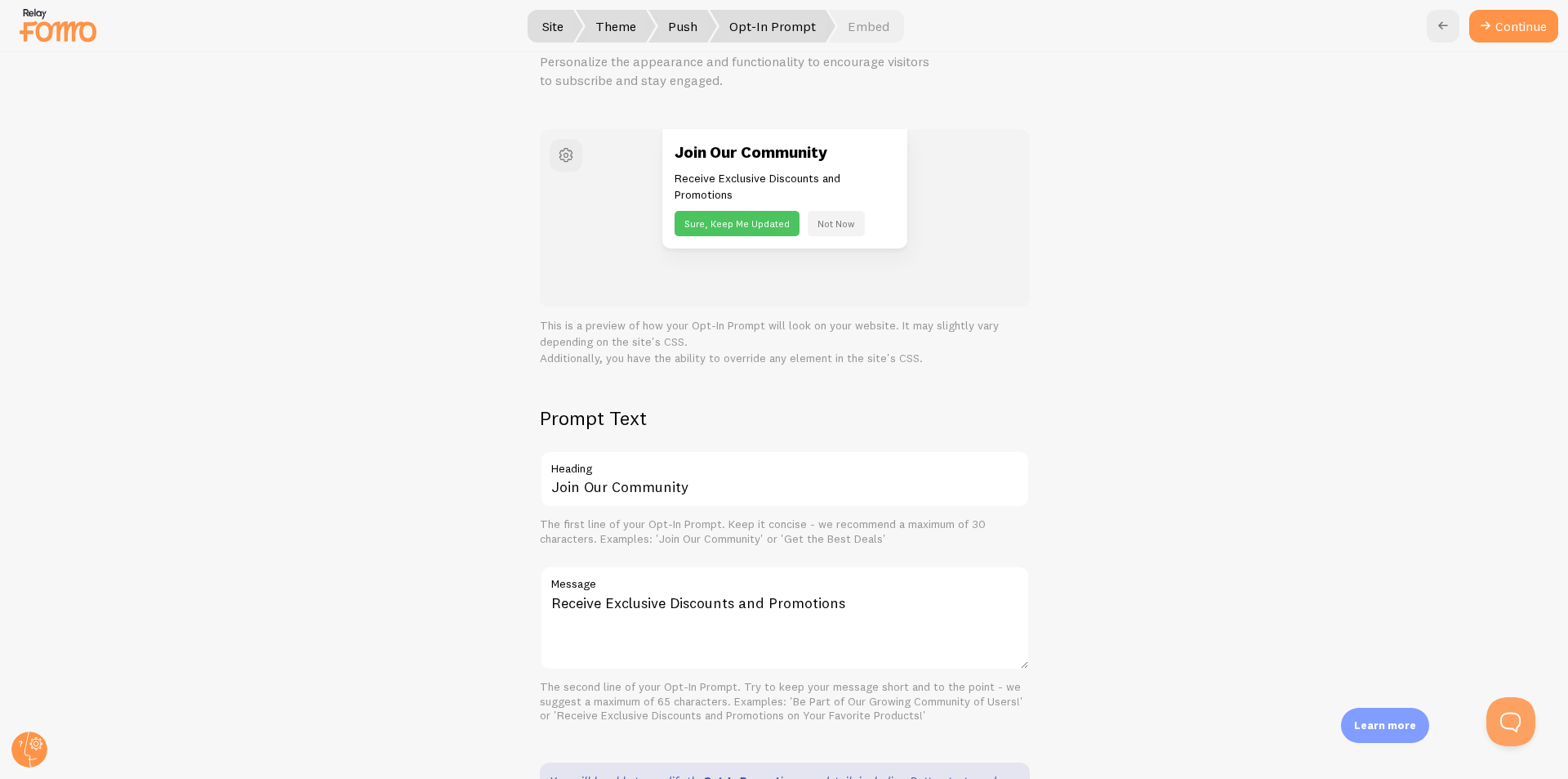
scroll to position [211, 0]
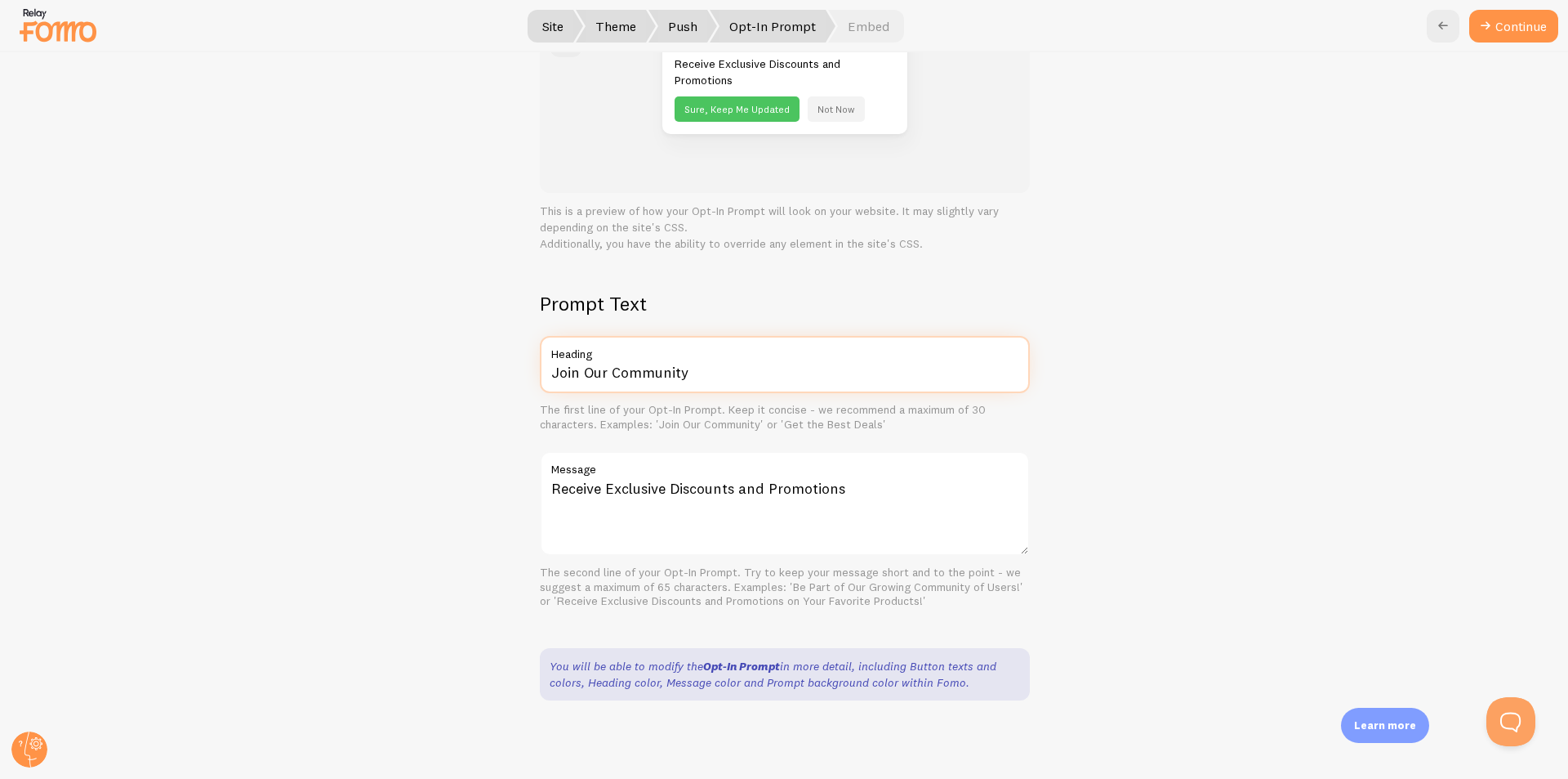
click at [624, 372] on input "Join Our Community" at bounding box center [784, 363] width 490 height 57
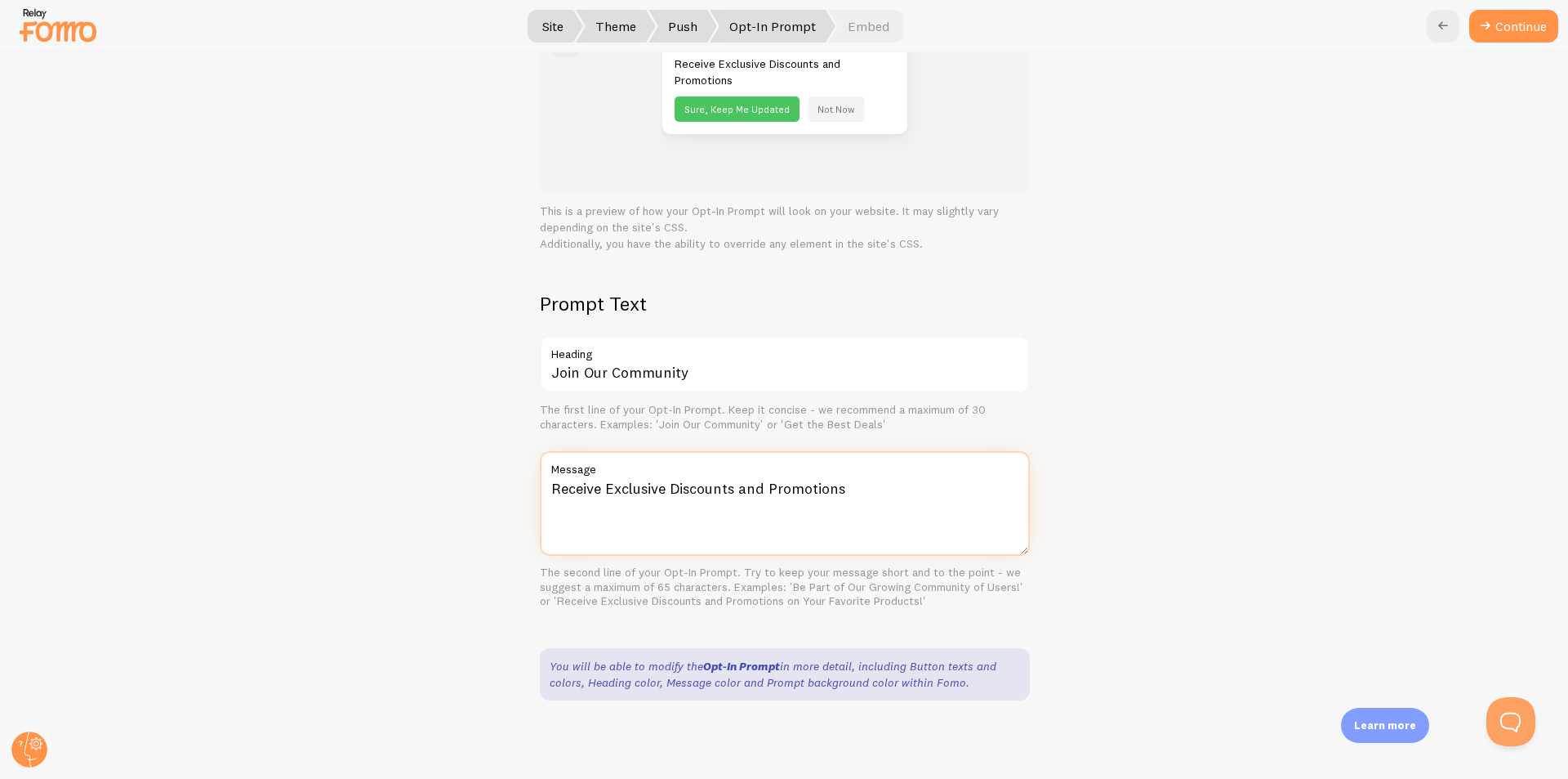
click at [706, 500] on textarea "Receive Exclusive Discounts and Promotions" at bounding box center [784, 503] width 490 height 104
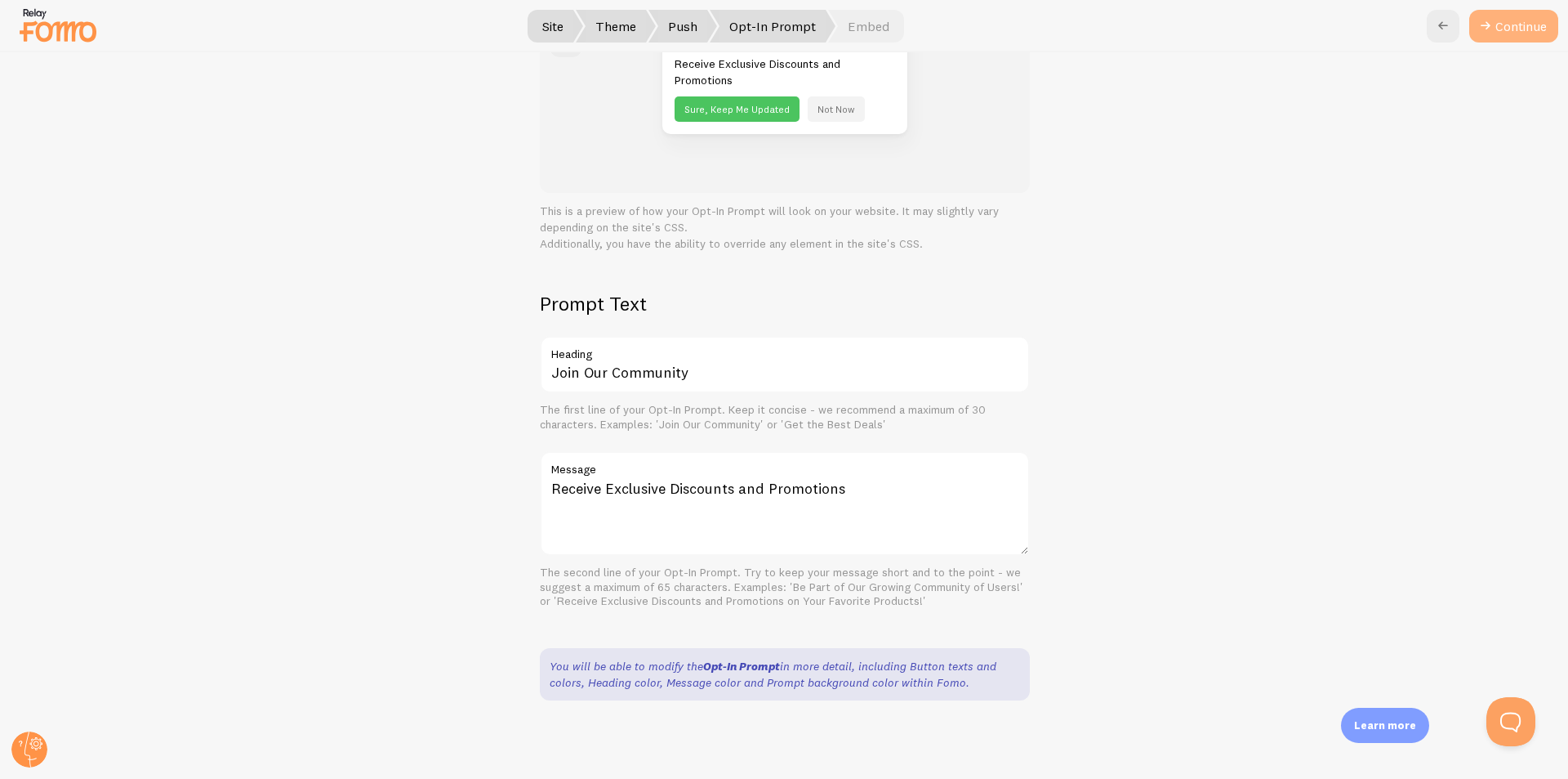
click at [1507, 19] on button "Continue" at bounding box center [1514, 26] width 89 height 33
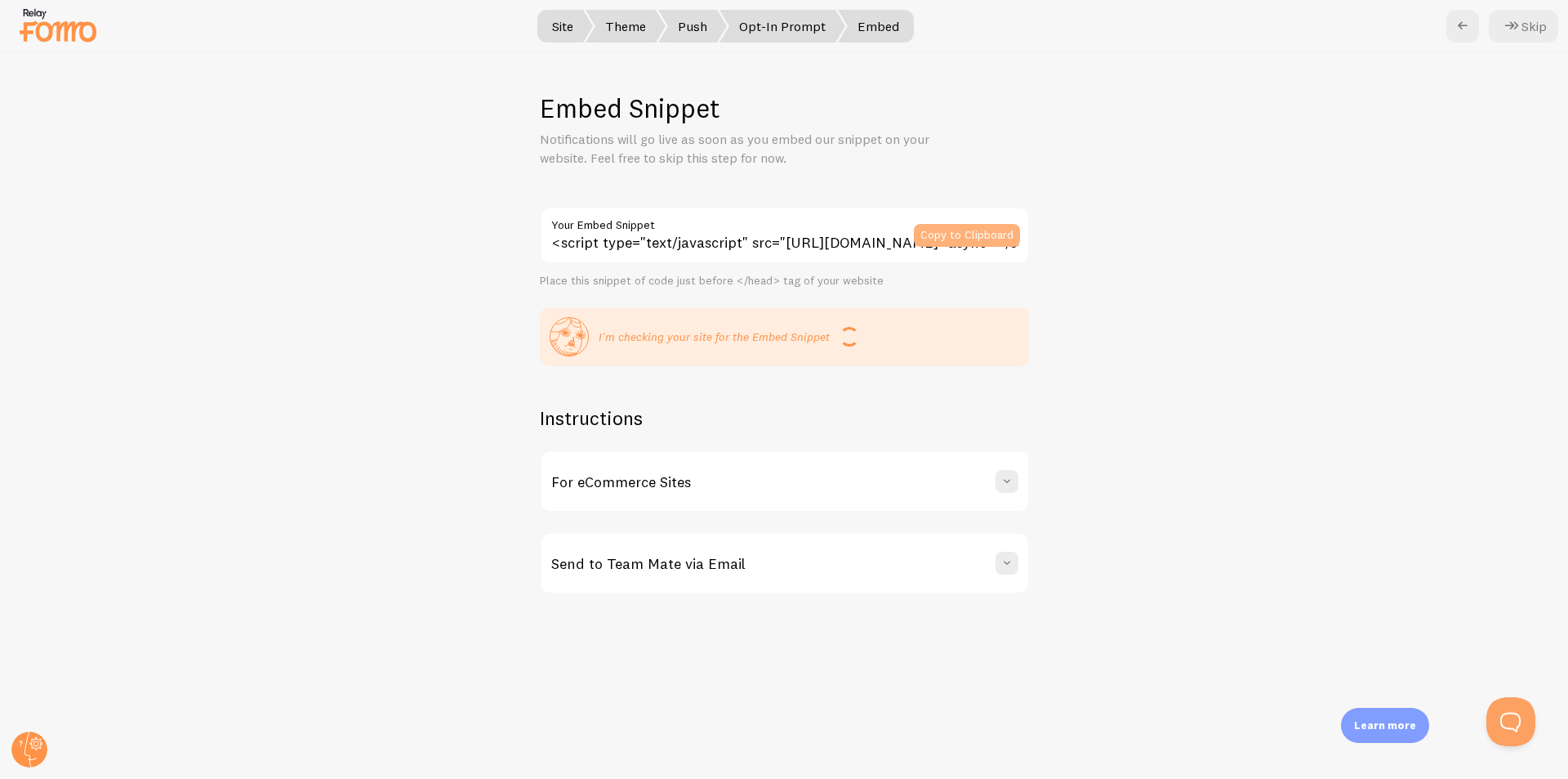
click at [977, 236] on button "Copy to Clipboard" at bounding box center [967, 235] width 106 height 23
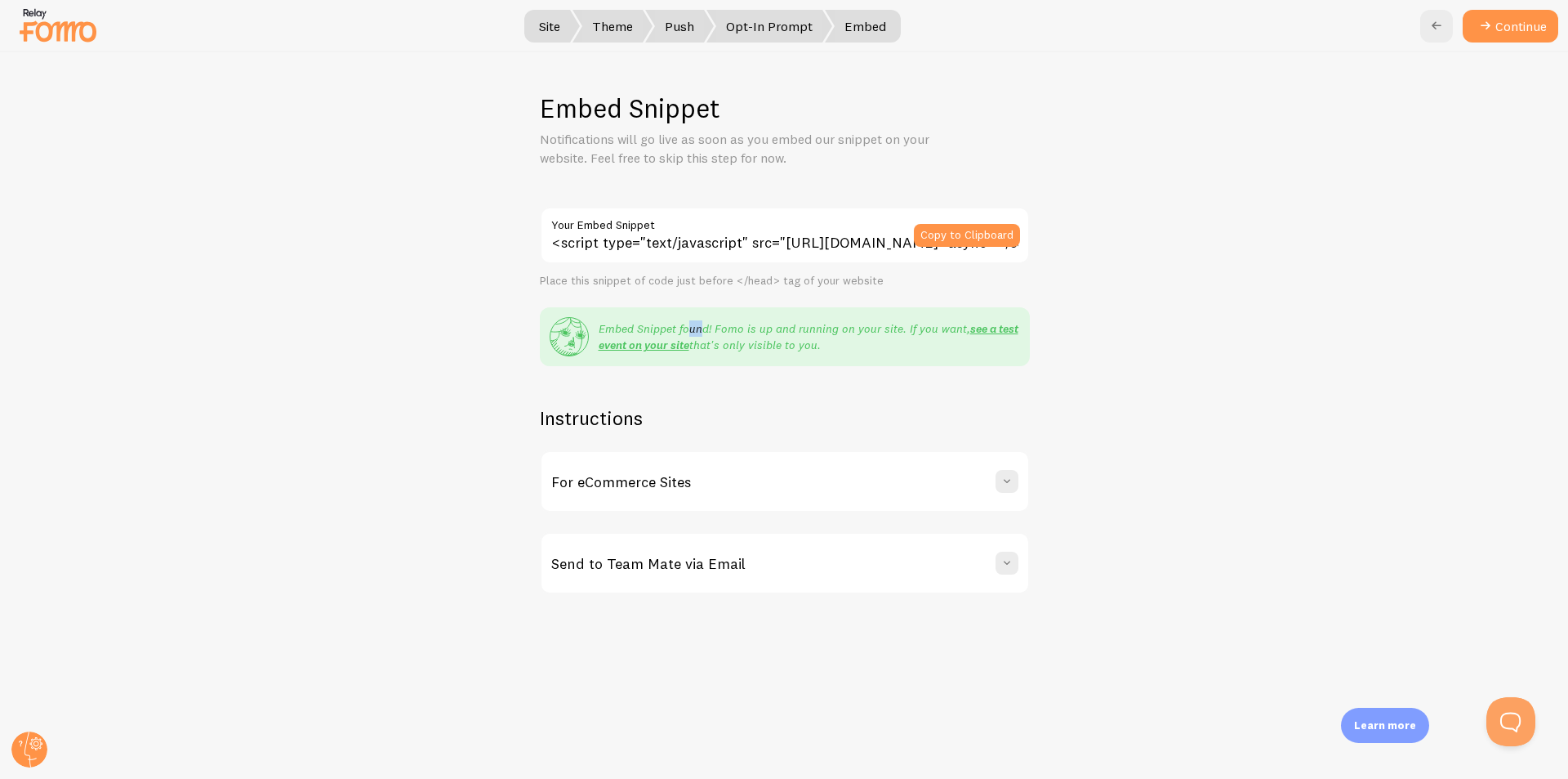
drag, startPoint x: 689, startPoint y: 329, endPoint x: 704, endPoint y: 328, distance: 15.0
click at [704, 328] on p "Embed Snippet found! Fomo is up and running on your site. If you want, see a te…" at bounding box center [809, 336] width 421 height 33
drag, startPoint x: 748, startPoint y: 328, endPoint x: 907, endPoint y: 322, distance: 159.1
click at [907, 322] on p "Embed Snippet found! Fomo is up and running on your site. If you want, see a te…" at bounding box center [809, 336] width 421 height 33
drag, startPoint x: 838, startPoint y: 357, endPoint x: 859, endPoint y: 358, distance: 21.0
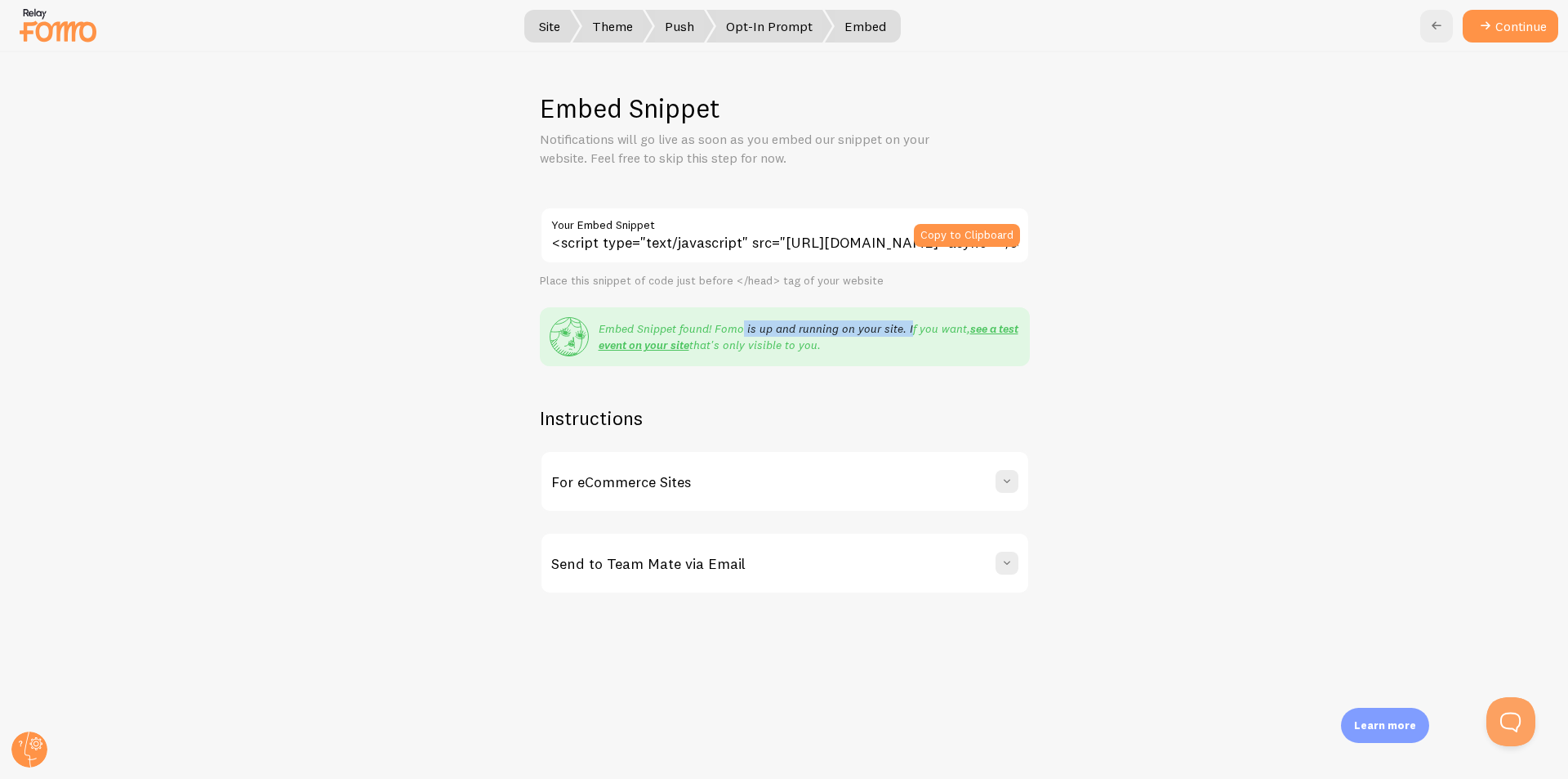
click at [859, 358] on div "Embed Snippet found! Fomo is up and running on your site. If you want, see a te…" at bounding box center [784, 336] width 490 height 59
click at [1004, 485] on span at bounding box center [1006, 481] width 16 height 16
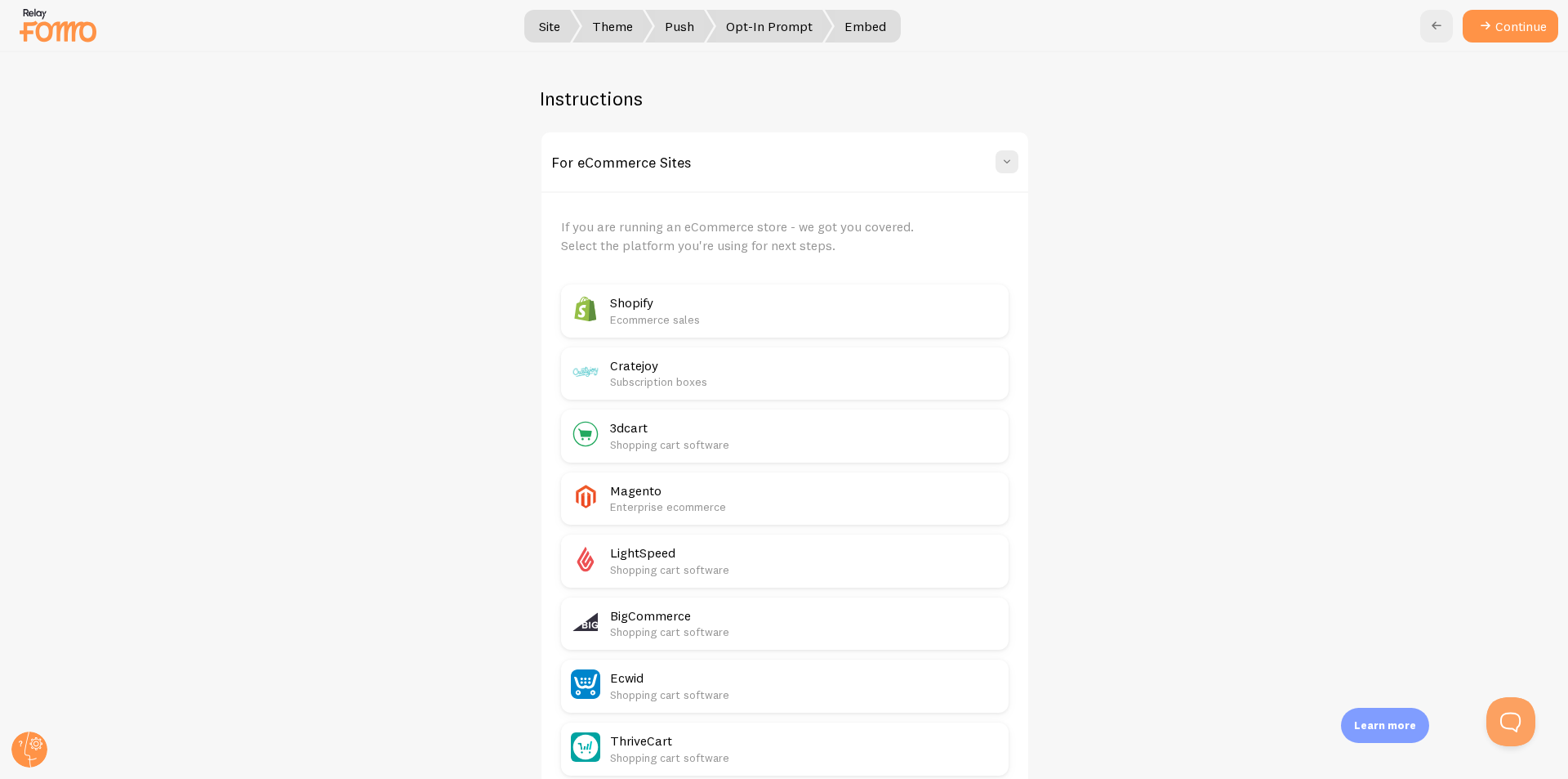
scroll to position [74, 0]
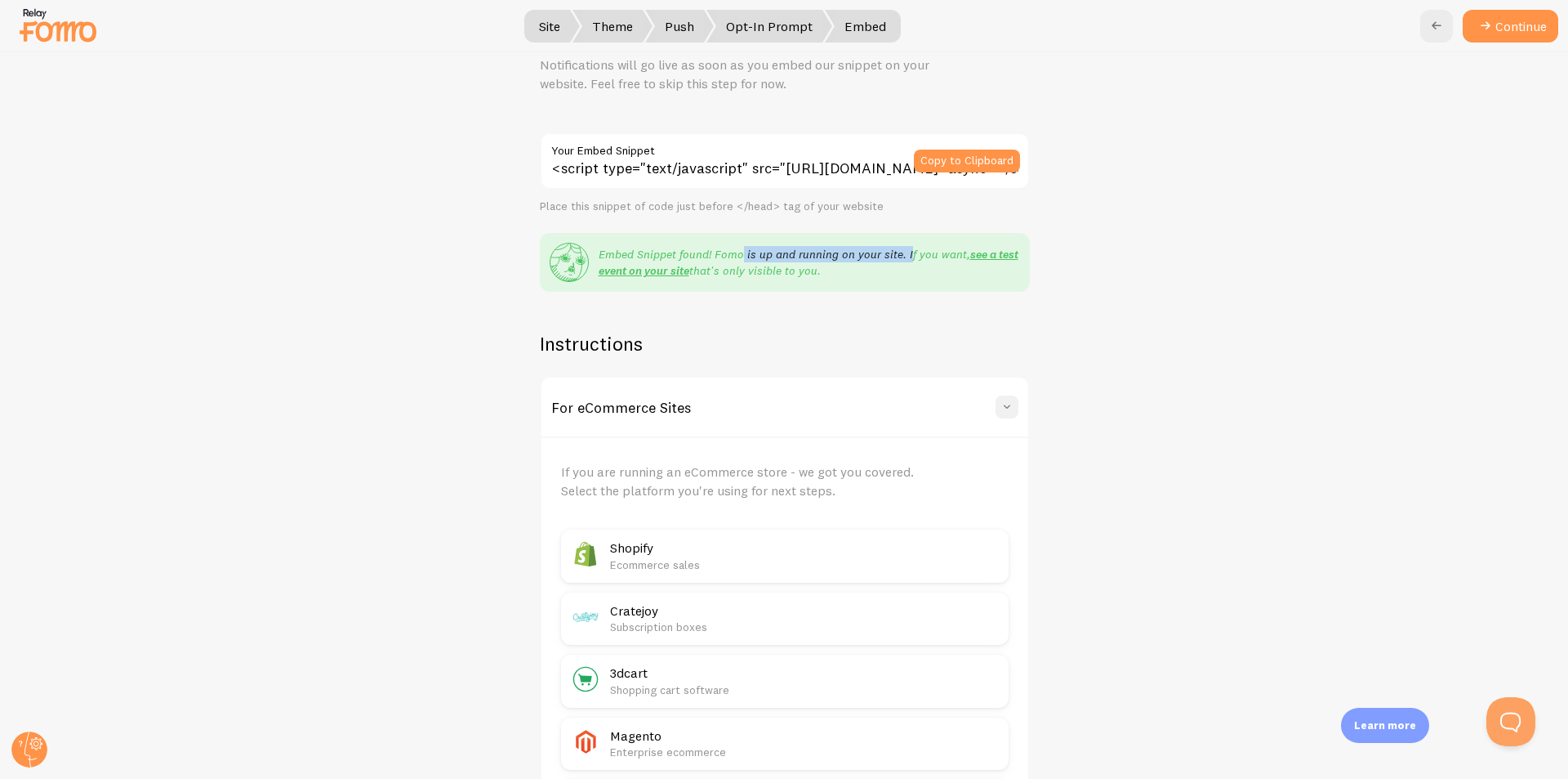
click at [996, 399] on button at bounding box center [1007, 407] width 23 height 23
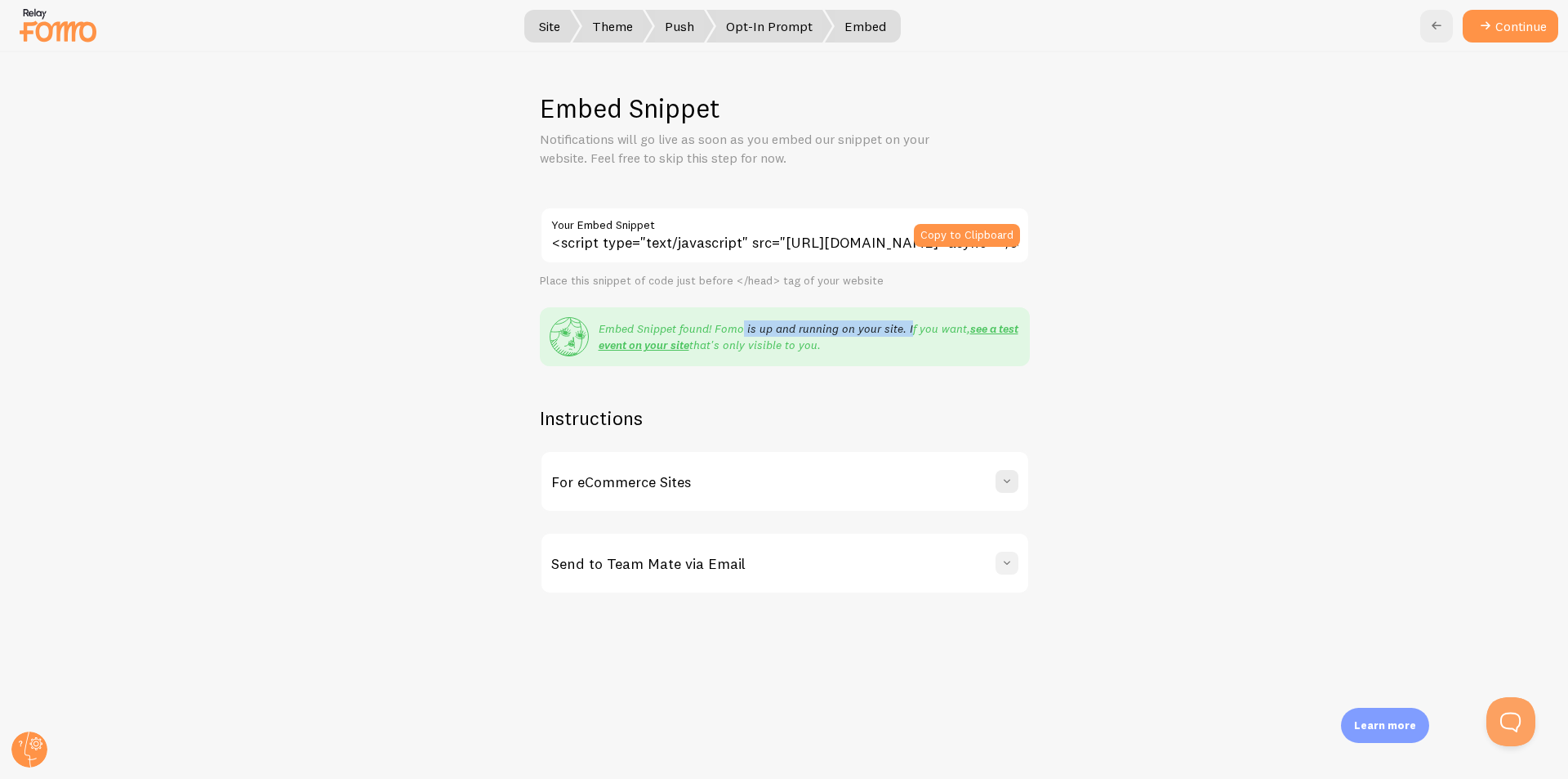
click at [1006, 551] on button at bounding box center [1007, 563] width 23 height 23
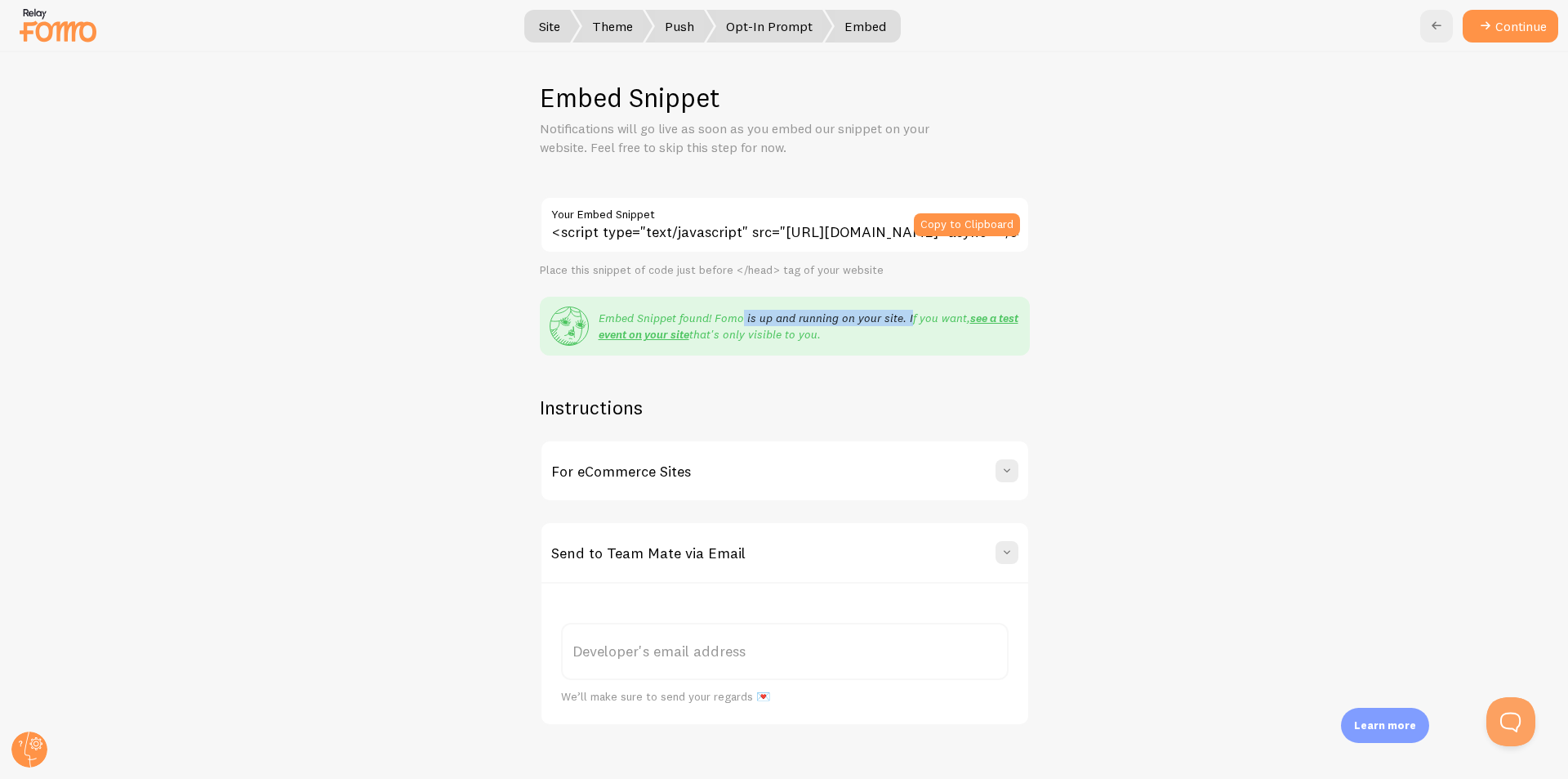
scroll to position [16, 0]
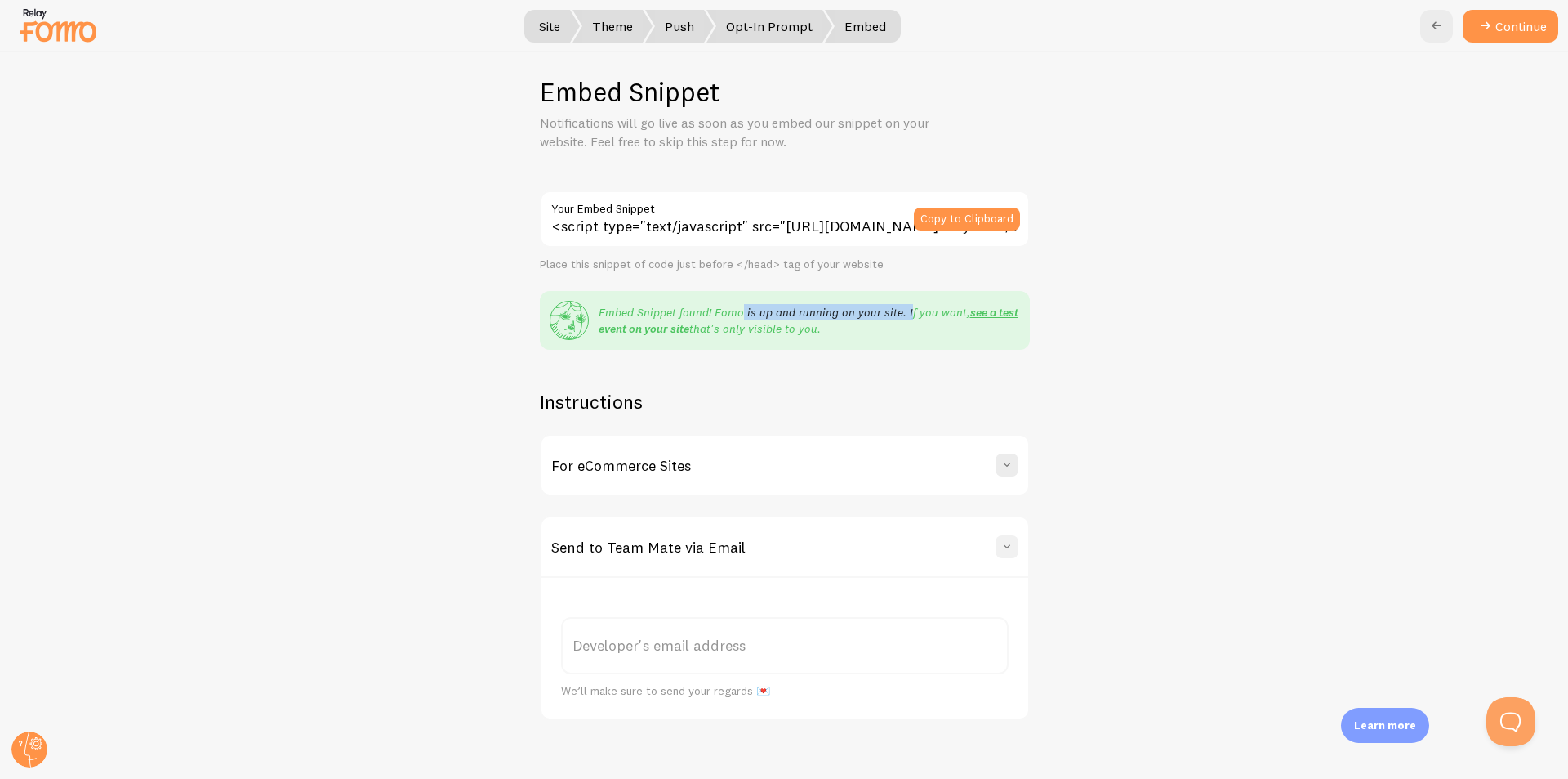
click at [996, 539] on button at bounding box center [1007, 547] width 23 height 23
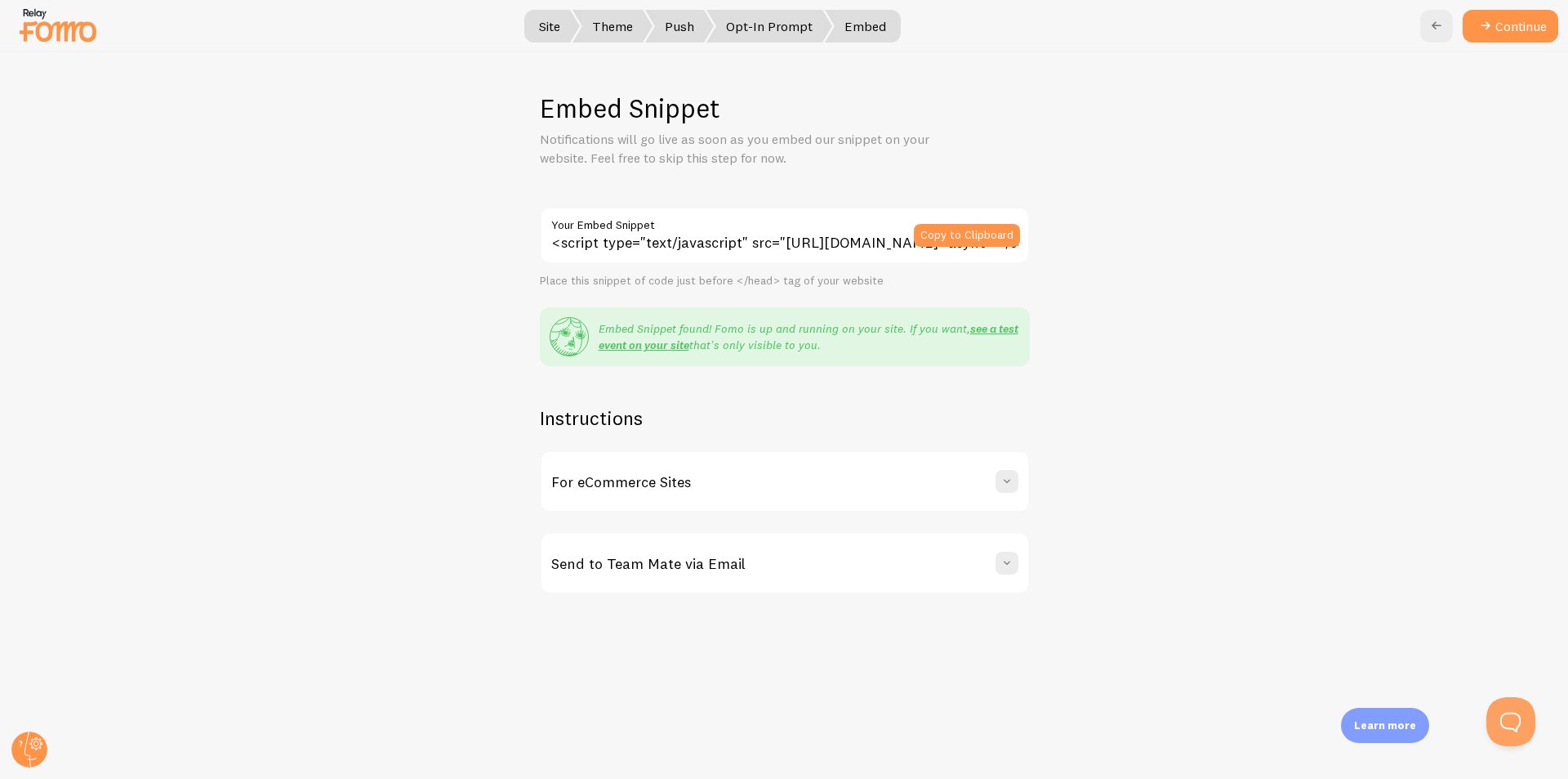
click at [1009, 494] on div "For eCommerce Sites" at bounding box center [784, 481] width 487 height 59
click at [908, 229] on label "Your Embed Snippet" at bounding box center [784, 220] width 490 height 28
click at [908, 229] on input "<script type="text/javascript" src="[URL][DOMAIN_NAME]" async></script>" at bounding box center [784, 234] width 490 height 57
click at [937, 229] on button "Copy to Clipboard" at bounding box center [967, 235] width 106 height 23
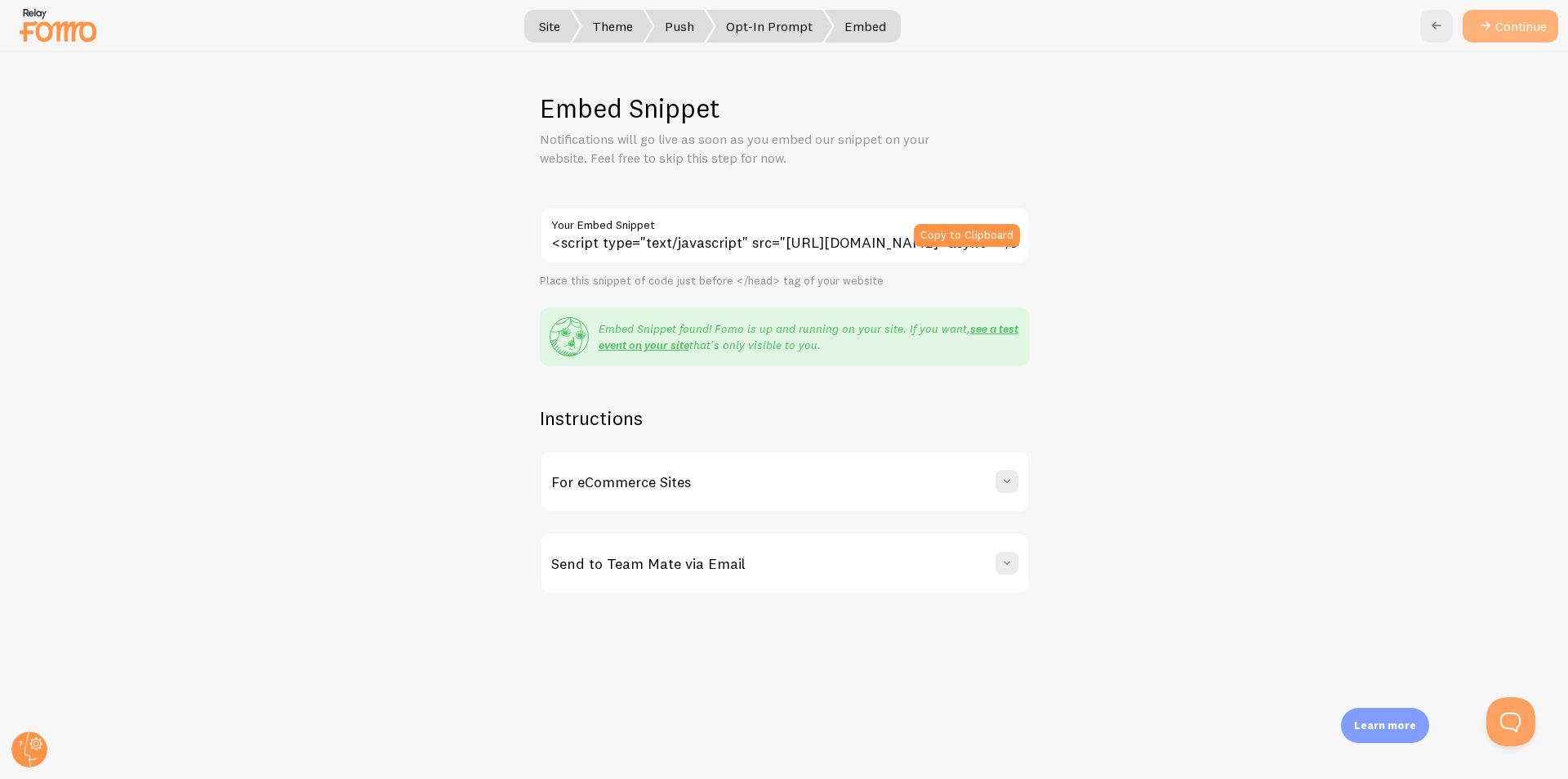
click at [1546, 15] on button "Continue" at bounding box center [1510, 26] width 95 height 33
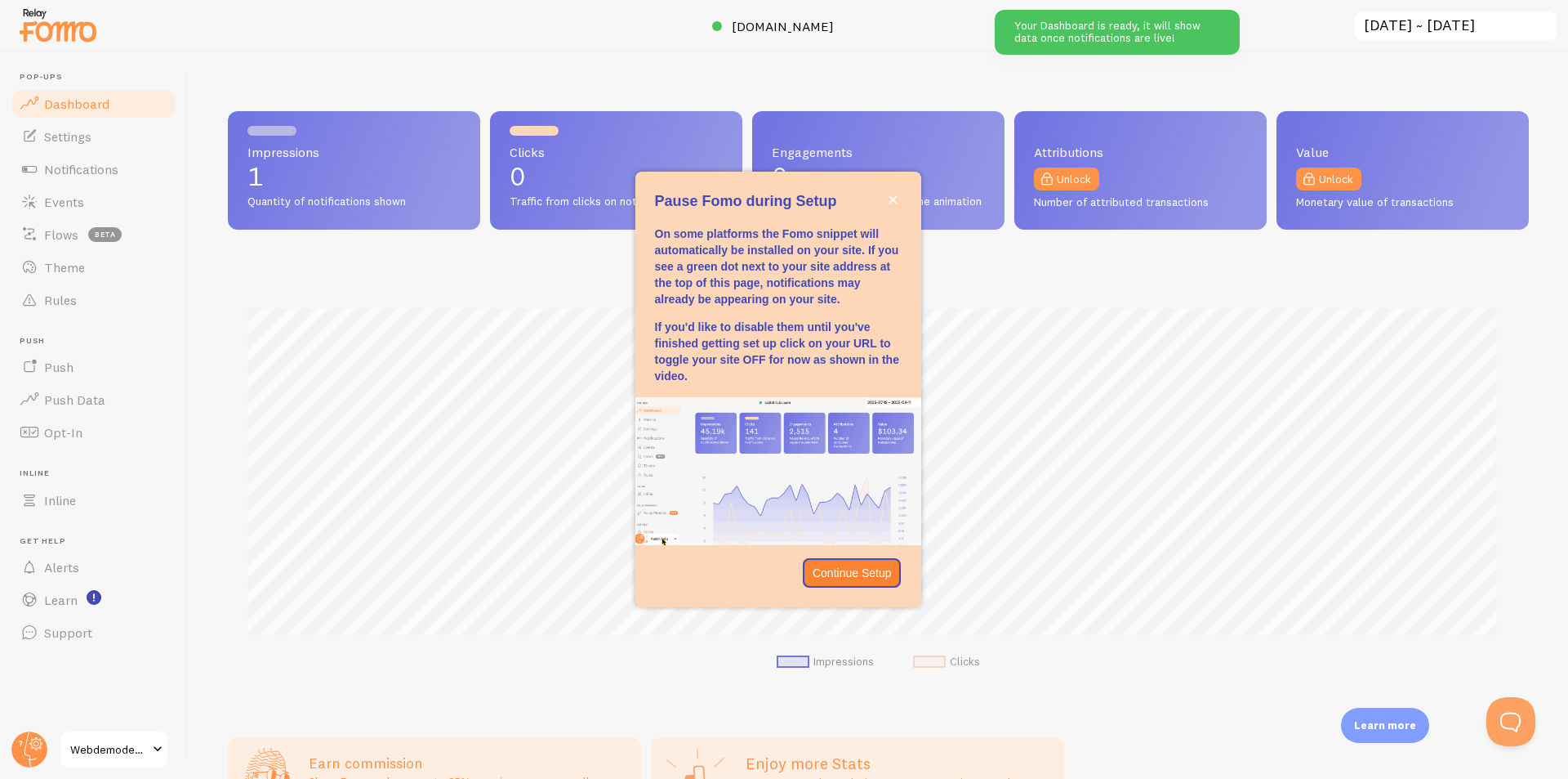
scroll to position [429, 1289]
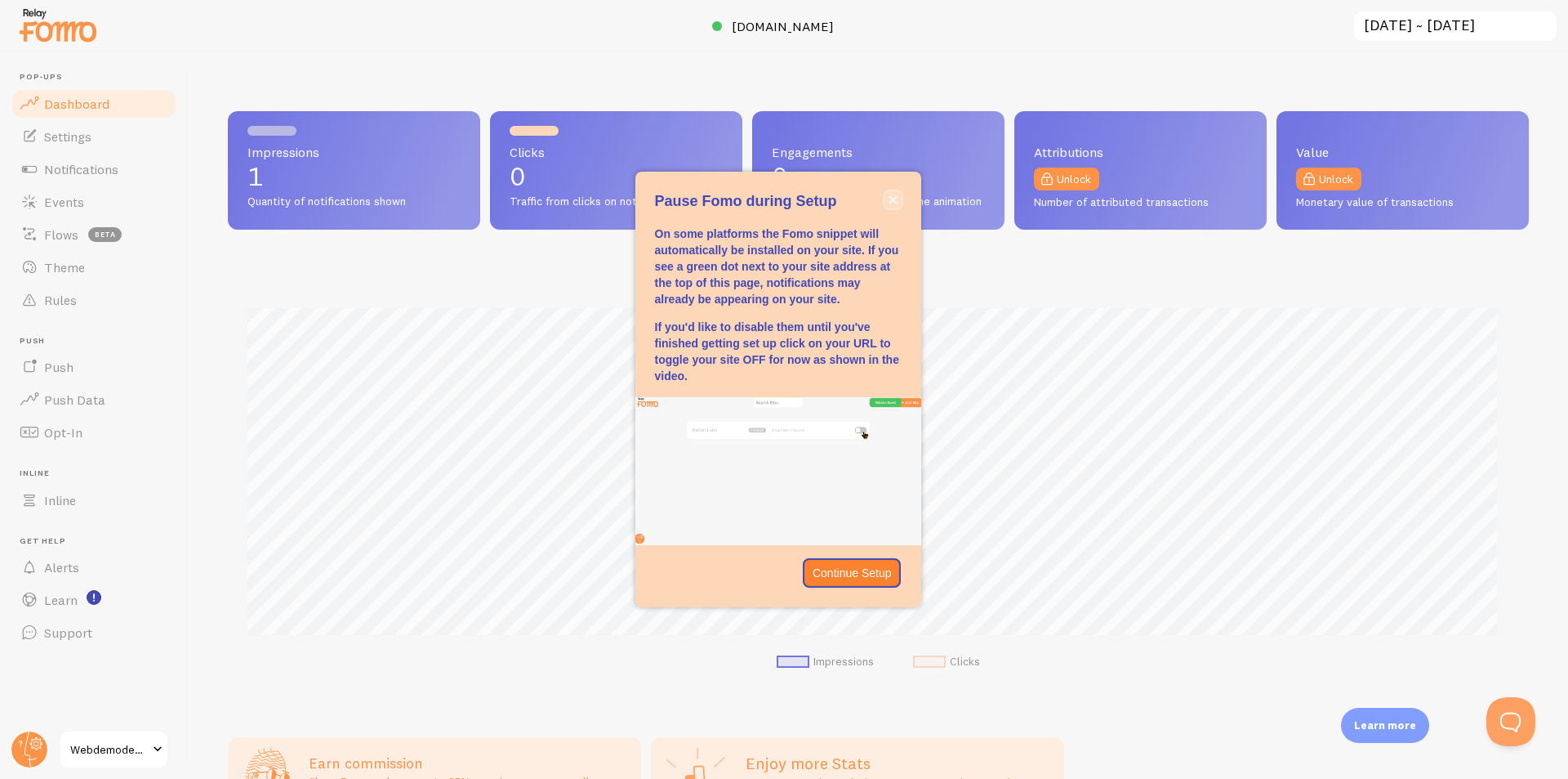
click at [891, 201] on icon "close," at bounding box center [892, 200] width 8 height 8
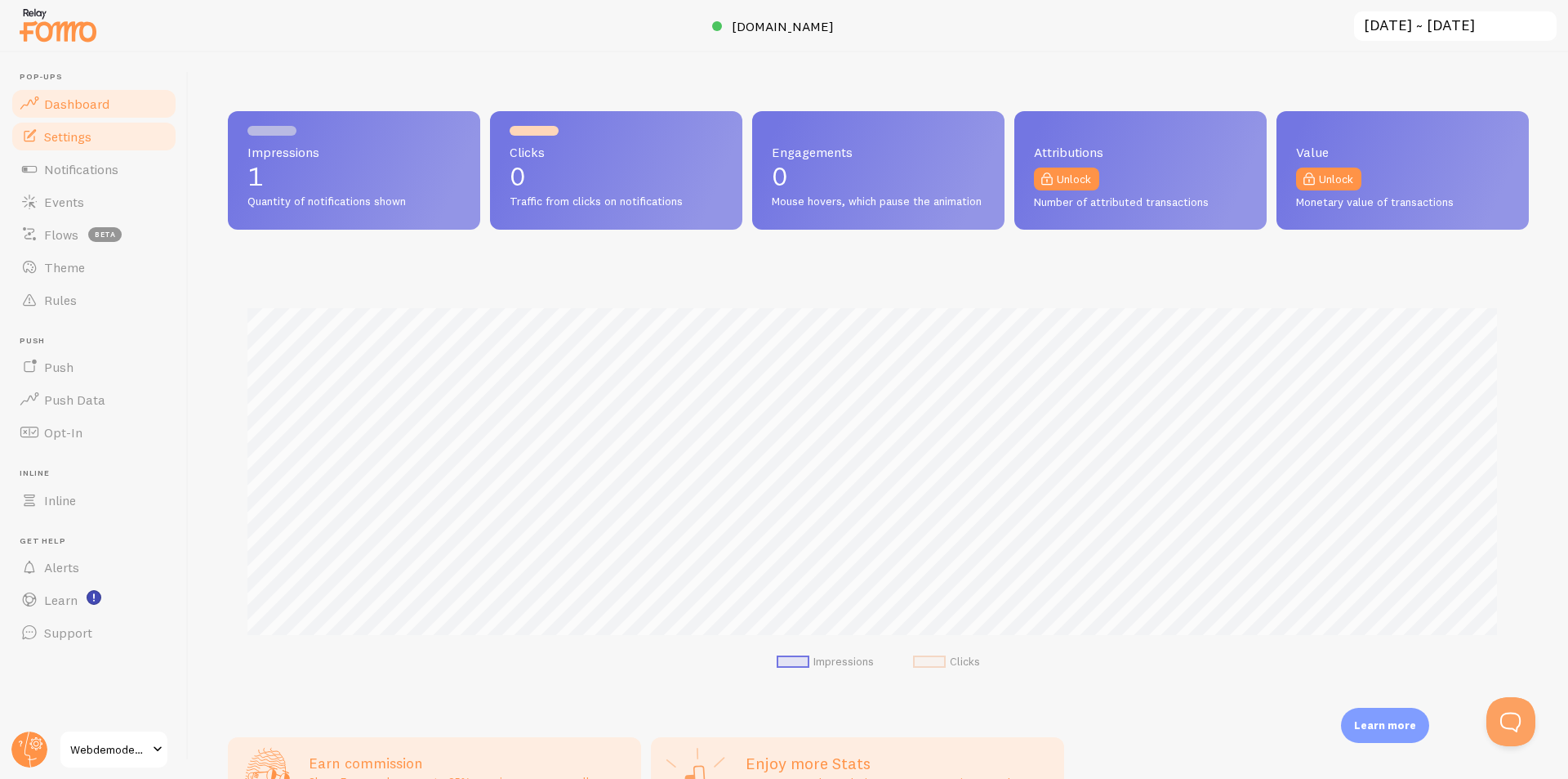
click at [75, 135] on span "Settings" at bounding box center [67, 136] width 47 height 16
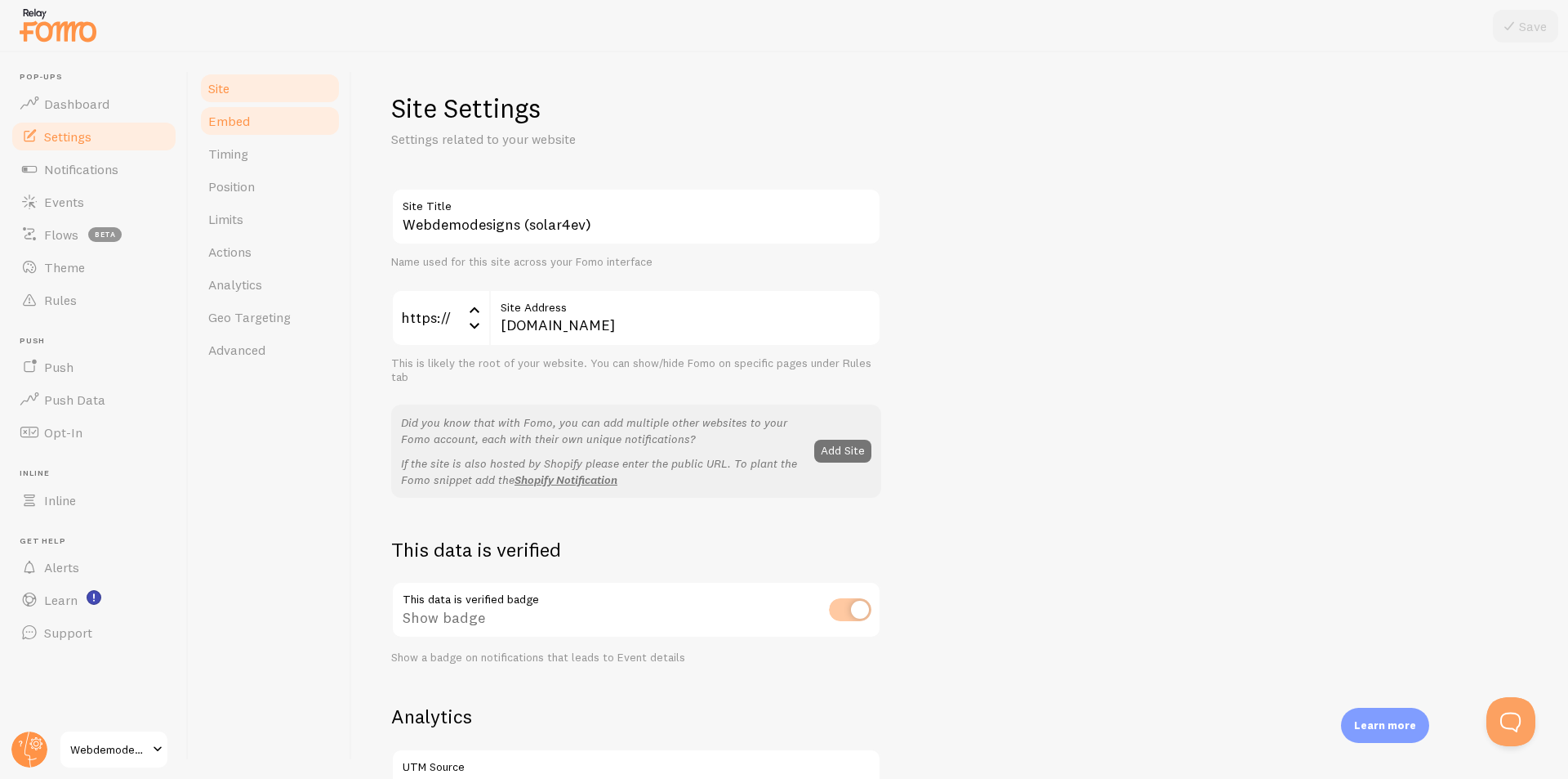
click at [274, 126] on link "Embed" at bounding box center [270, 121] width 143 height 33
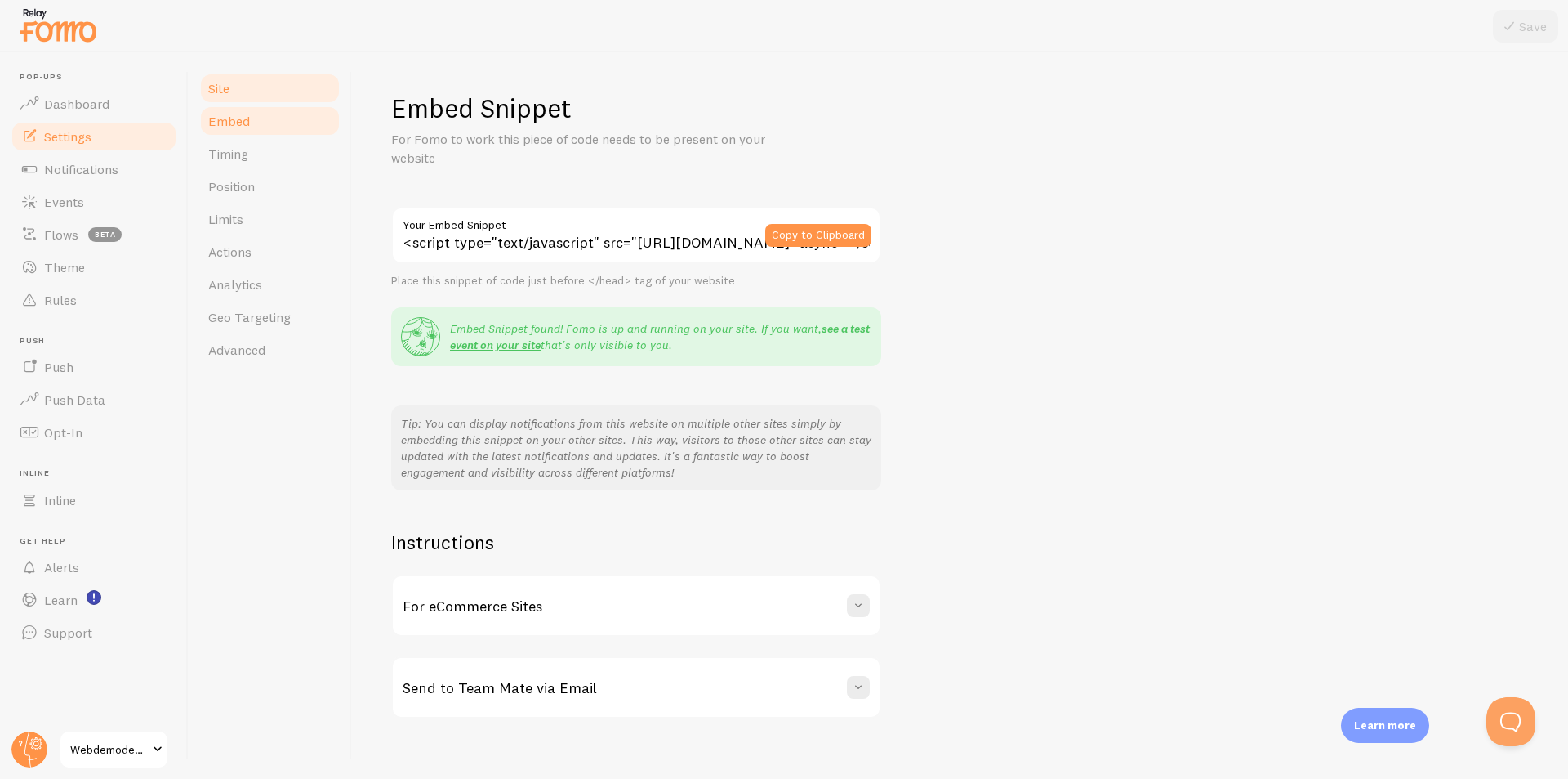
click at [258, 94] on link "Site" at bounding box center [270, 89] width 143 height 33
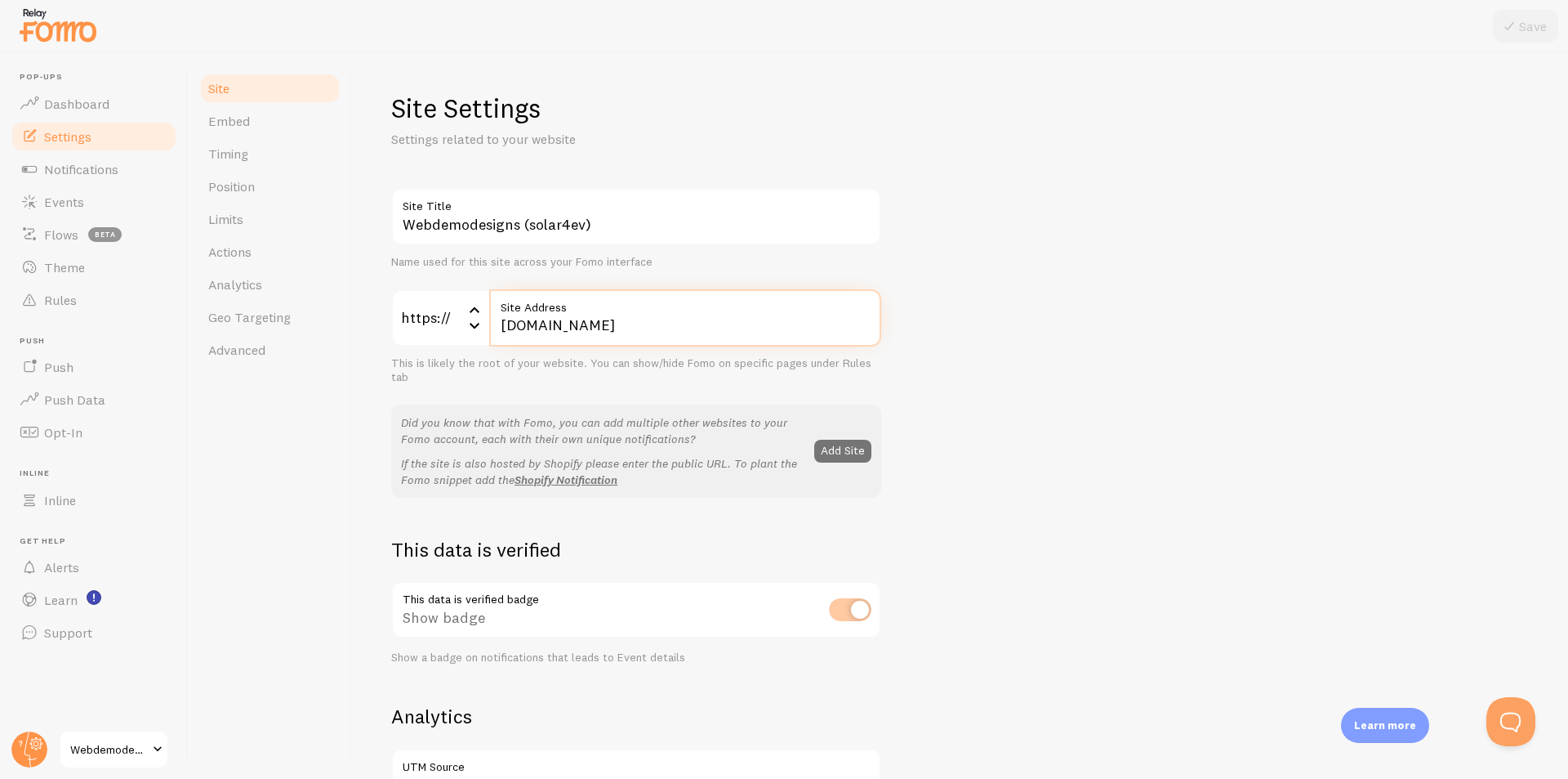
click at [558, 325] on input "[DOMAIN_NAME]" at bounding box center [685, 317] width 392 height 57
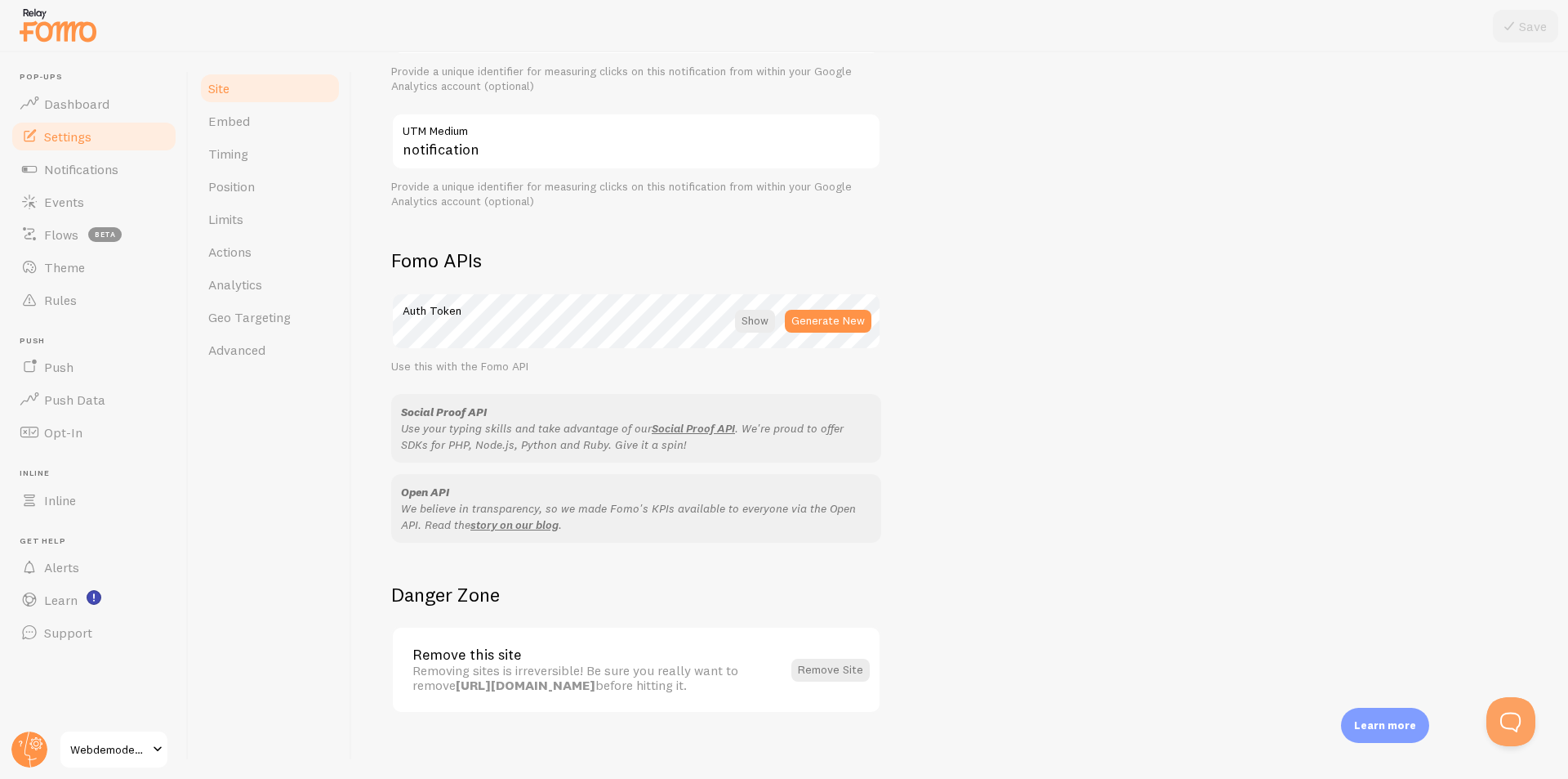
scroll to position [764, 0]
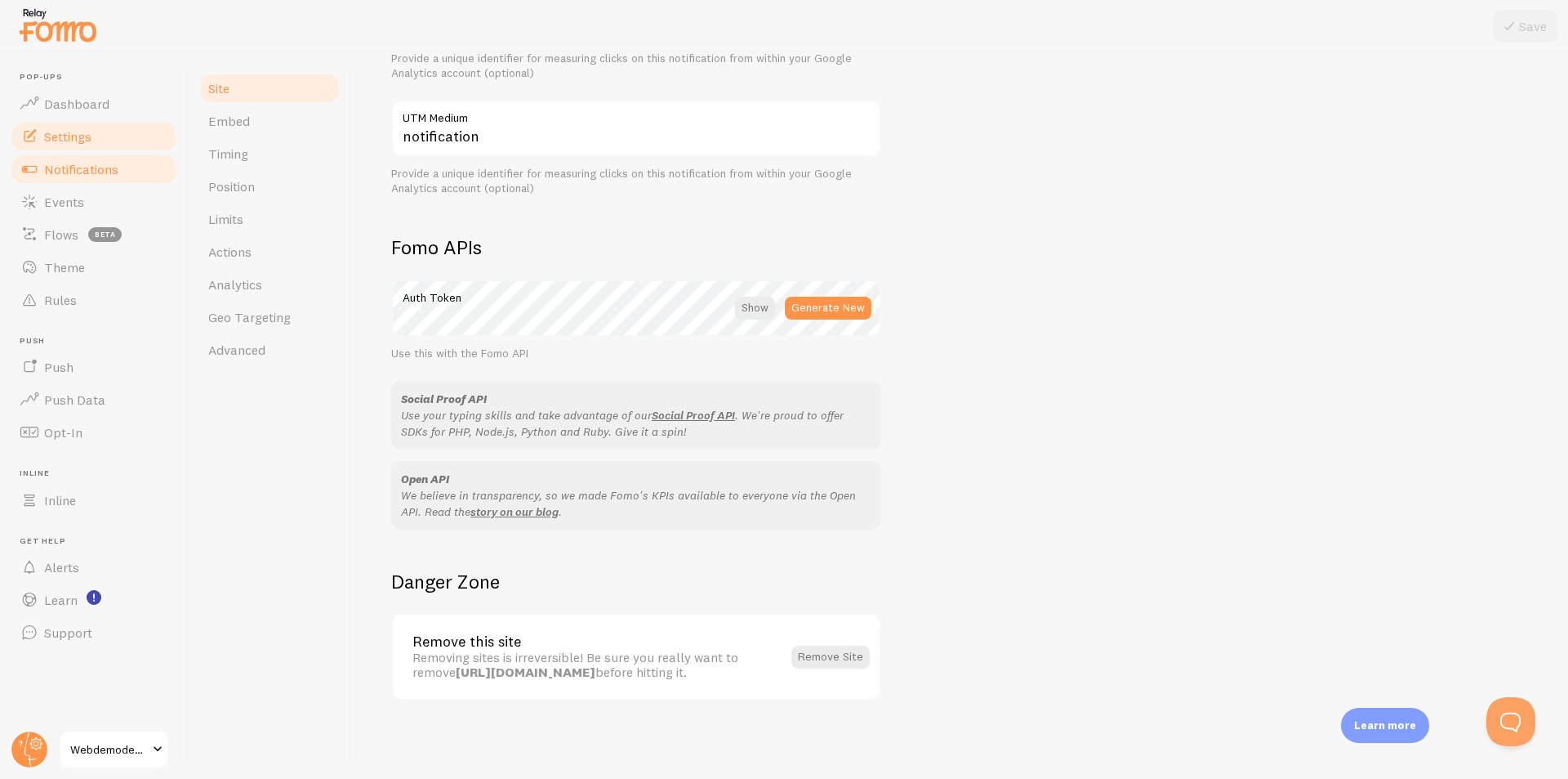
click at [89, 179] on link "Notifications" at bounding box center [93, 169] width 169 height 33
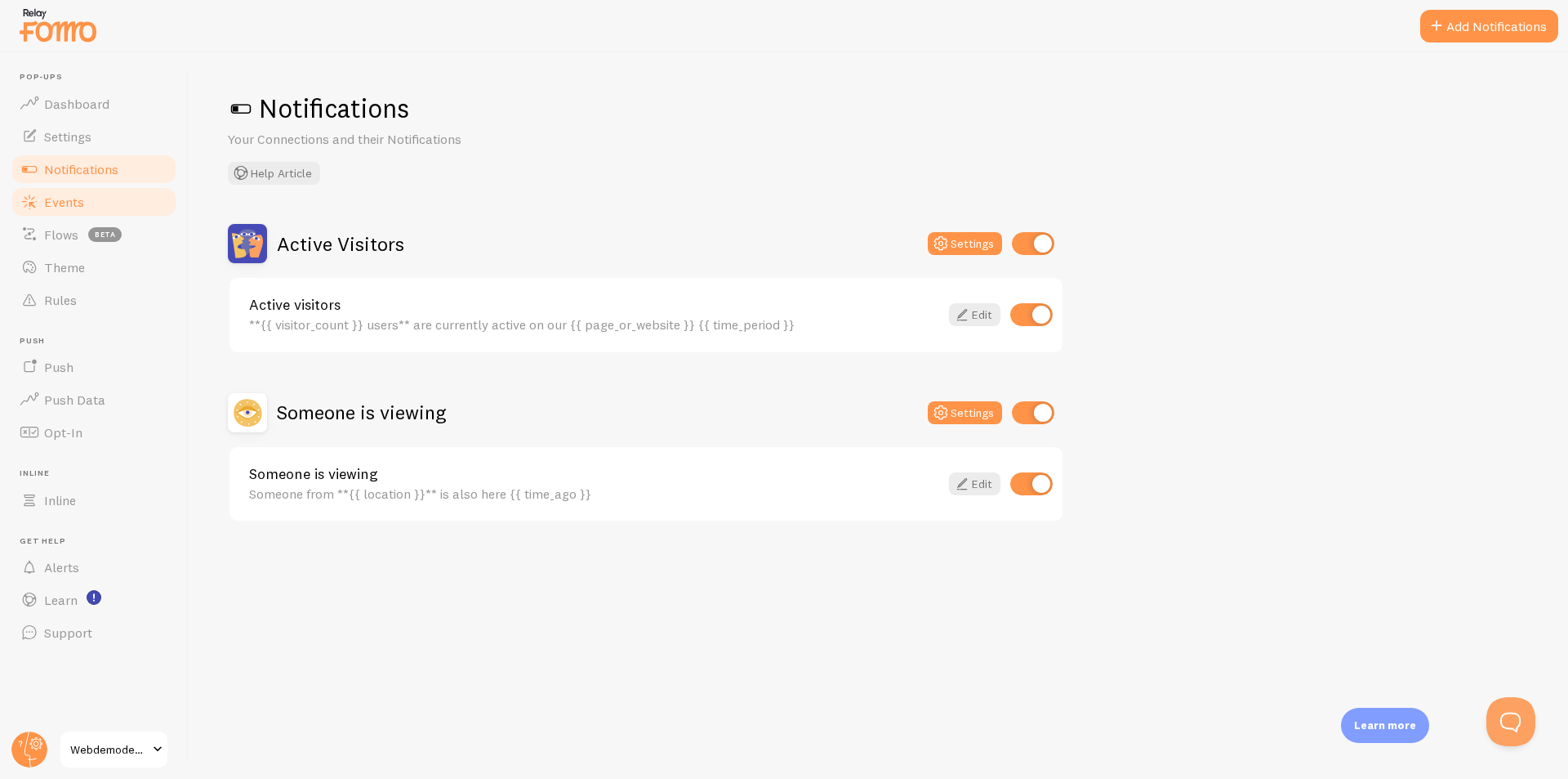
click at [74, 203] on span "Events" at bounding box center [65, 201] width 40 height 16
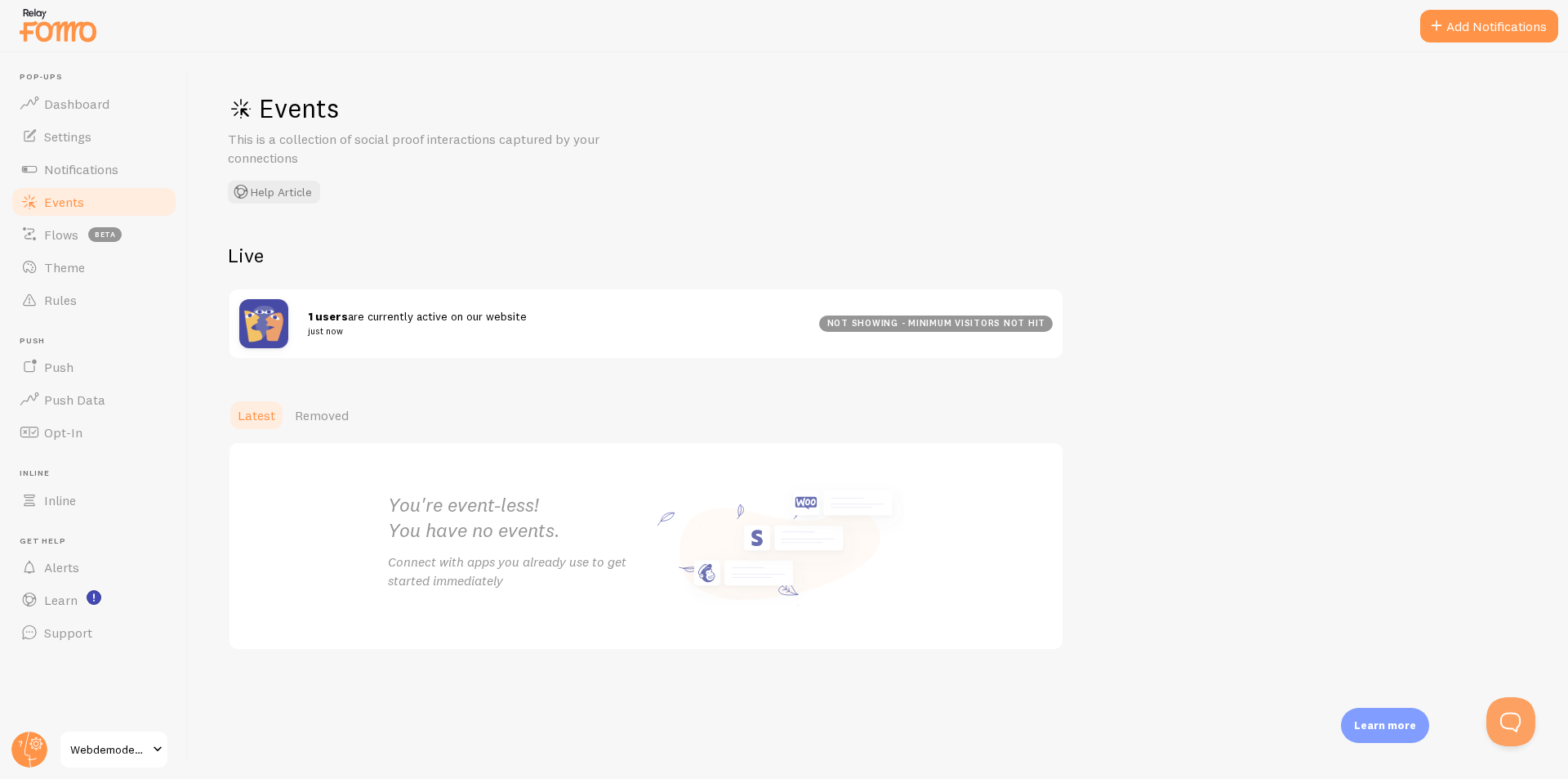
click at [455, 314] on span "1 users are currently active on our website just now" at bounding box center [553, 323] width 492 height 30
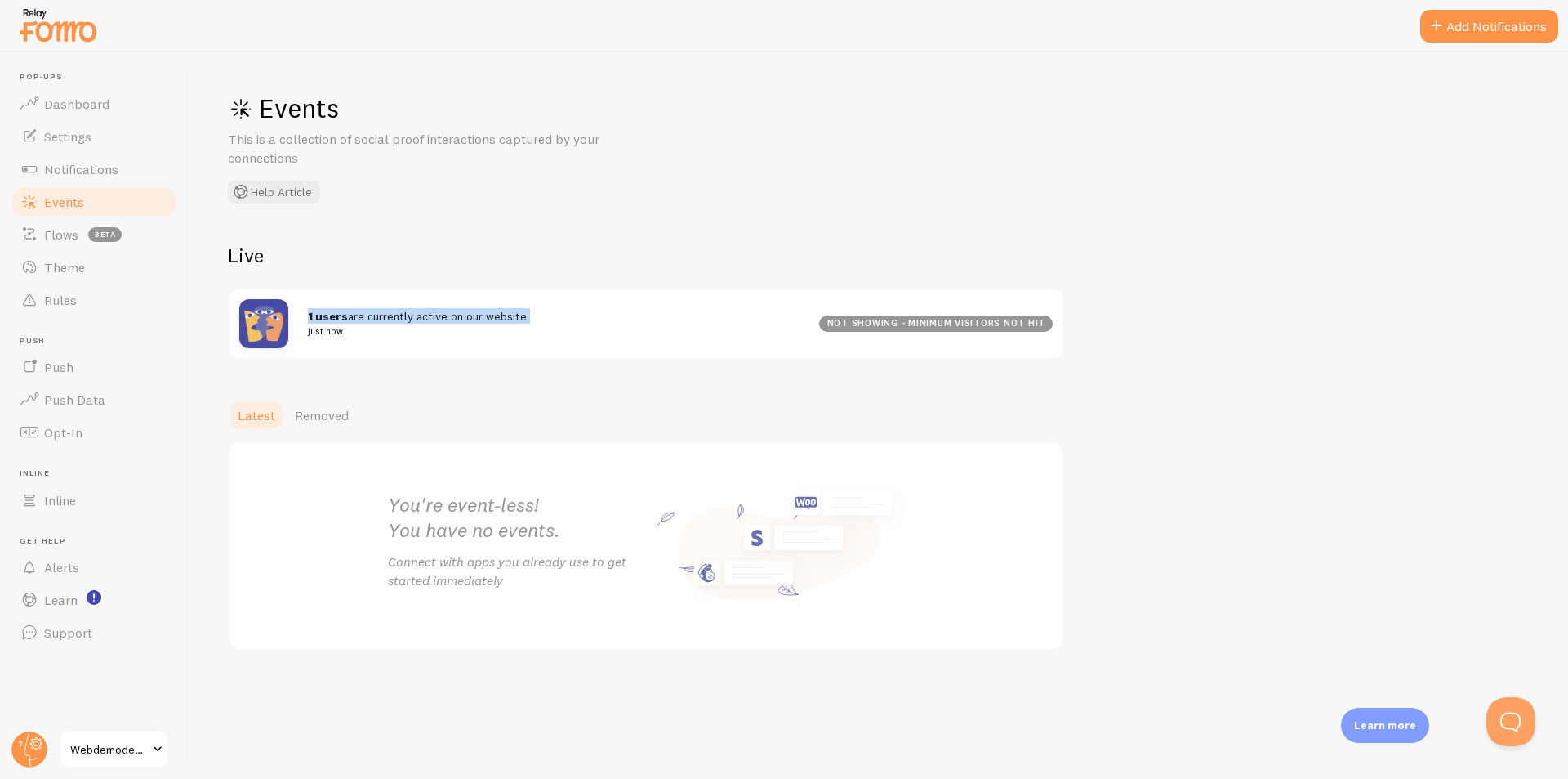
click at [455, 314] on span "1 users are currently active on our website just now" at bounding box center [553, 323] width 492 height 30
click at [568, 360] on div "Events This is a collection of social proof interactions captured by your conne…" at bounding box center [878, 415] width 1379 height 726
click at [338, 315] on strong "1 users" at bounding box center [328, 315] width 40 height 14
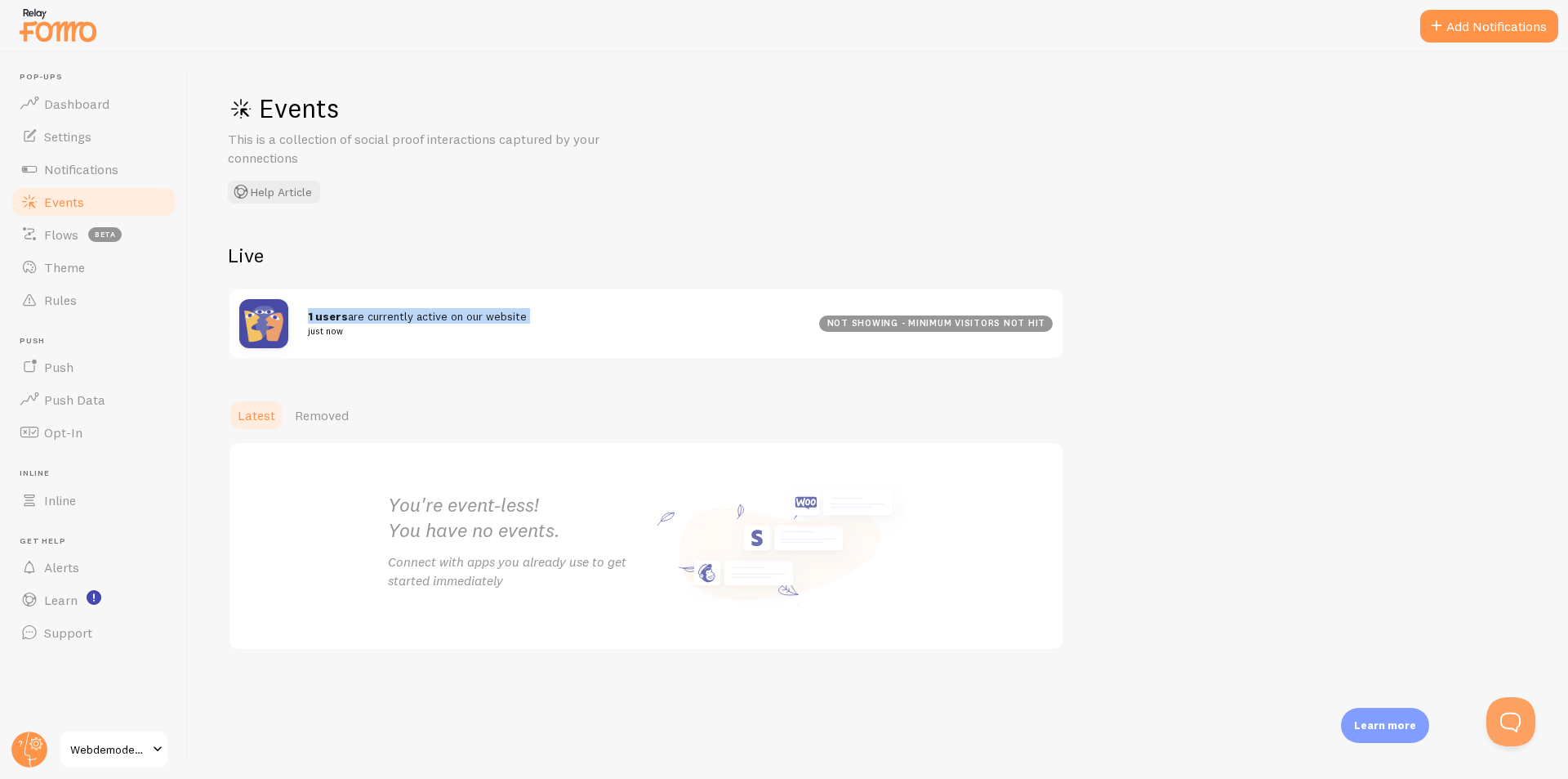
click at [338, 315] on strong "1 users" at bounding box center [328, 315] width 40 height 14
click at [339, 315] on strong "1 users" at bounding box center [328, 315] width 40 height 14
drag, startPoint x: 347, startPoint y: 318, endPoint x: 308, endPoint y: 318, distance: 39.0
click at [308, 318] on span "1 users are currently active on our website just now" at bounding box center [553, 323] width 492 height 30
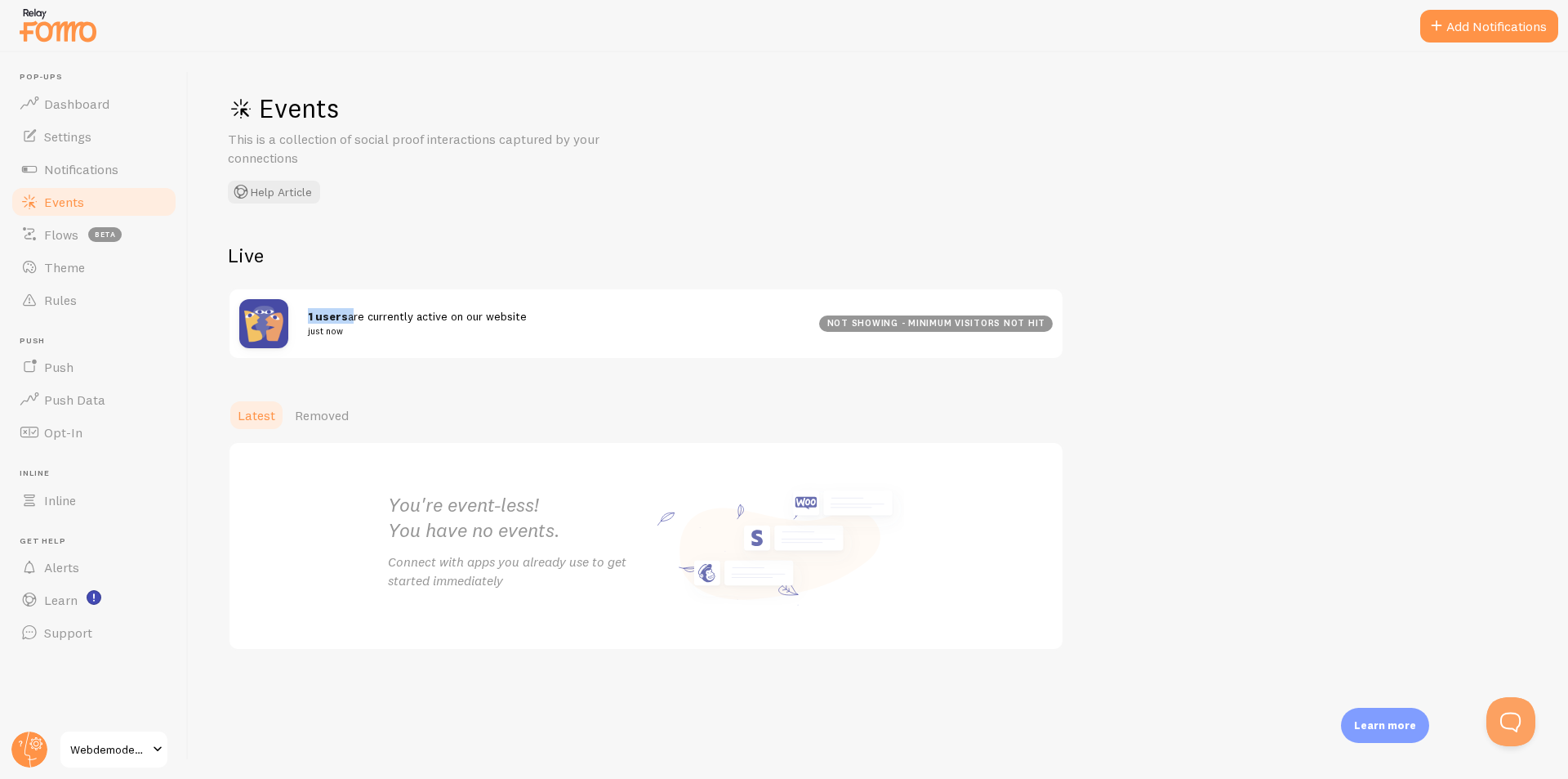
click at [334, 315] on strong "1 users" at bounding box center [328, 315] width 40 height 14
click at [945, 322] on div "not showing - minimum visitors not hit" at bounding box center [936, 323] width 233 height 16
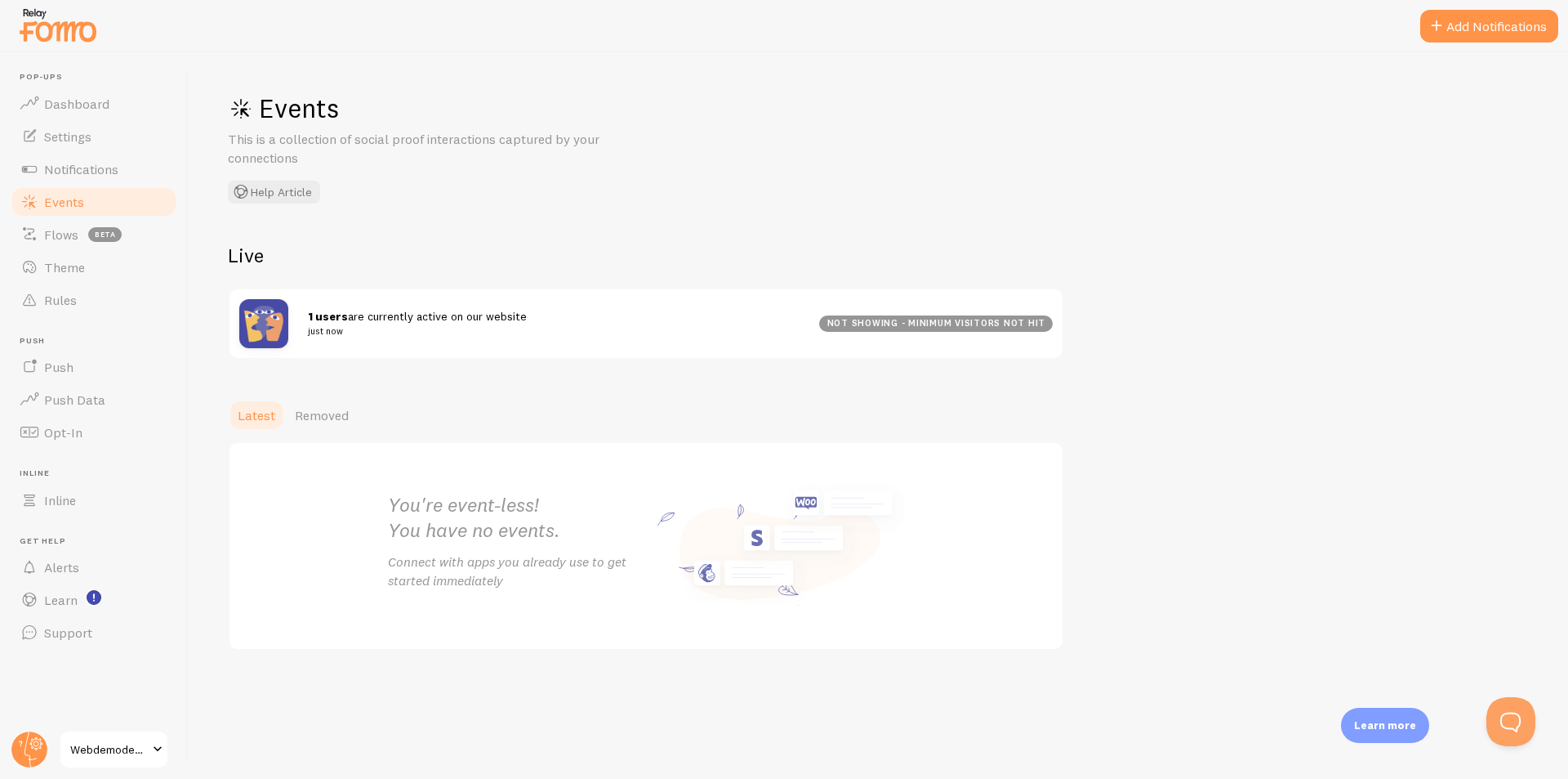
click at [949, 322] on div "not showing - minimum visitors not hit" at bounding box center [936, 323] width 233 height 16
click at [340, 307] on div "1 users are currently active on our website just now not showing - minimum visi…" at bounding box center [646, 323] width 833 height 68
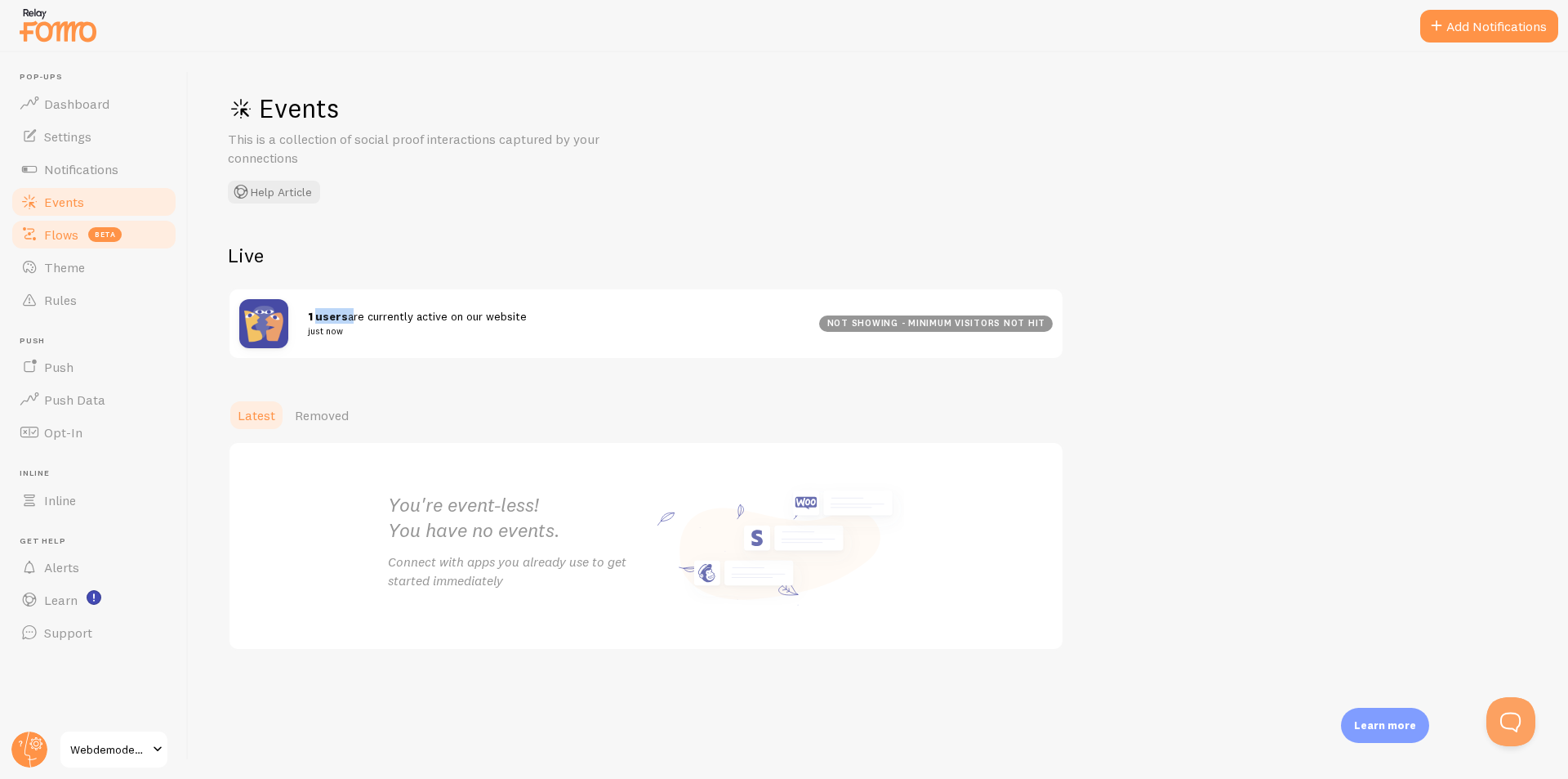
click at [45, 232] on span "Flows" at bounding box center [62, 234] width 35 height 16
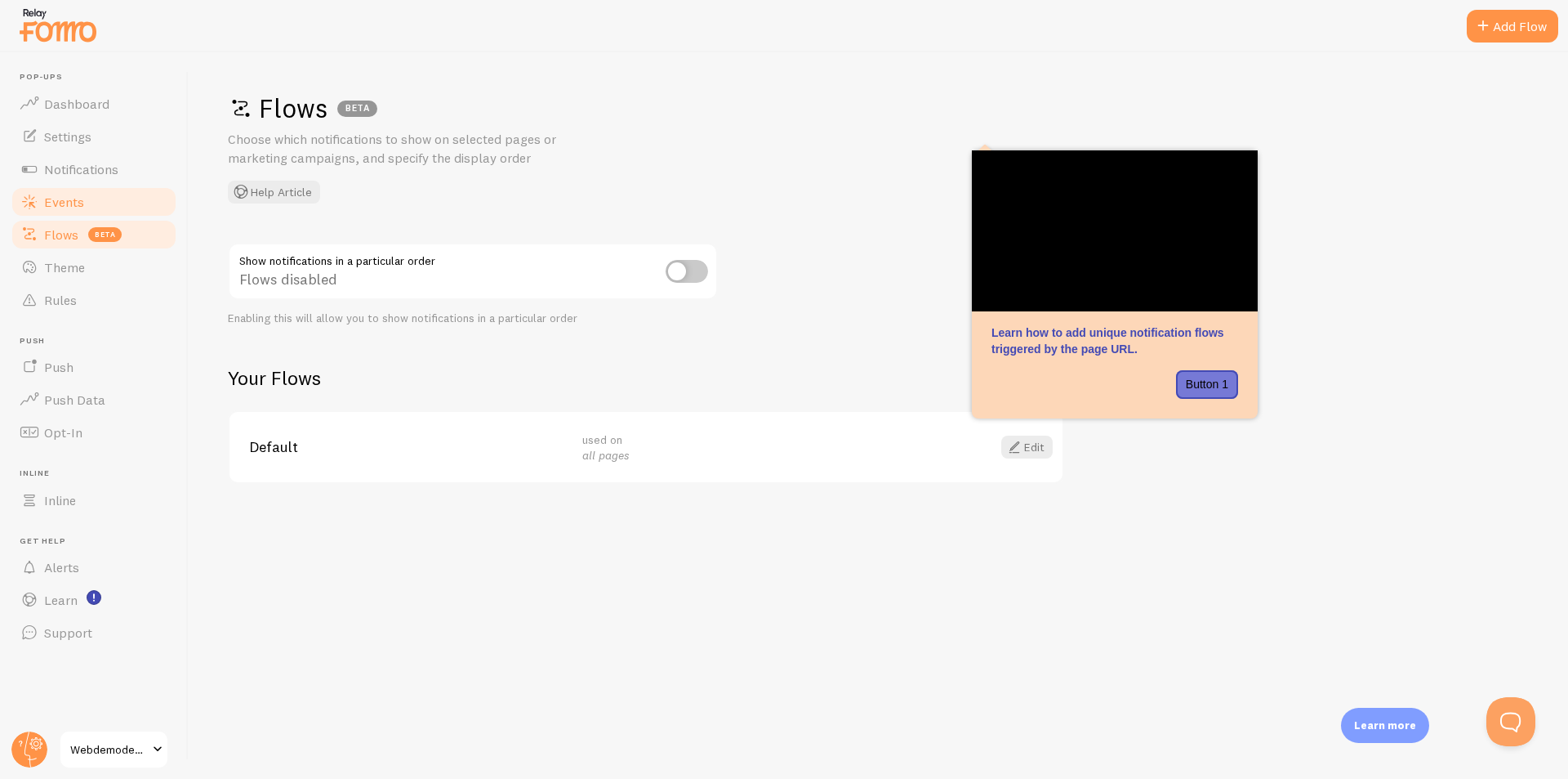
click at [74, 192] on link "Events" at bounding box center [93, 201] width 169 height 33
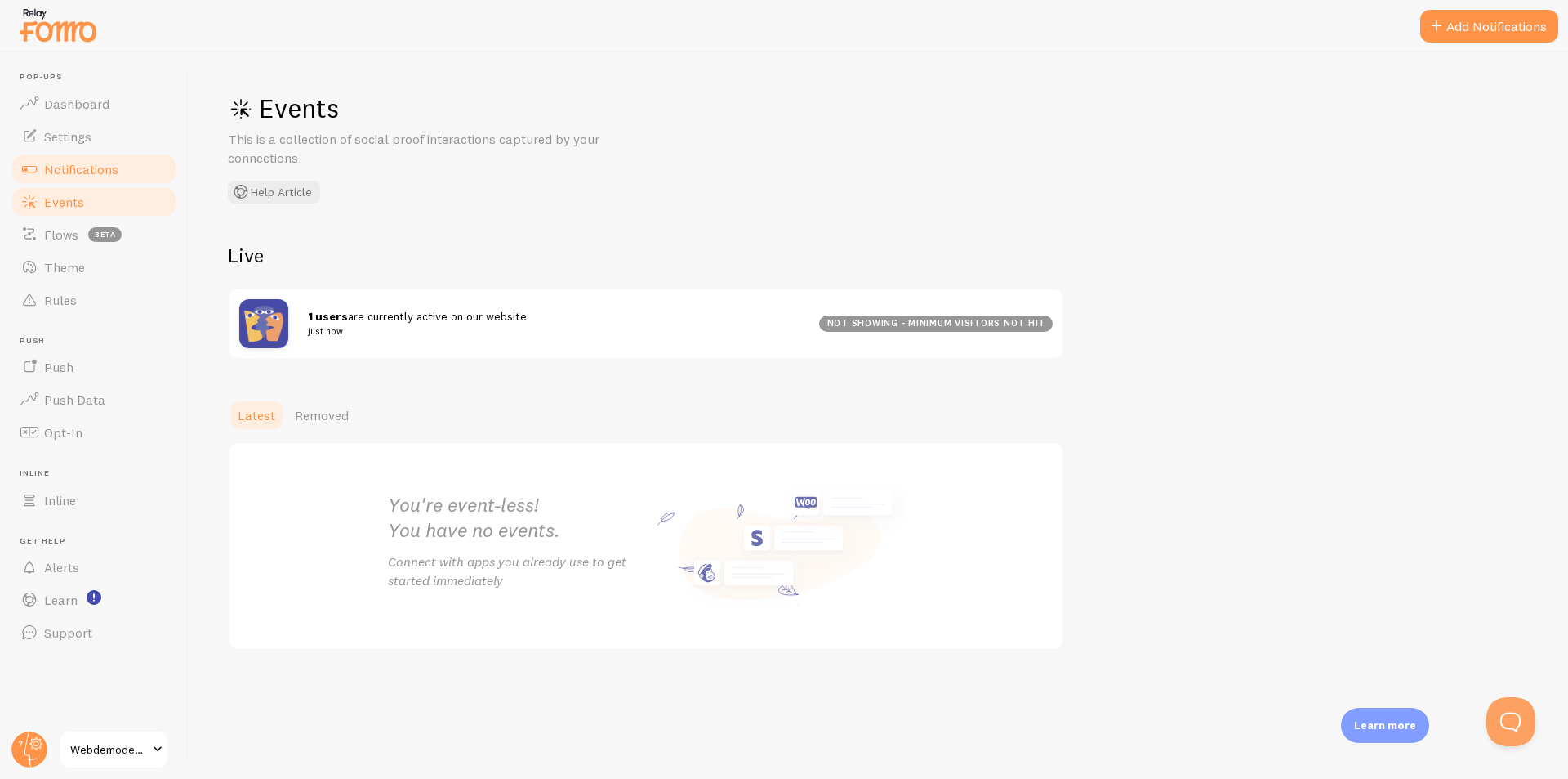
click at [68, 163] on span "Notifications" at bounding box center [81, 169] width 74 height 16
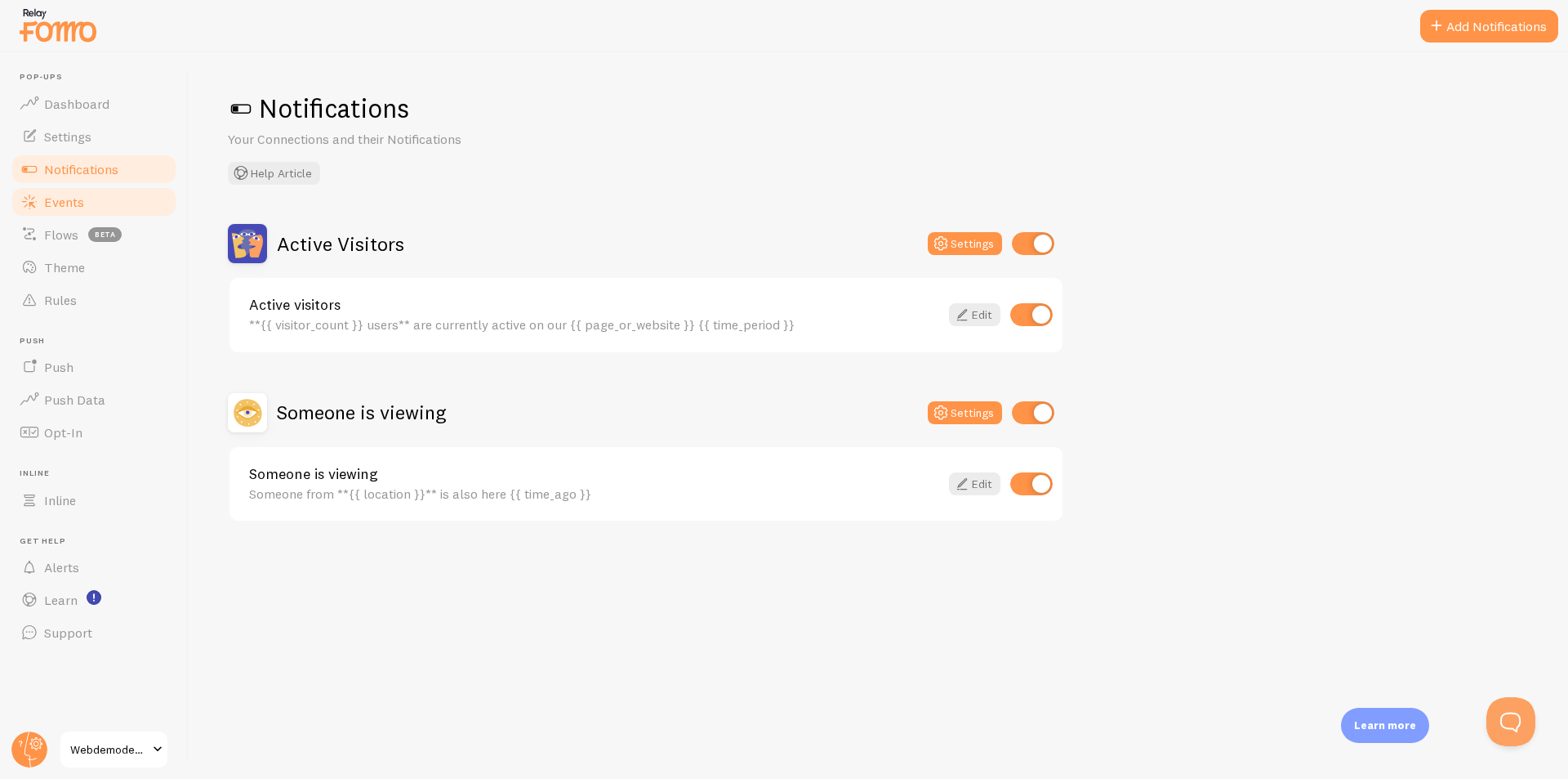
click at [70, 190] on link "Events" at bounding box center [93, 201] width 169 height 33
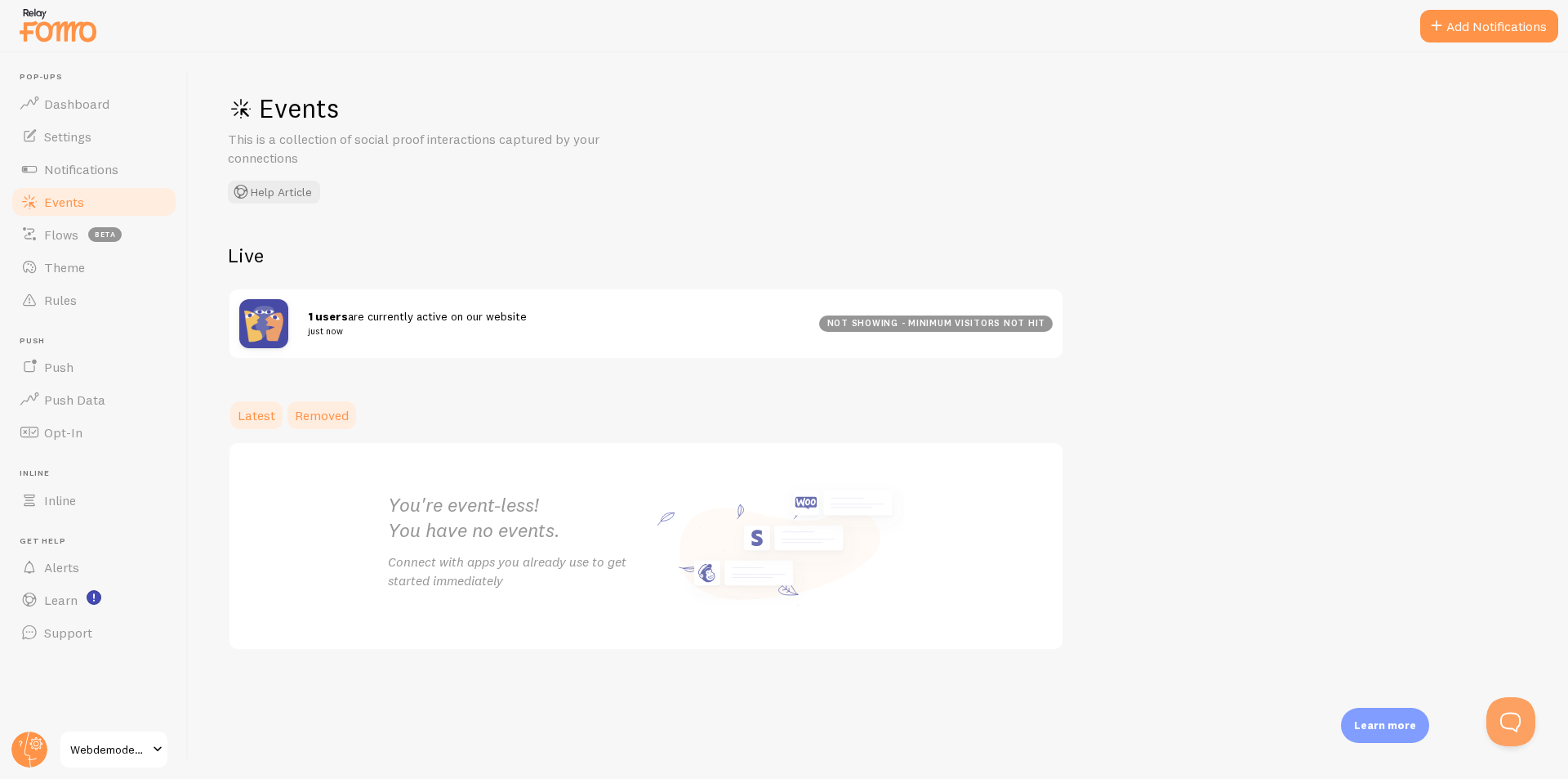
click at [321, 420] on span "Removed" at bounding box center [322, 415] width 54 height 16
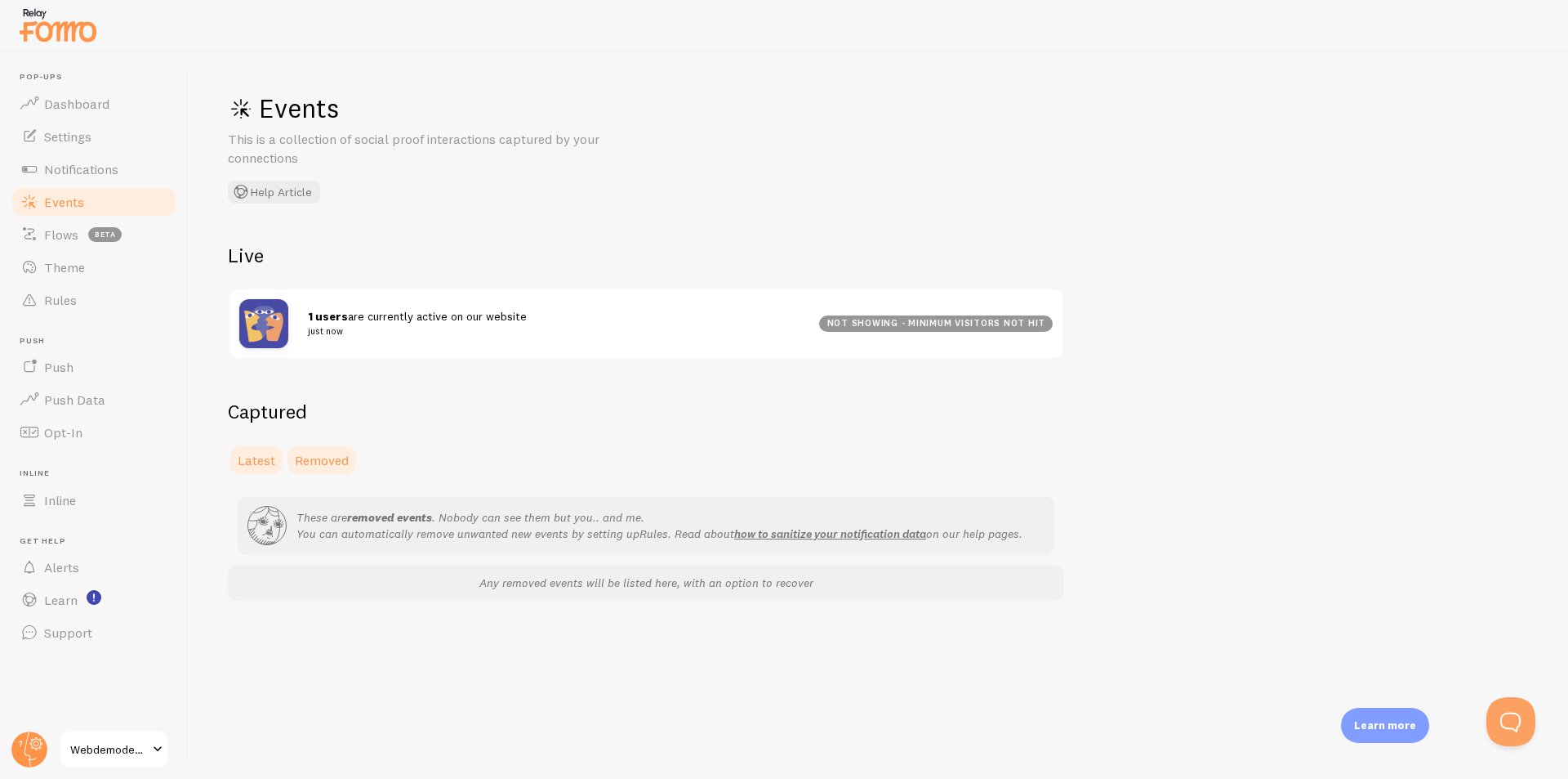
click at [265, 454] on span "Latest" at bounding box center [256, 460] width 38 height 16
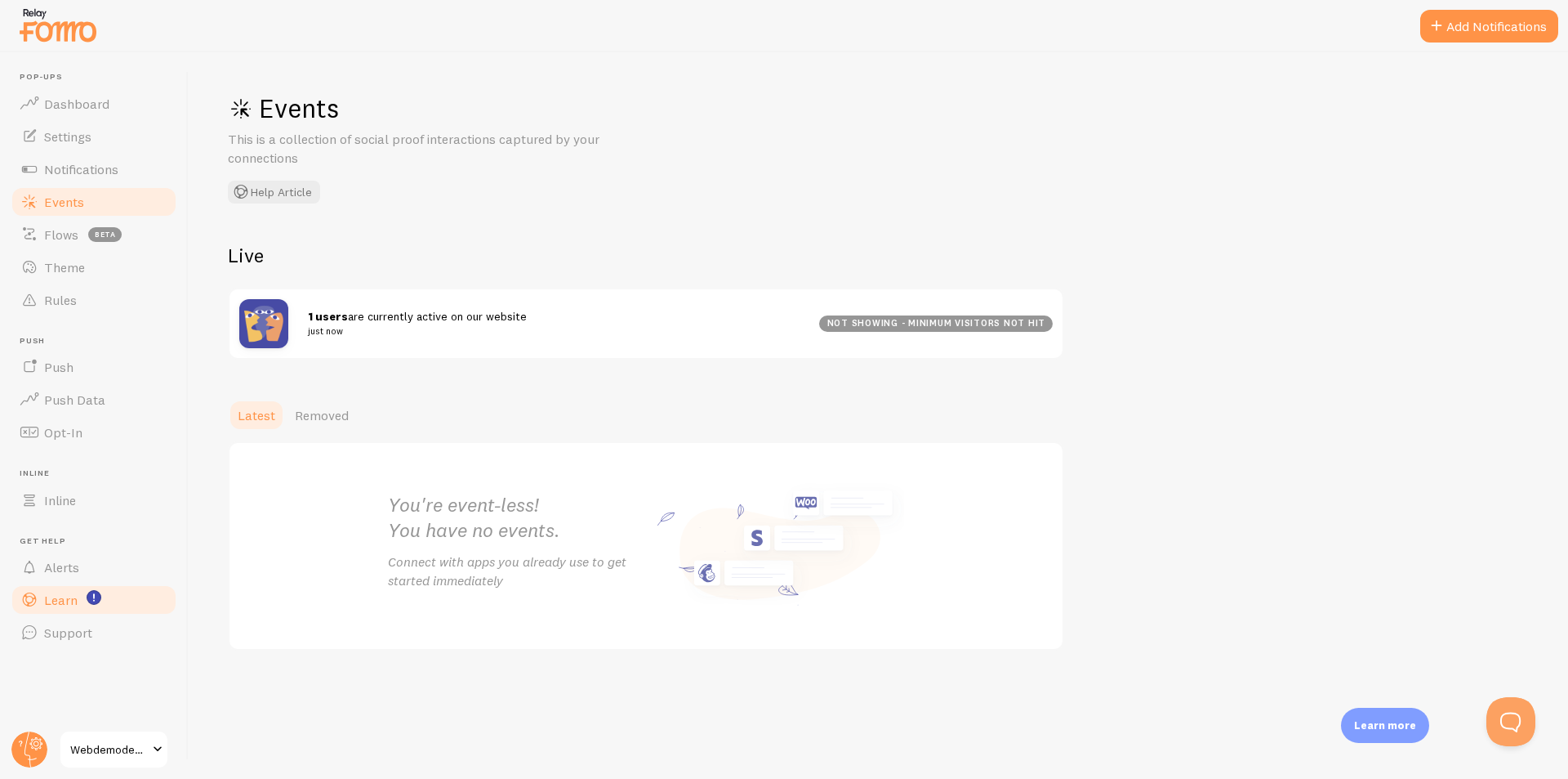
click at [74, 602] on span "Learn" at bounding box center [61, 600] width 34 height 16
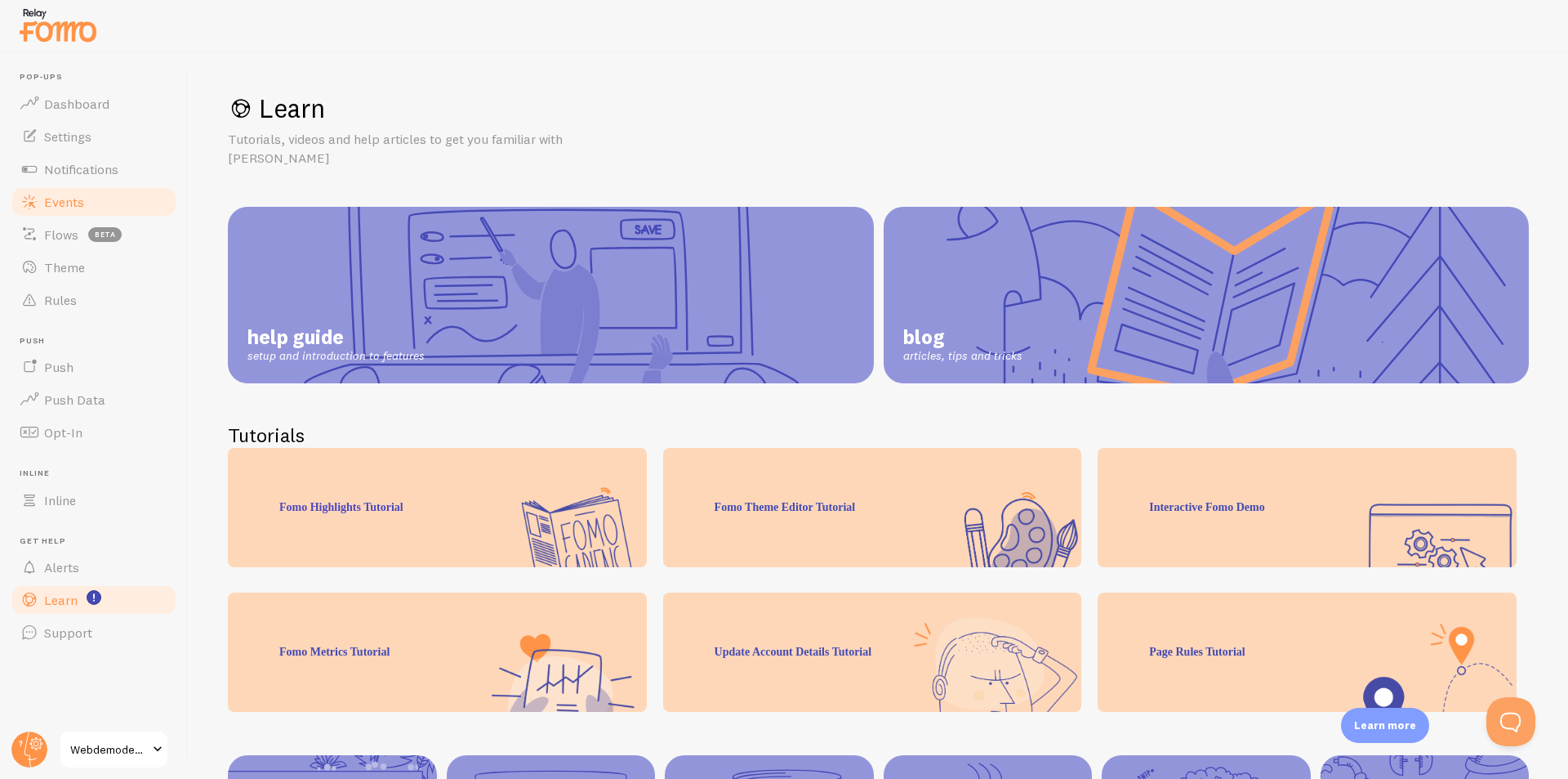
click at [77, 199] on span "Events" at bounding box center [65, 201] width 40 height 16
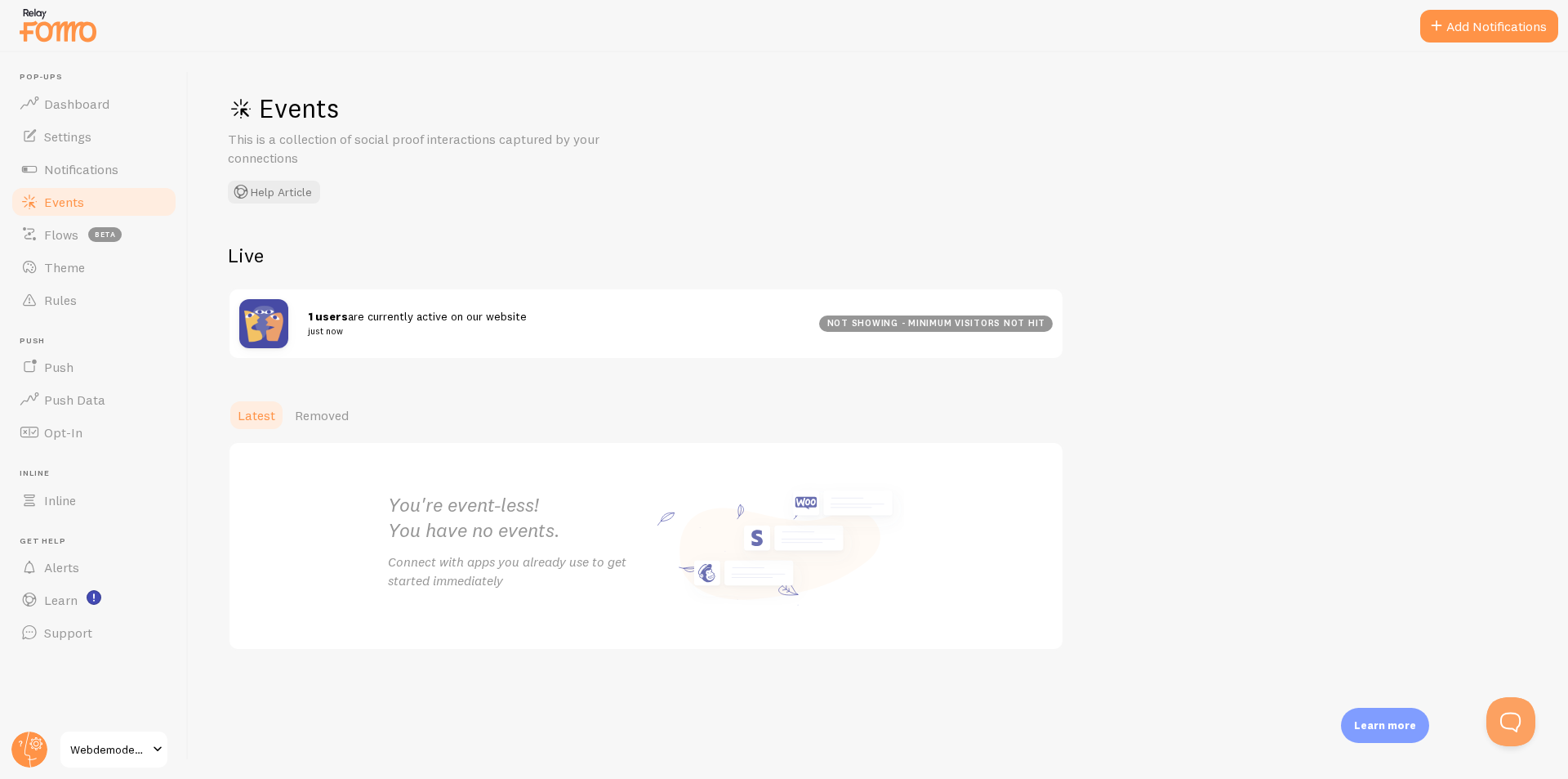
click at [330, 311] on strong "1 users" at bounding box center [328, 315] width 40 height 14
click at [321, 323] on strong "1 users" at bounding box center [328, 315] width 40 height 14
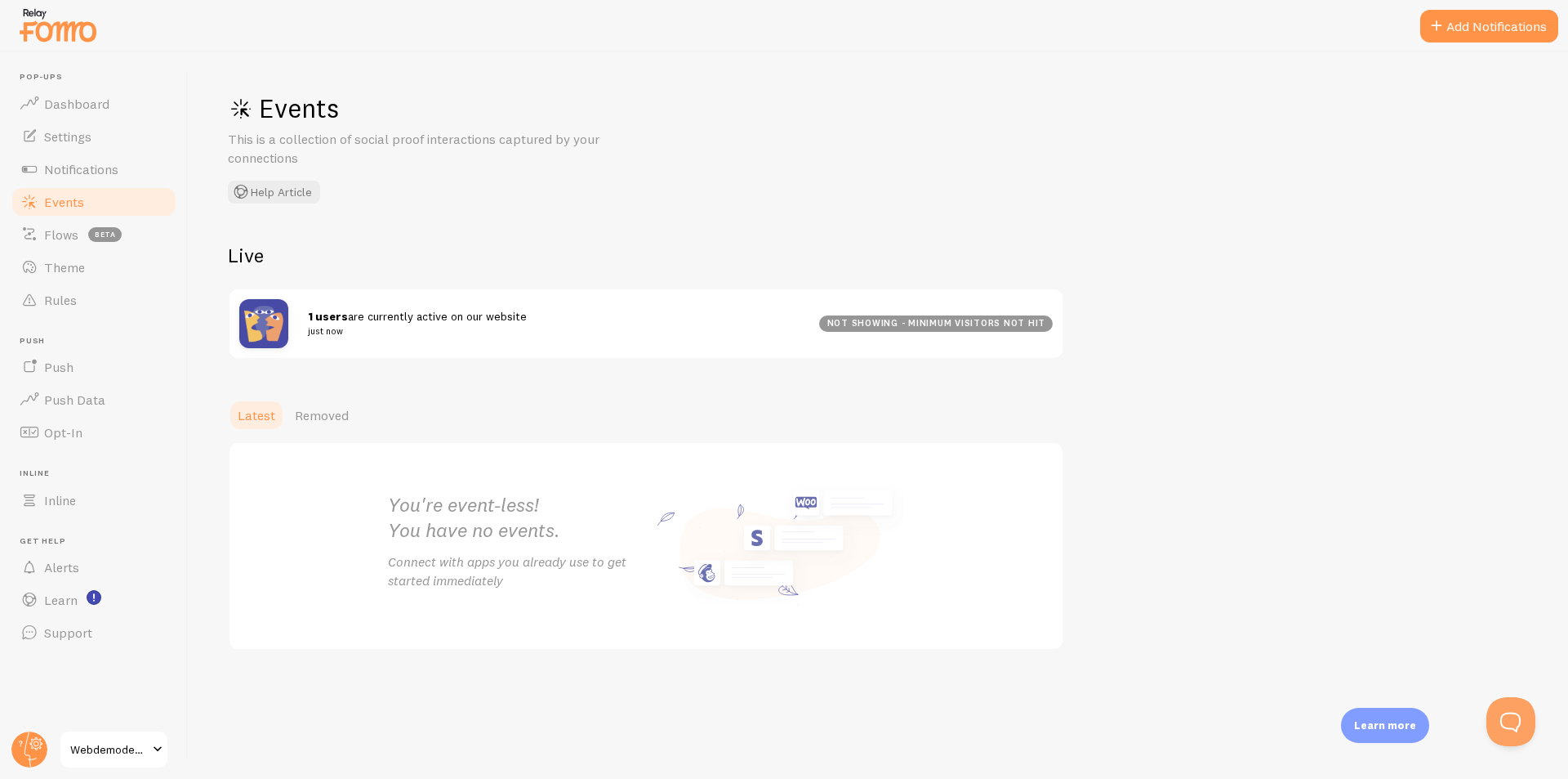
click at [476, 281] on div "Live 1 users are currently active on our website just now not showing - minimum…" at bounding box center [646, 301] width 837 height 117
click at [52, 166] on span "Notifications" at bounding box center [81, 169] width 74 height 16
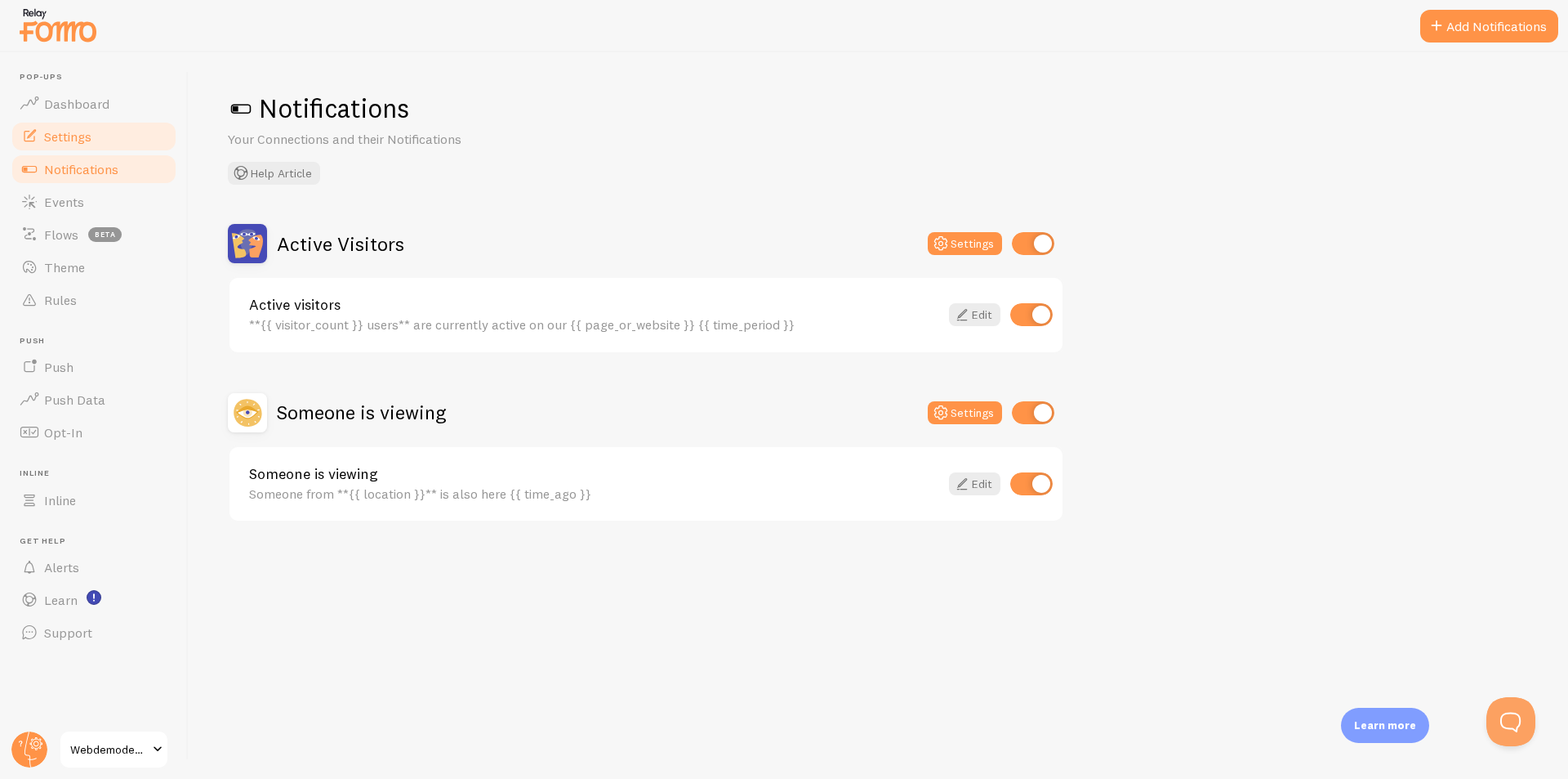
click at [72, 128] on span "Settings" at bounding box center [67, 136] width 47 height 16
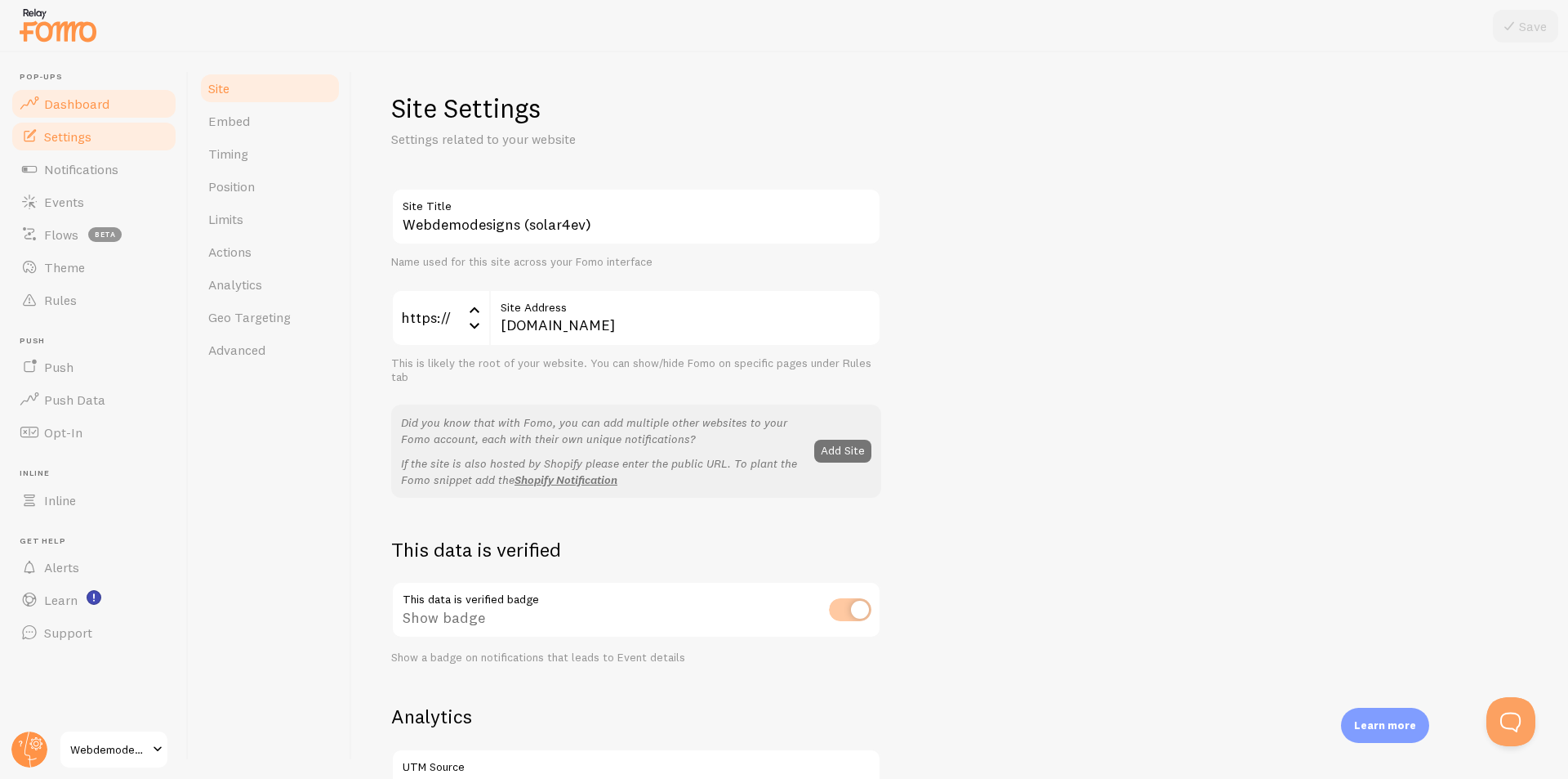
click at [73, 99] on span "Dashboard" at bounding box center [77, 103] width 66 height 16
